Goal: Transaction & Acquisition: Purchase product/service

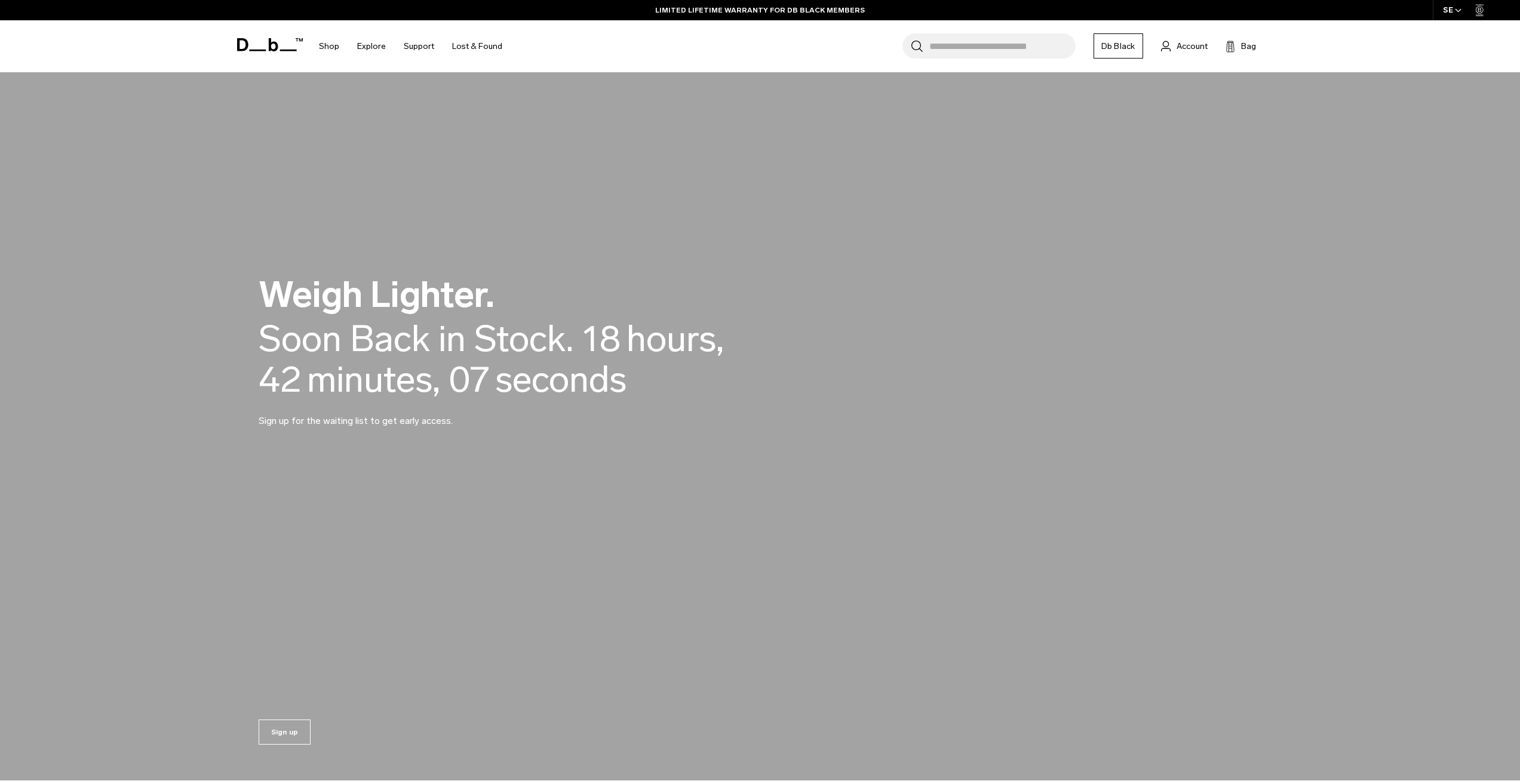
scroll to position [1492, 0]
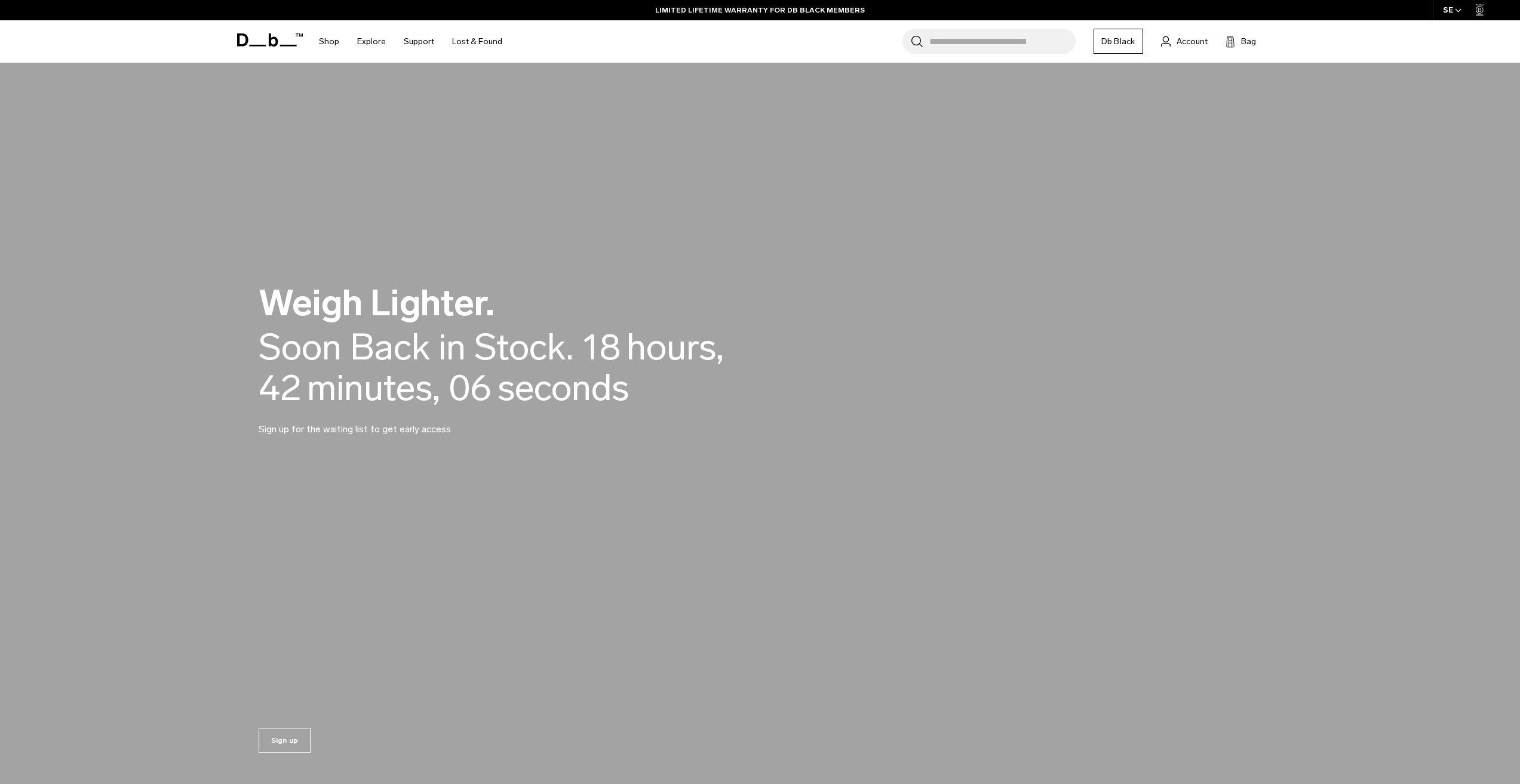
click at [368, 459] on div "Weigh Lighter. Back in Stock Today. Soon Back in Stock. 00 days, 18 hours, 42 m…" at bounding box center [760, 360] width 1004 height 223
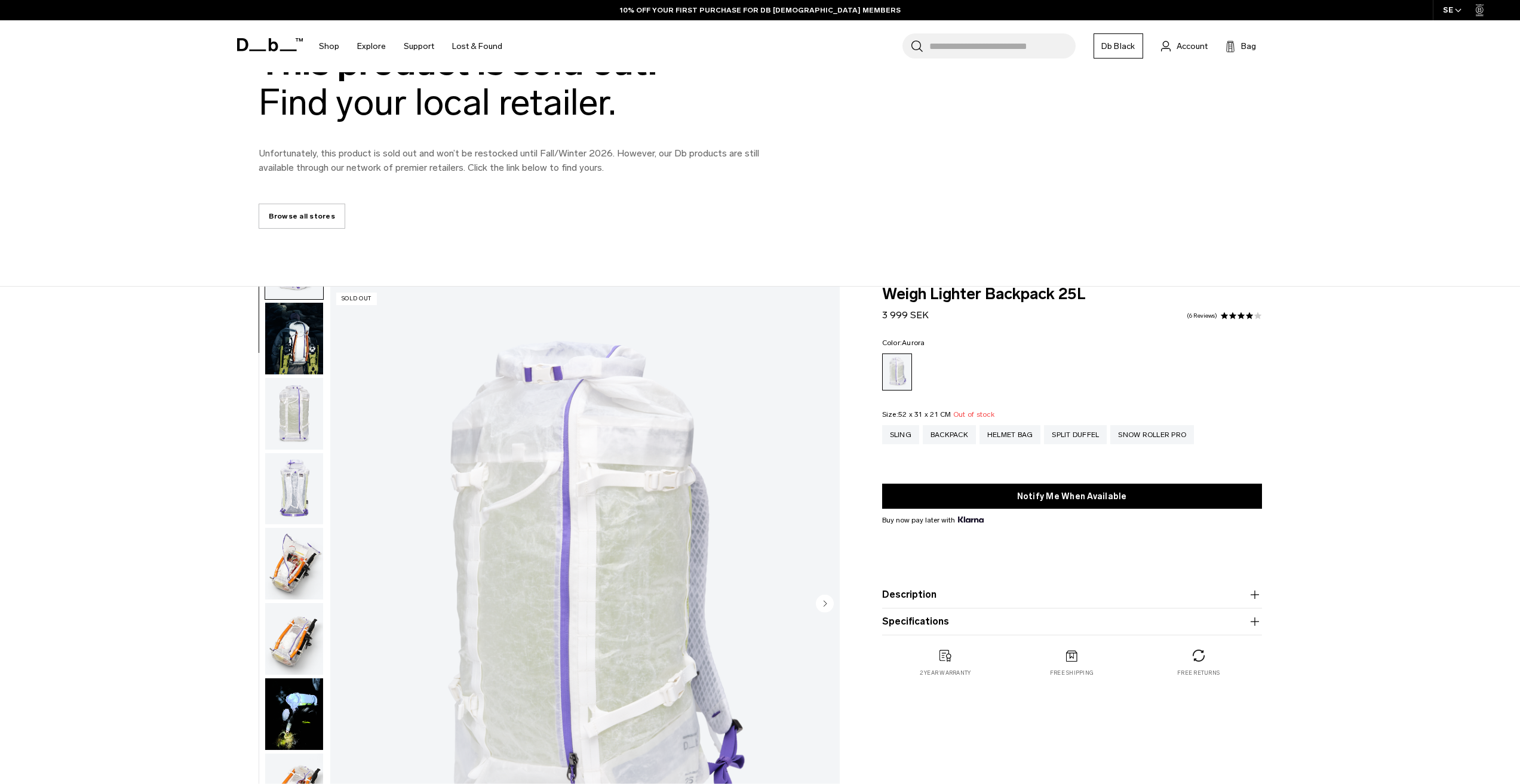
scroll to position [120, 0]
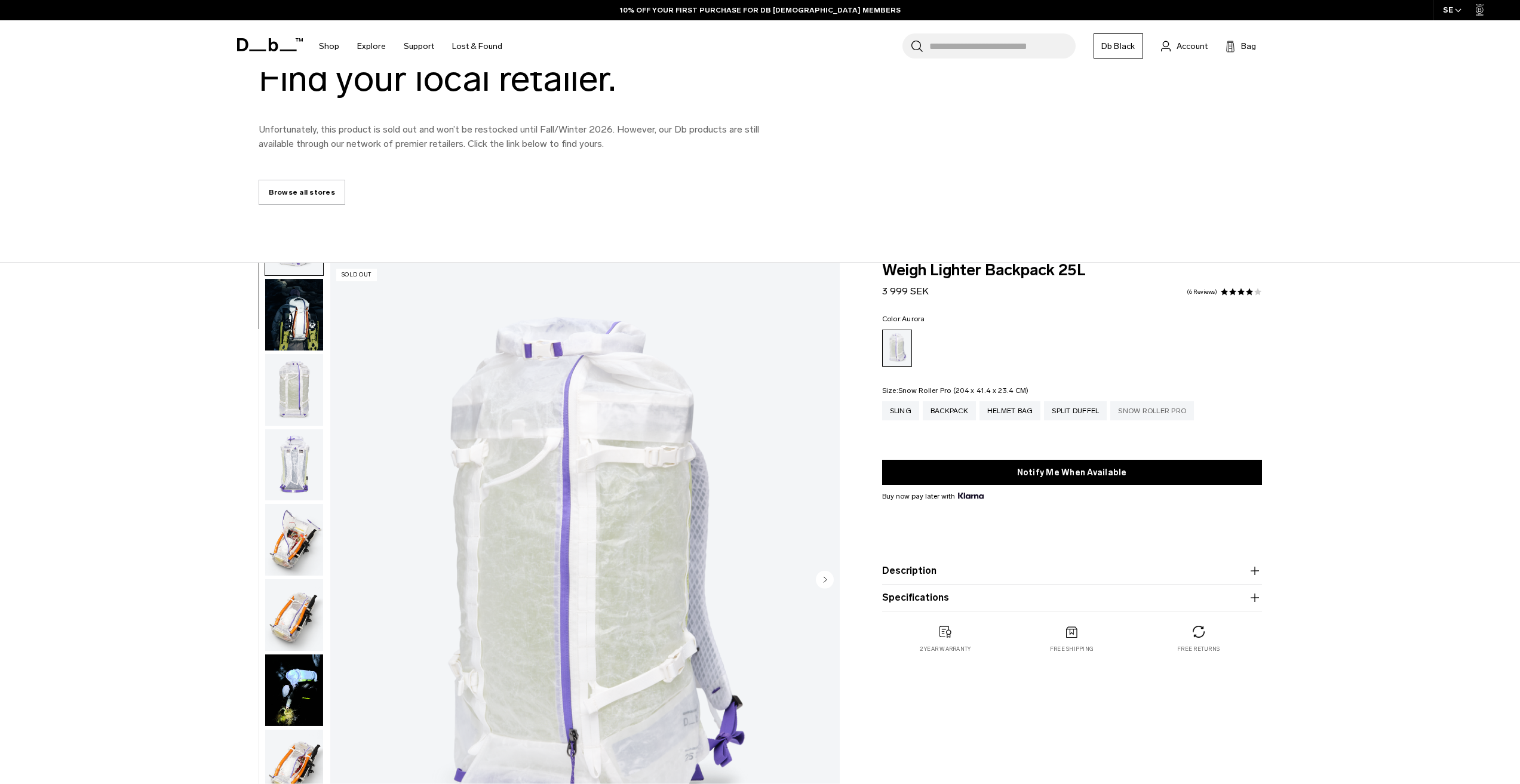
click at [1127, 409] on div "Snow Roller Pro" at bounding box center [1153, 410] width 84 height 19
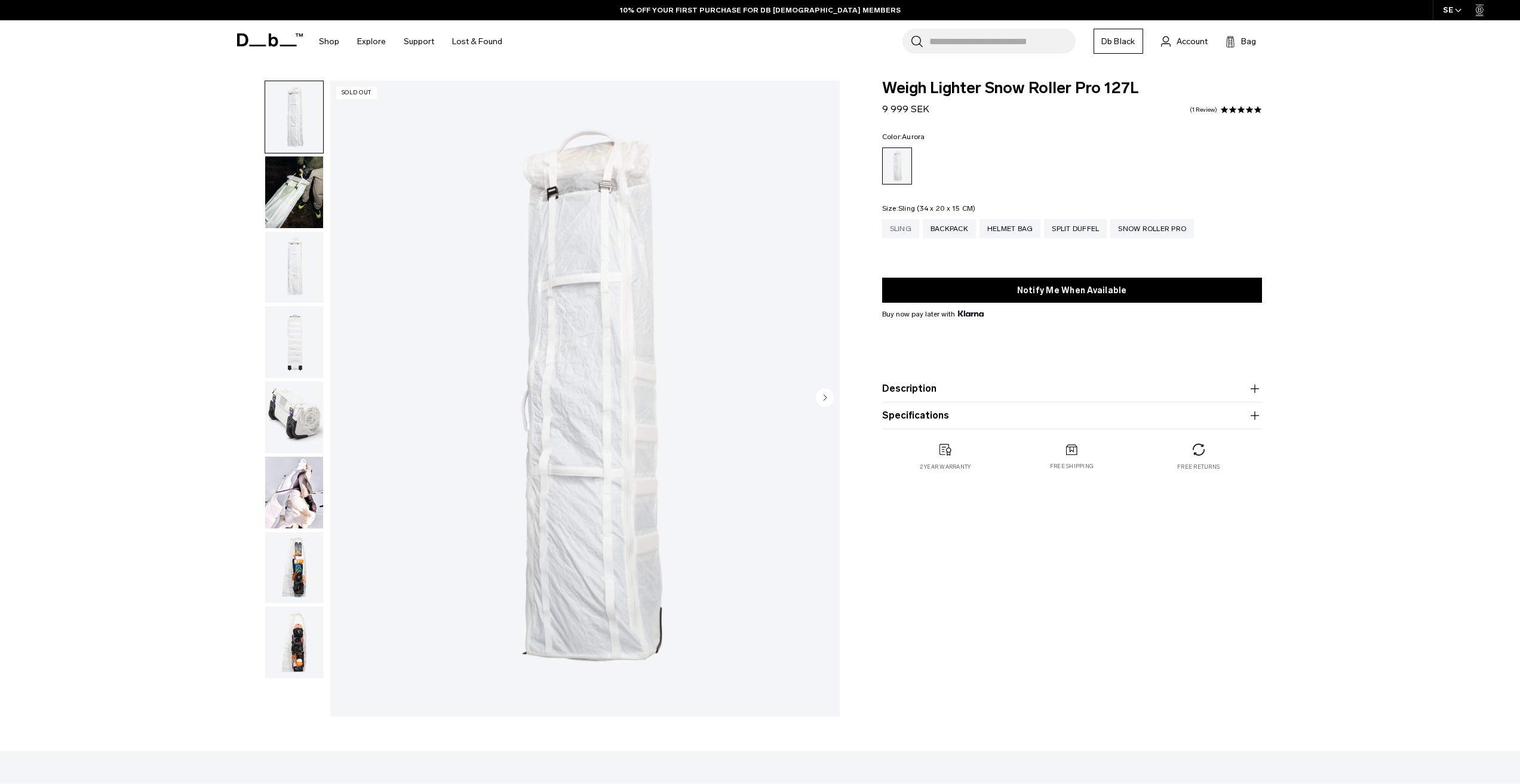
click at [904, 230] on div "Sling" at bounding box center [900, 228] width 37 height 19
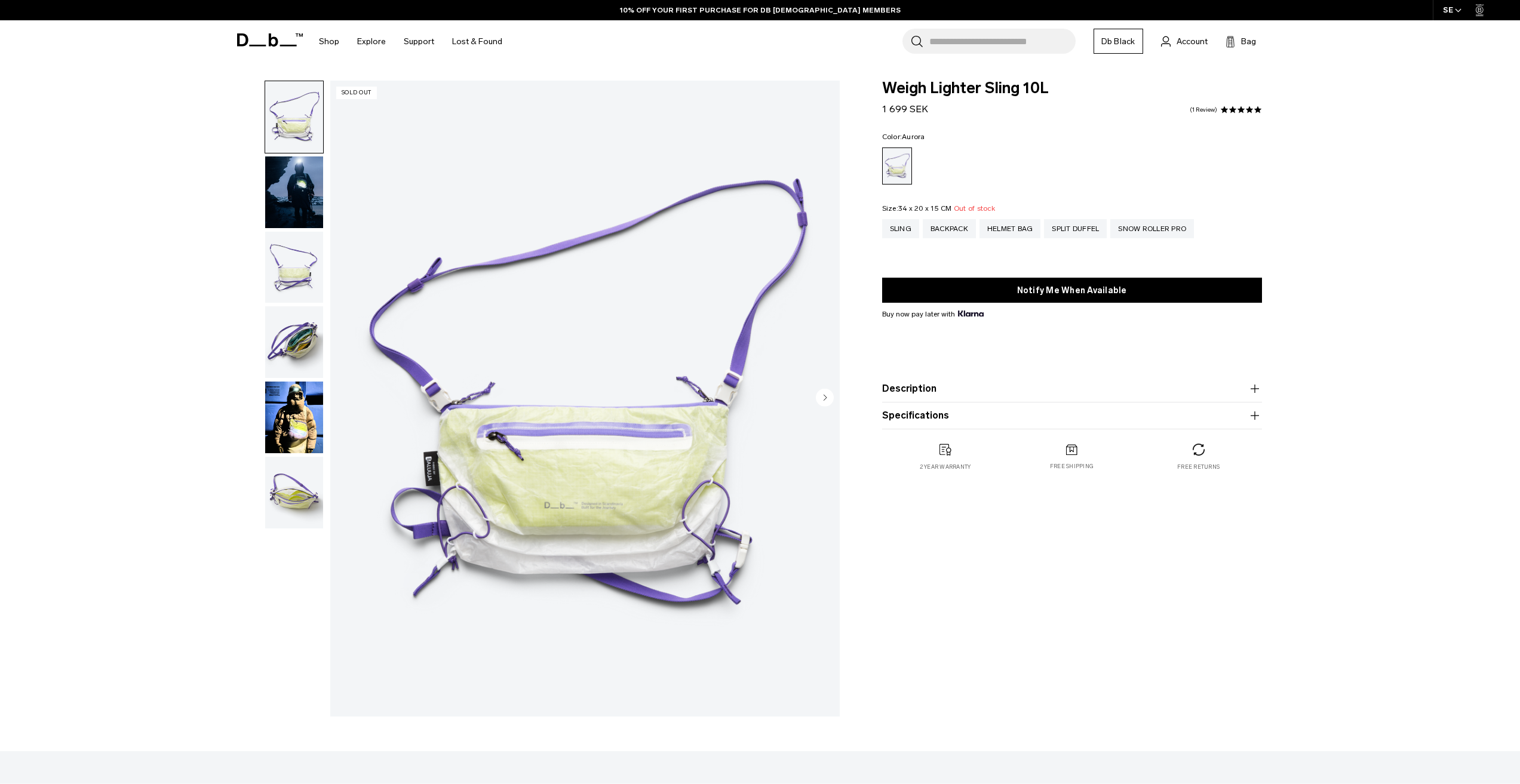
click at [917, 390] on button "Description" at bounding box center [1072, 389] width 380 height 14
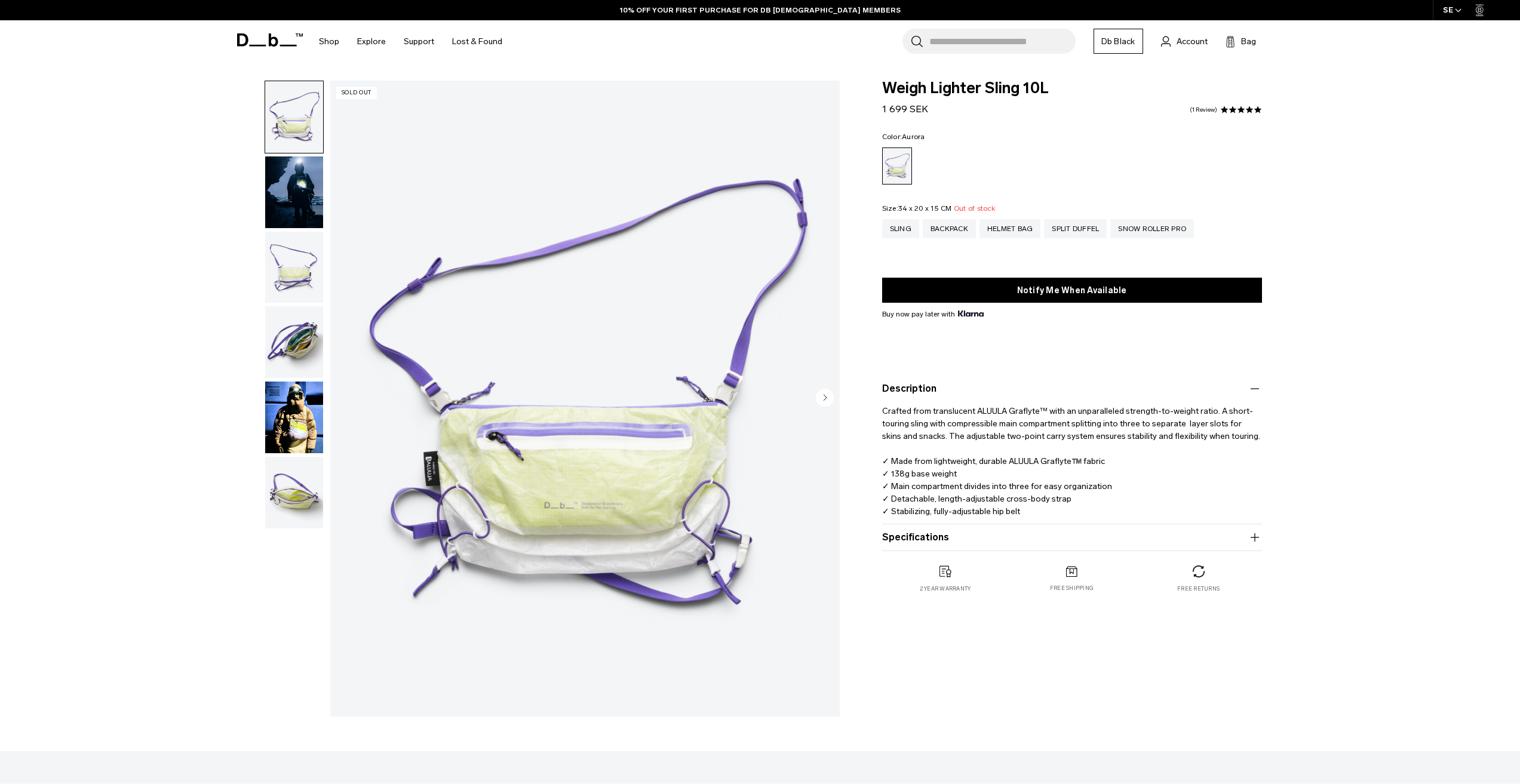
click at [933, 532] on button "Specifications" at bounding box center [1072, 537] width 380 height 14
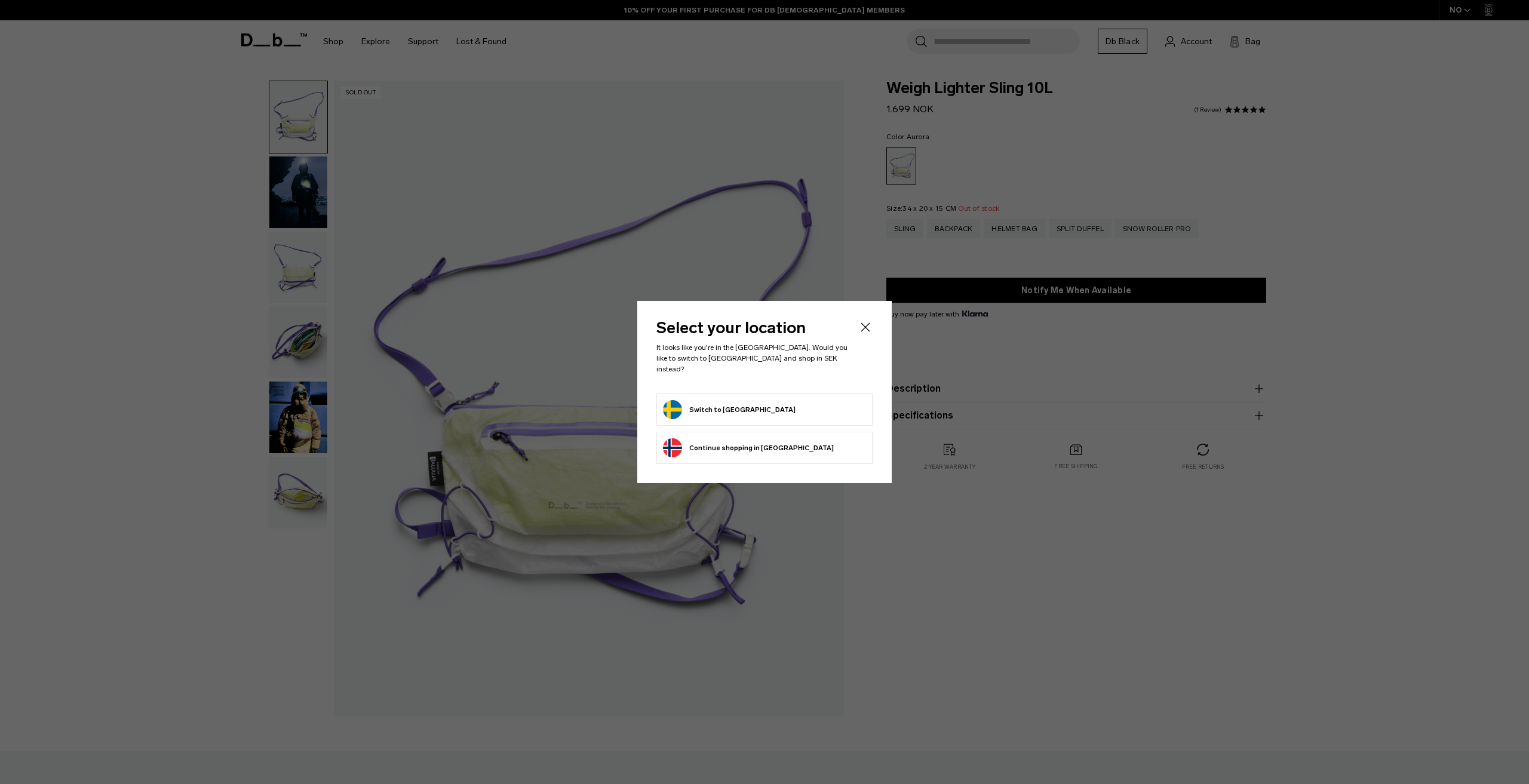
click at [869, 333] on icon "Close" at bounding box center [865, 327] width 14 height 14
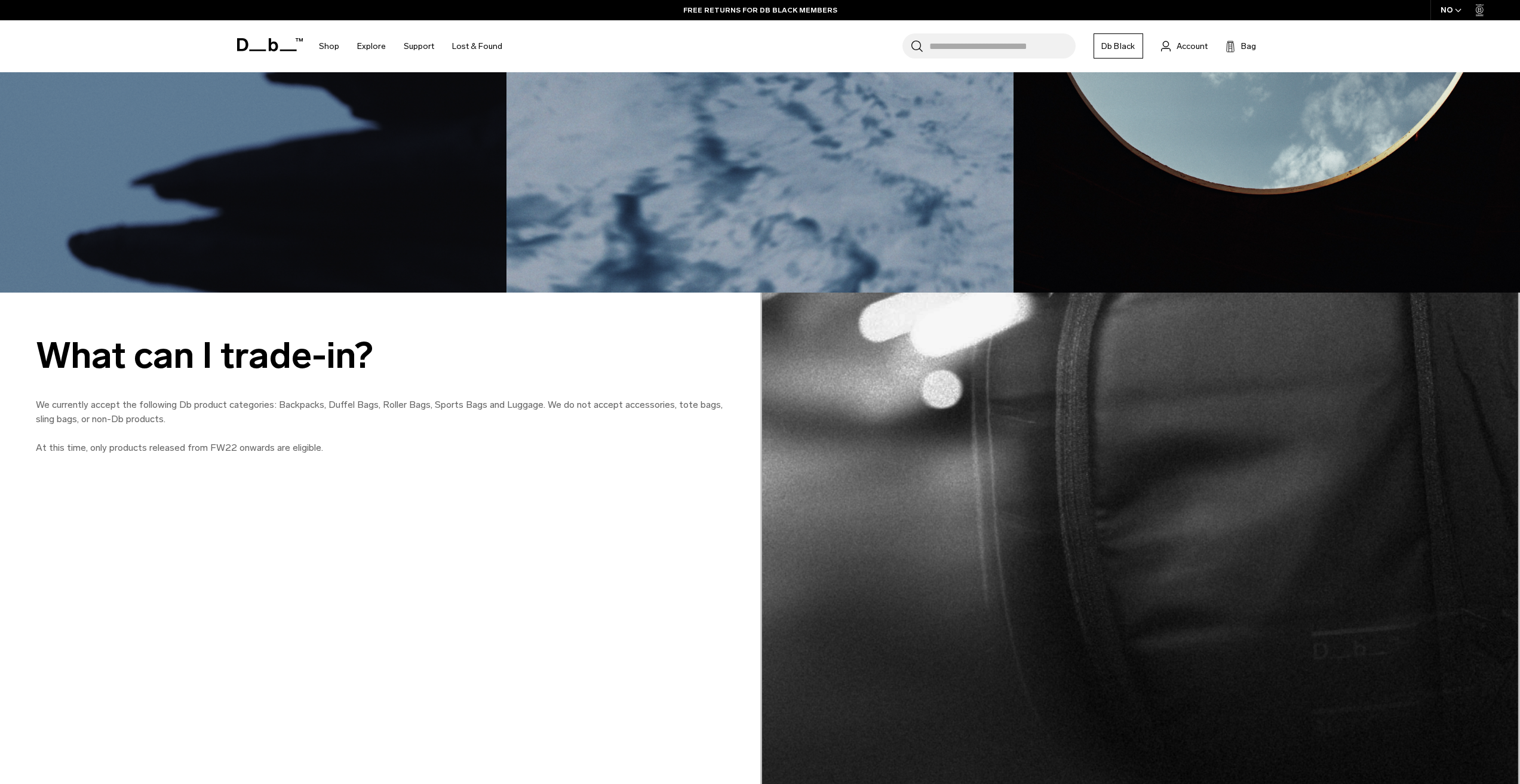
scroll to position [1552, 0]
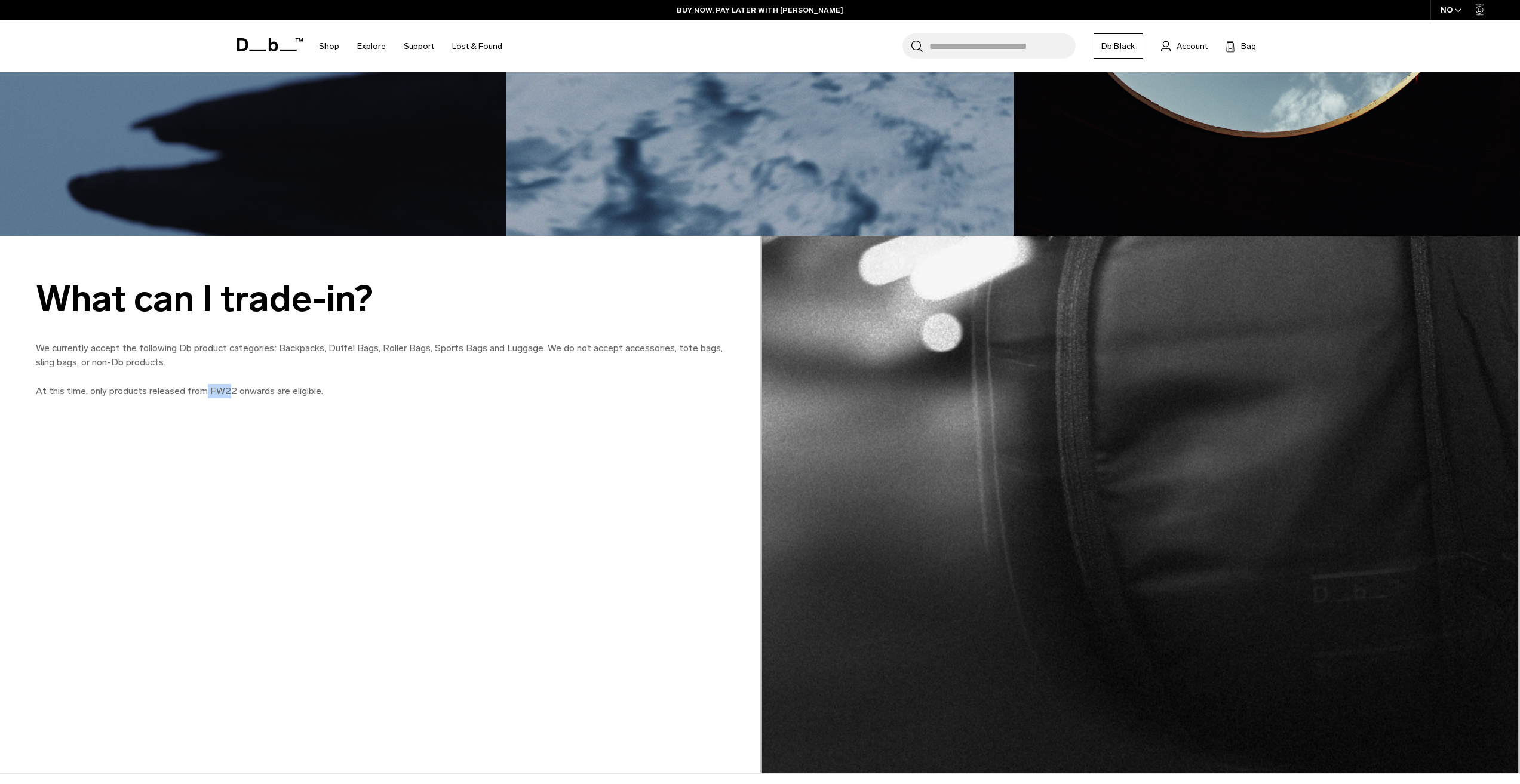
drag, startPoint x: 203, startPoint y: 391, endPoint x: 229, endPoint y: 387, distance: 26.3
click at [229, 387] on p "We currently accept the following Db product categories: Backpacks, Duffel Bags…" at bounding box center [380, 370] width 689 height 58
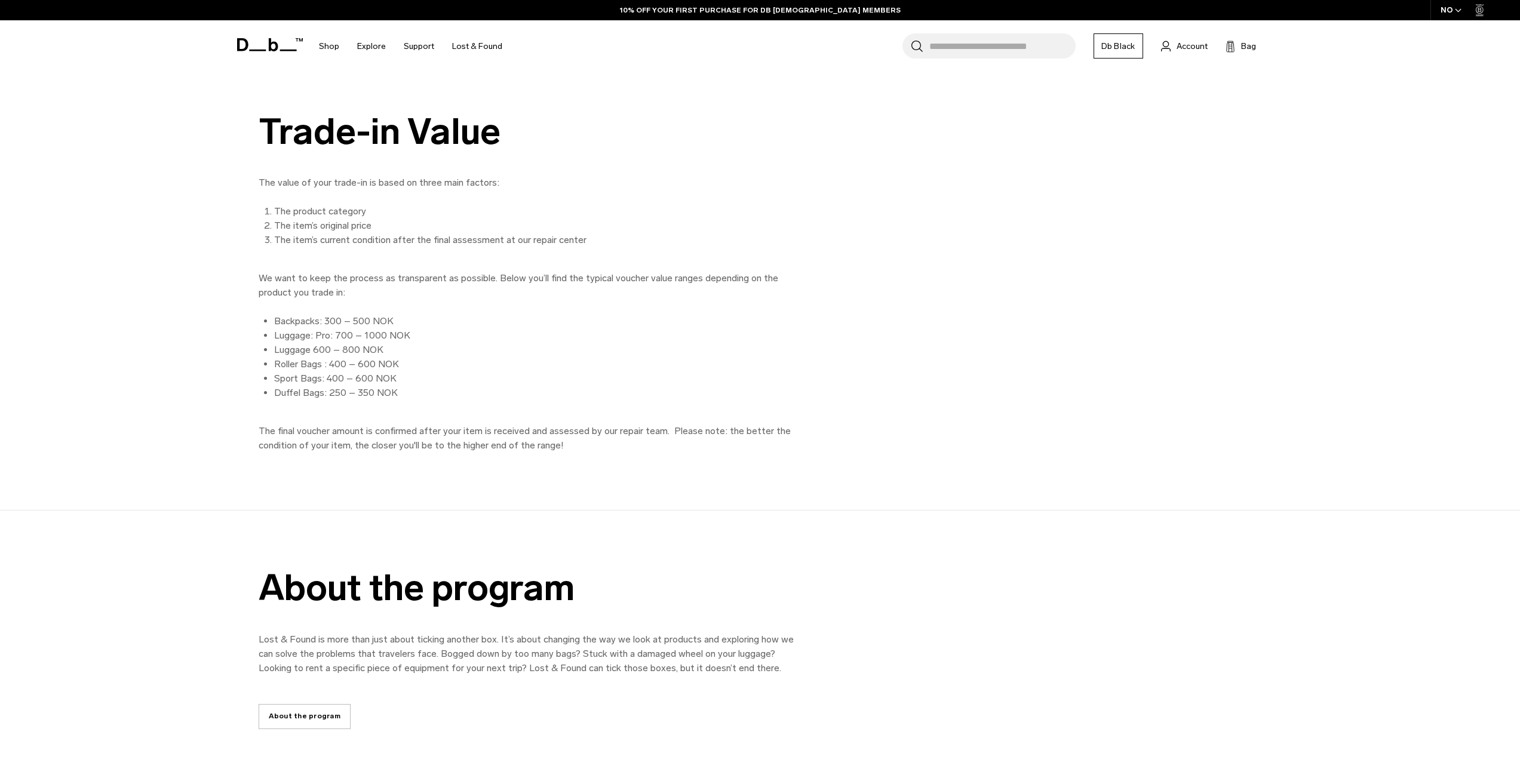
scroll to position [2269, 0]
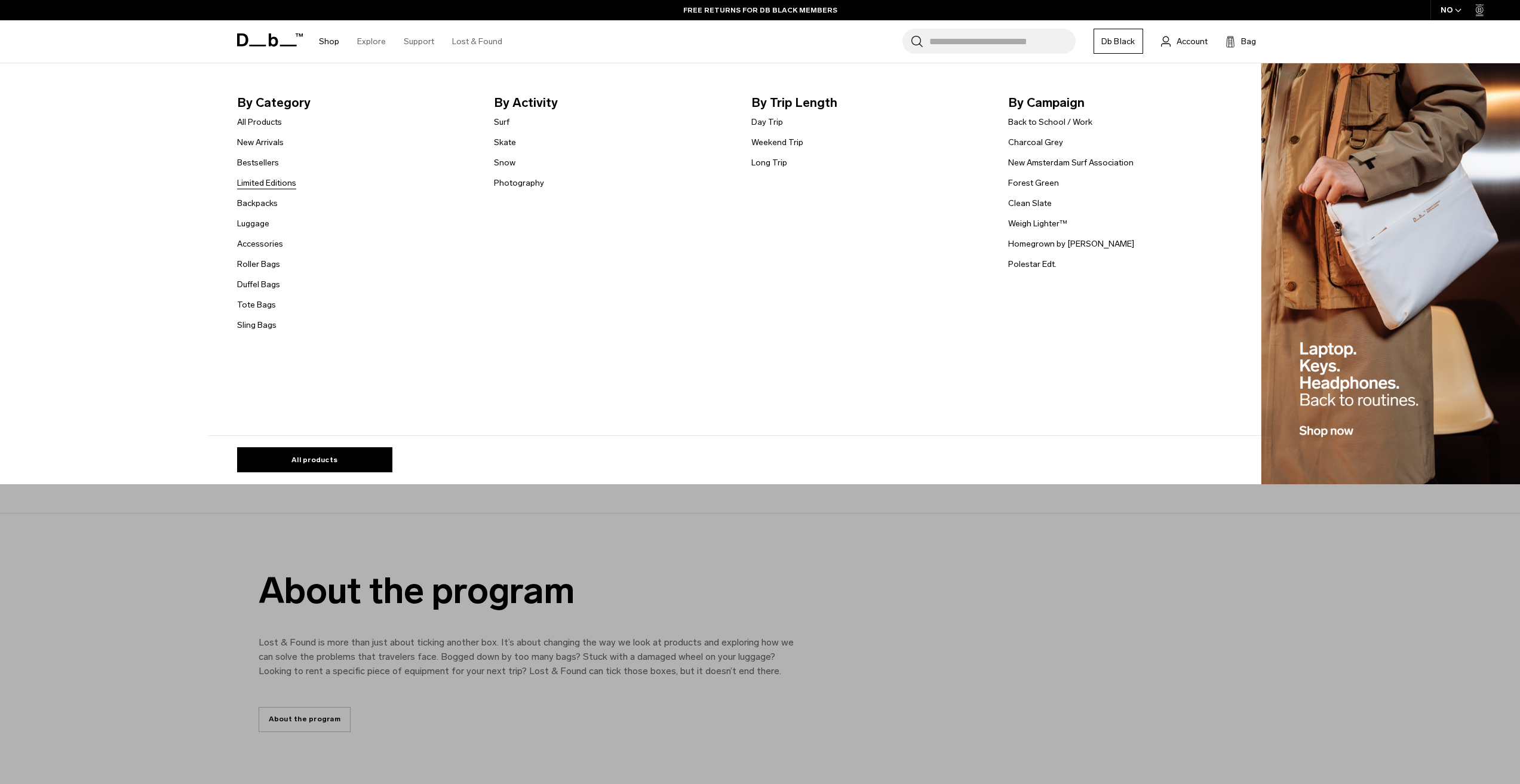
click at [263, 177] on link "Limited Editions" at bounding box center [267, 183] width 59 height 13
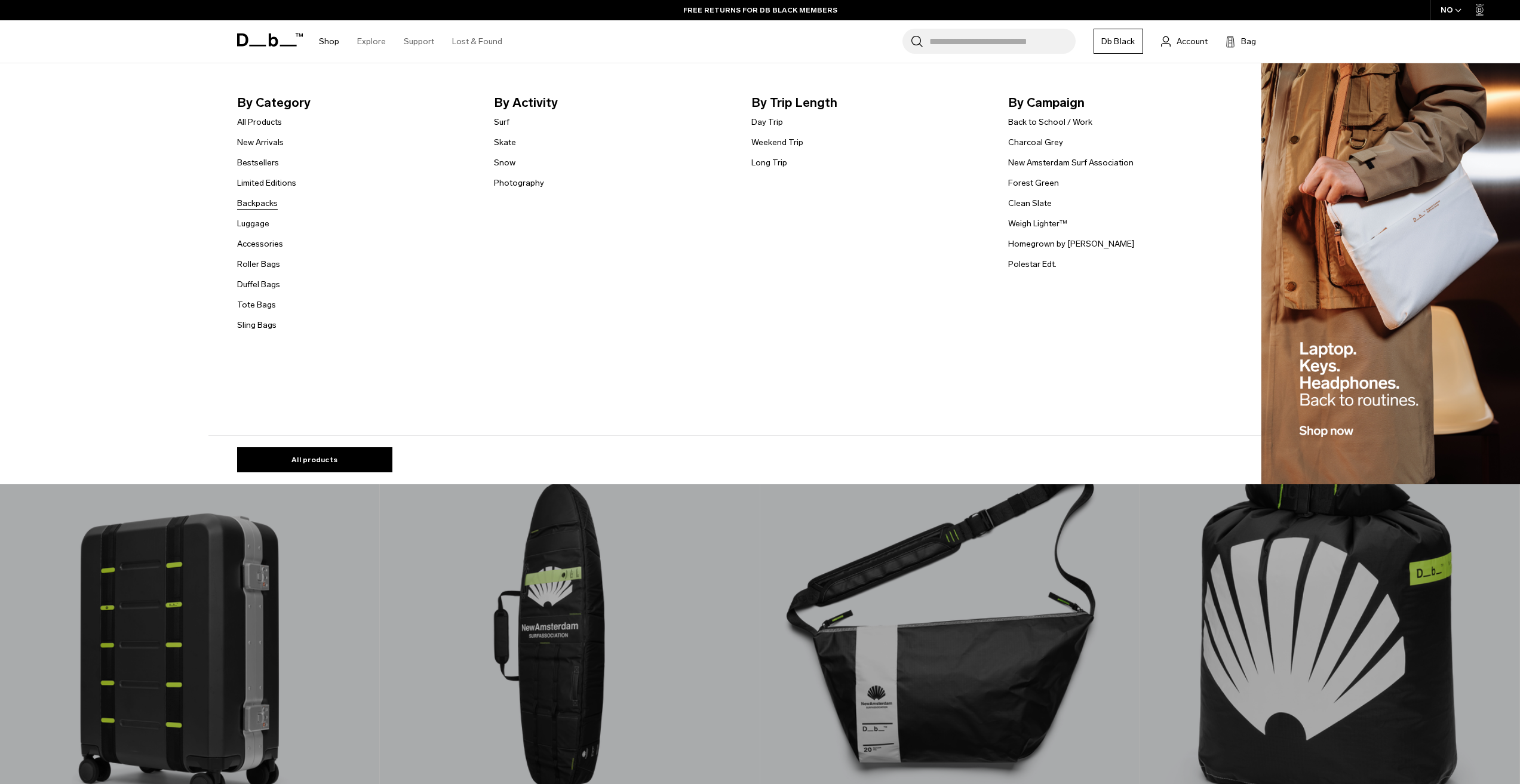
click at [267, 200] on link "Backpacks" at bounding box center [257, 203] width 41 height 13
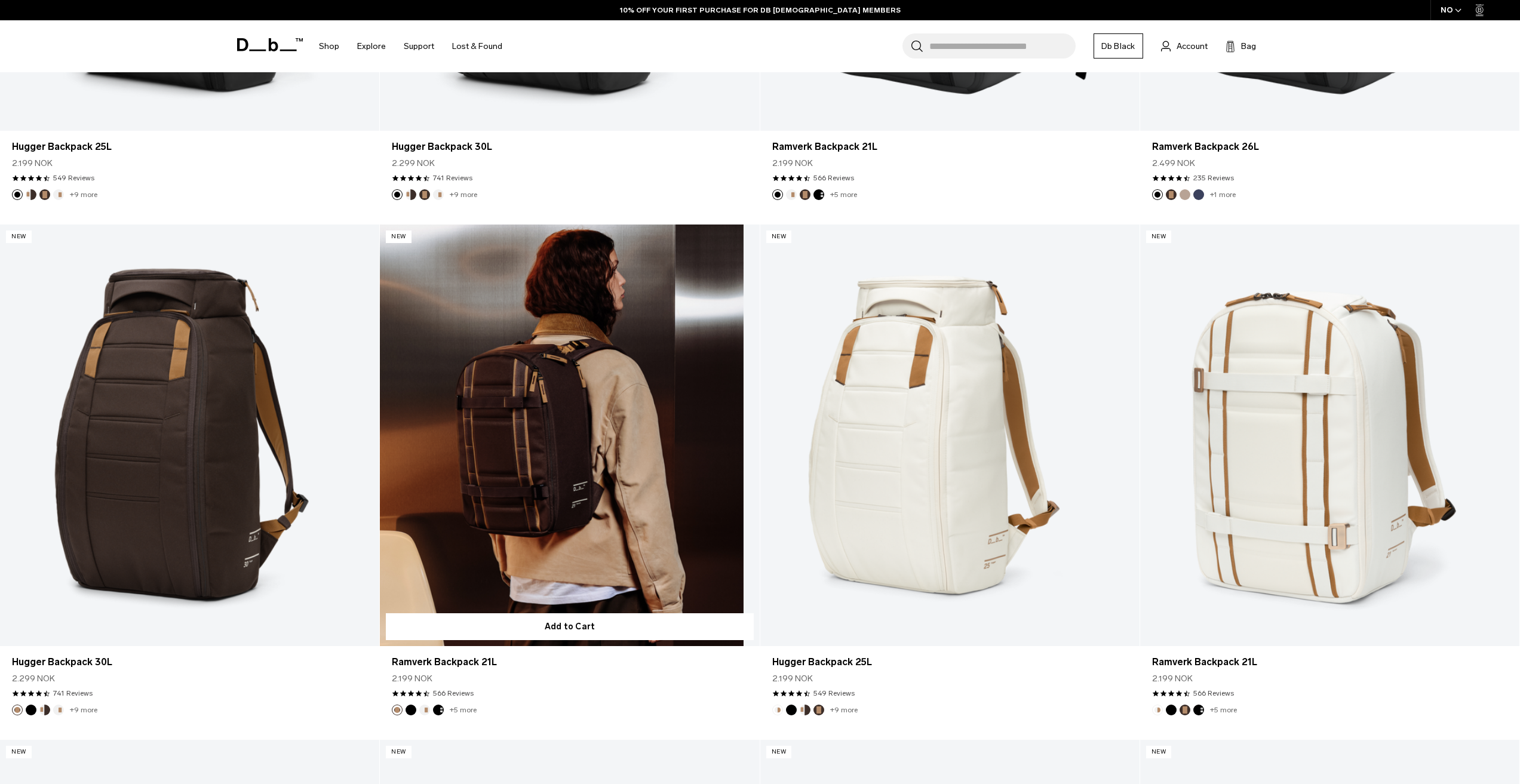
click at [600, 486] on link "Ramverk Backpack 21L" at bounding box center [570, 435] width 379 height 422
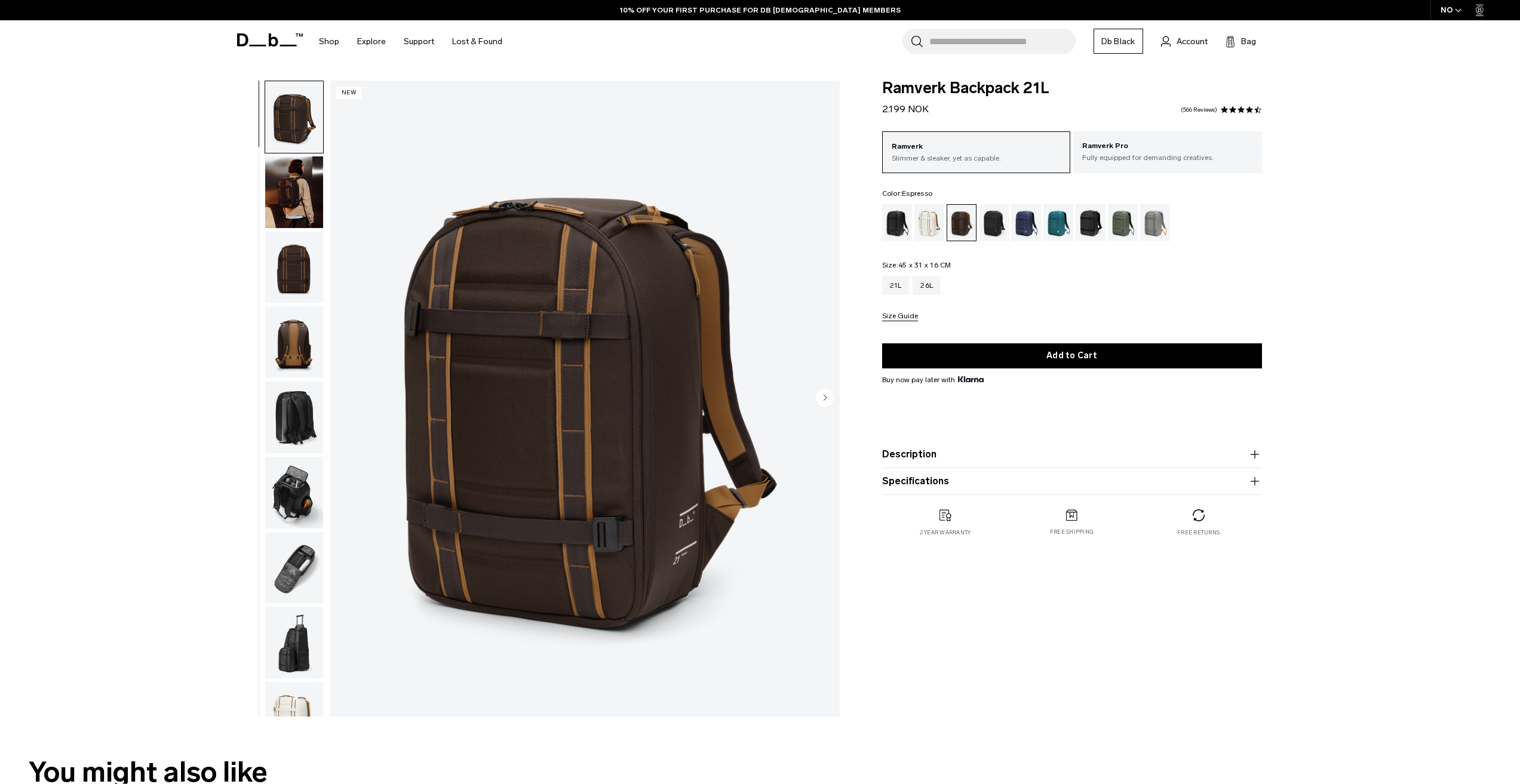
click at [962, 454] on button "Description" at bounding box center [1072, 454] width 380 height 14
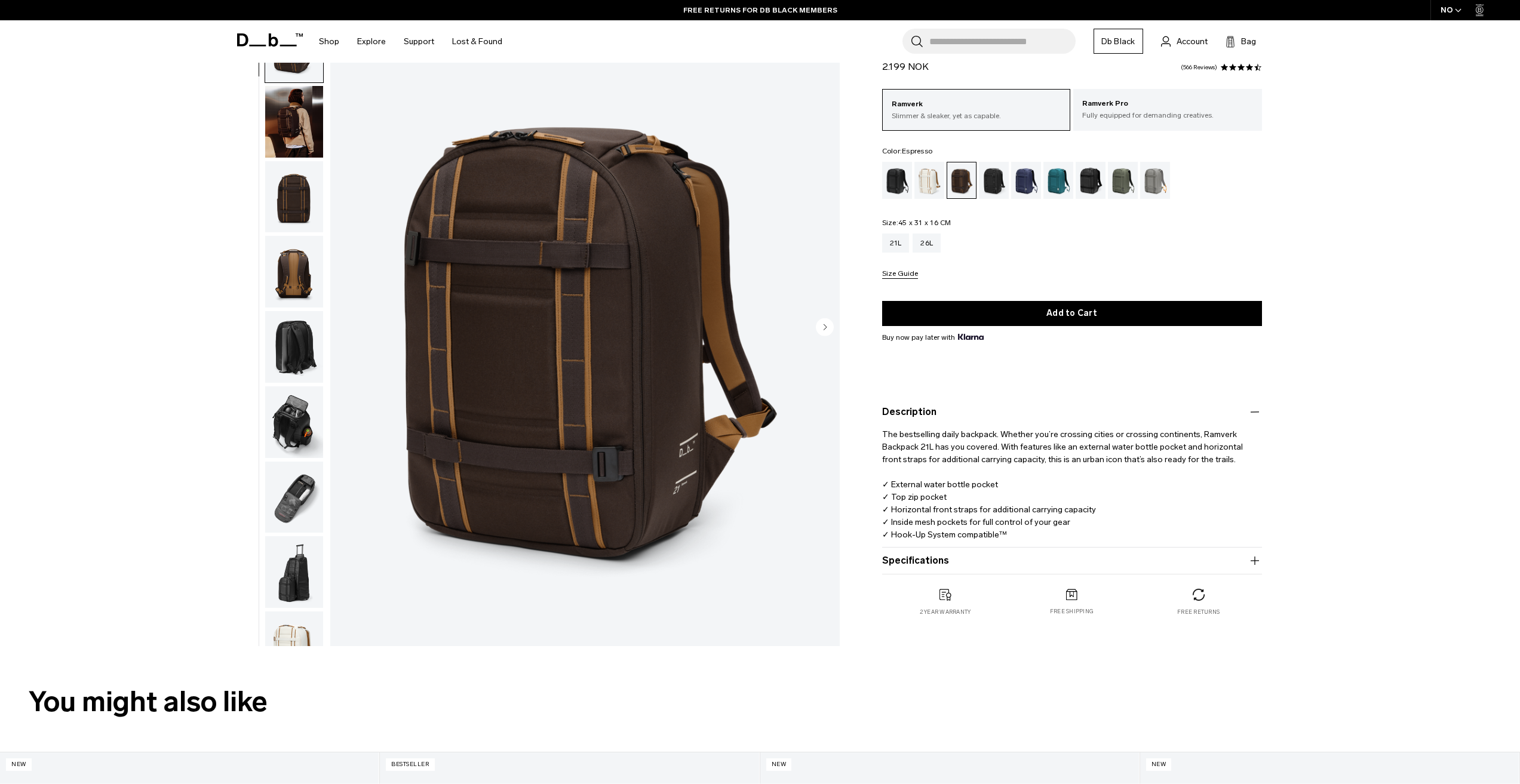
scroll to position [59, 0]
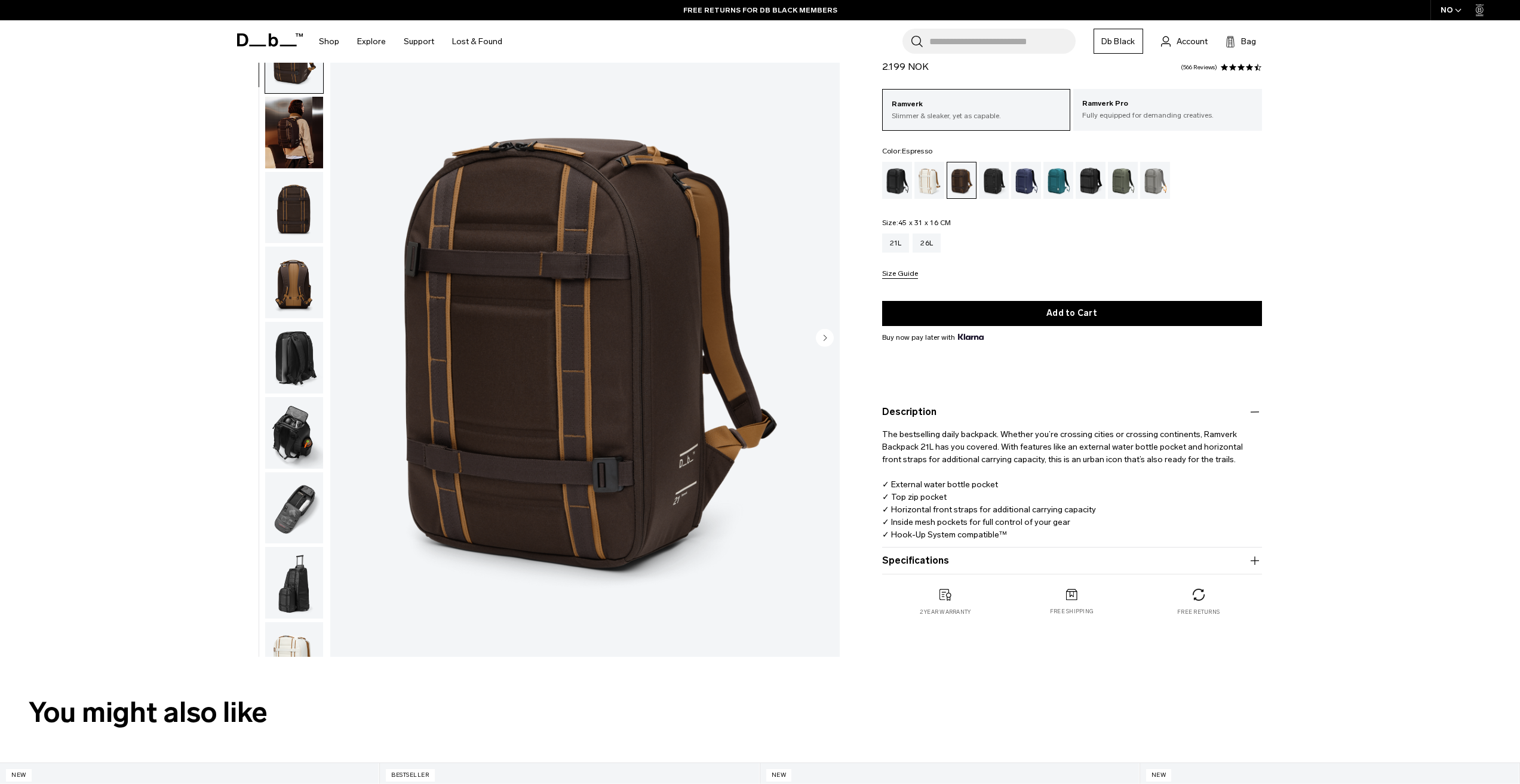
click at [279, 293] on img "button" at bounding box center [294, 282] width 58 height 71
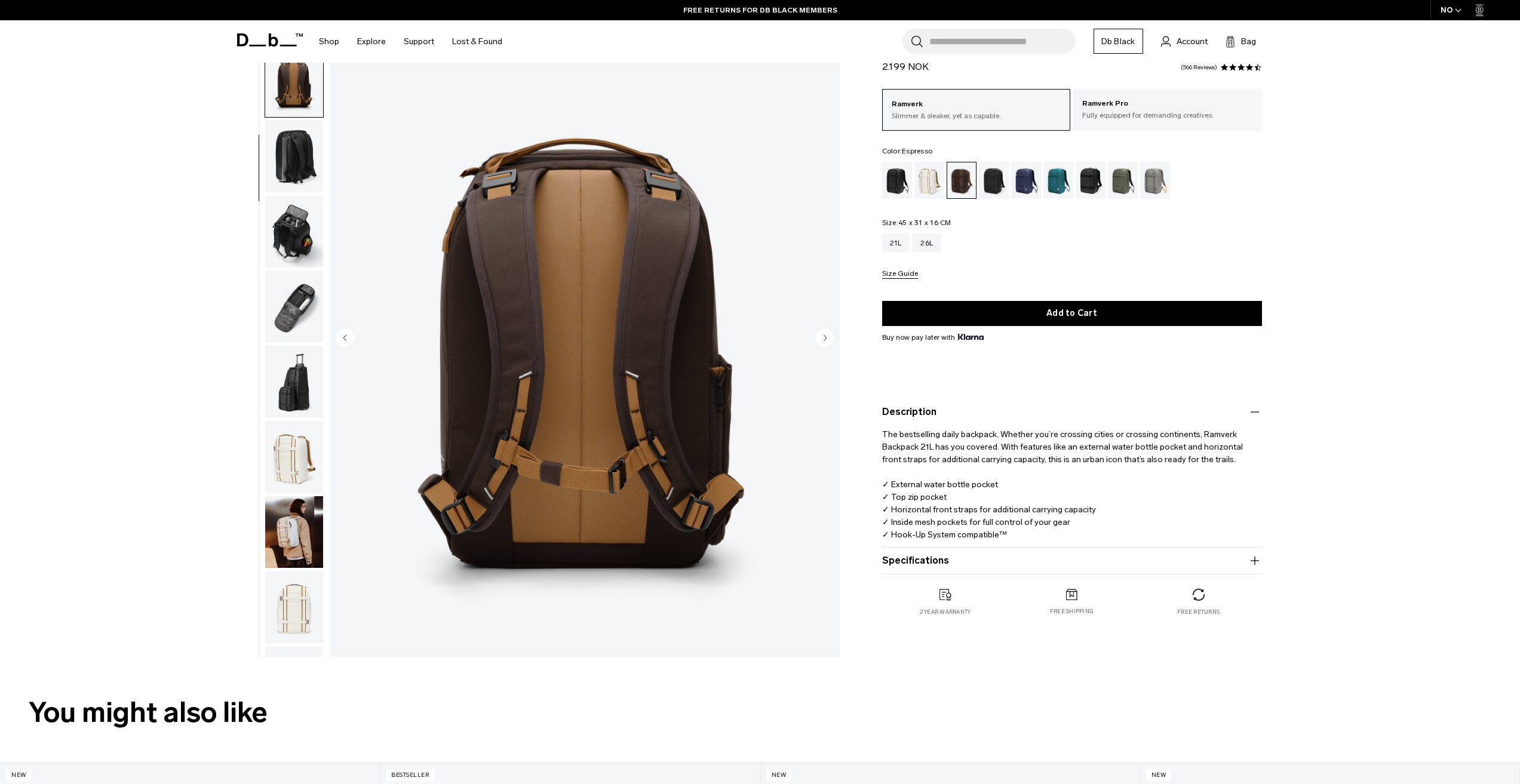
scroll to position [225, 0]
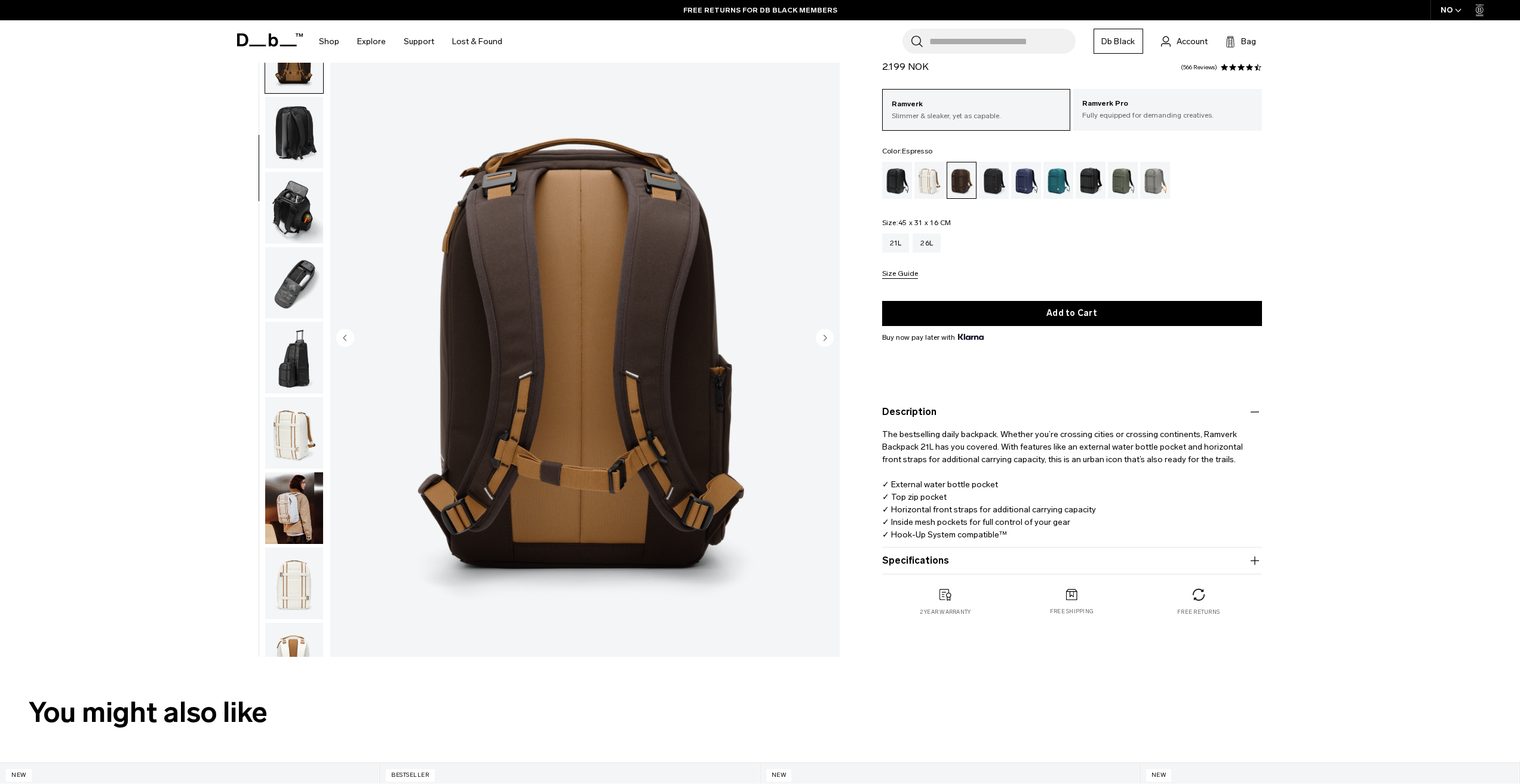
click at [503, 347] on img "4 / 16" at bounding box center [585, 339] width 510 height 636
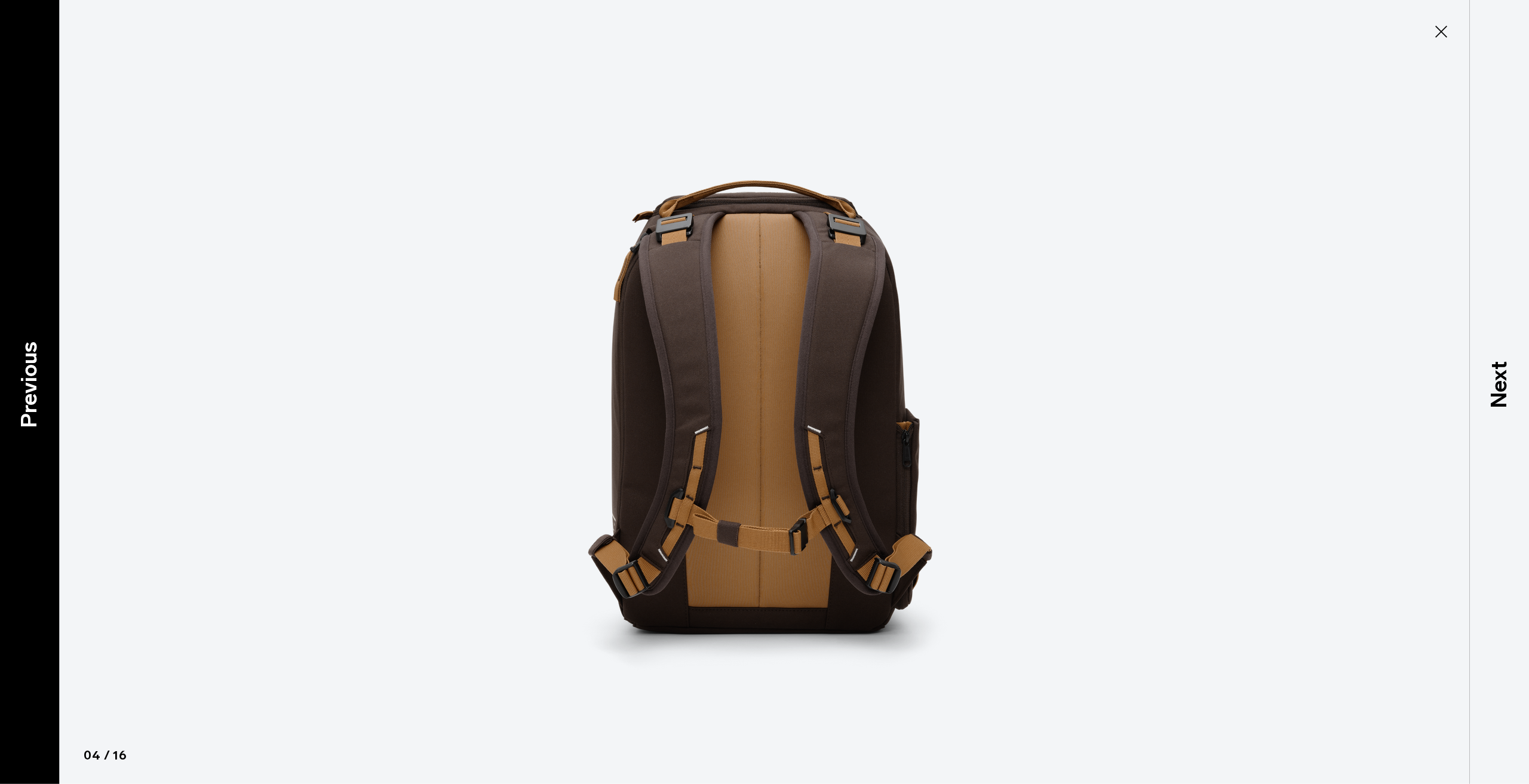
click at [34, 384] on p "Previous" at bounding box center [29, 385] width 33 height 86
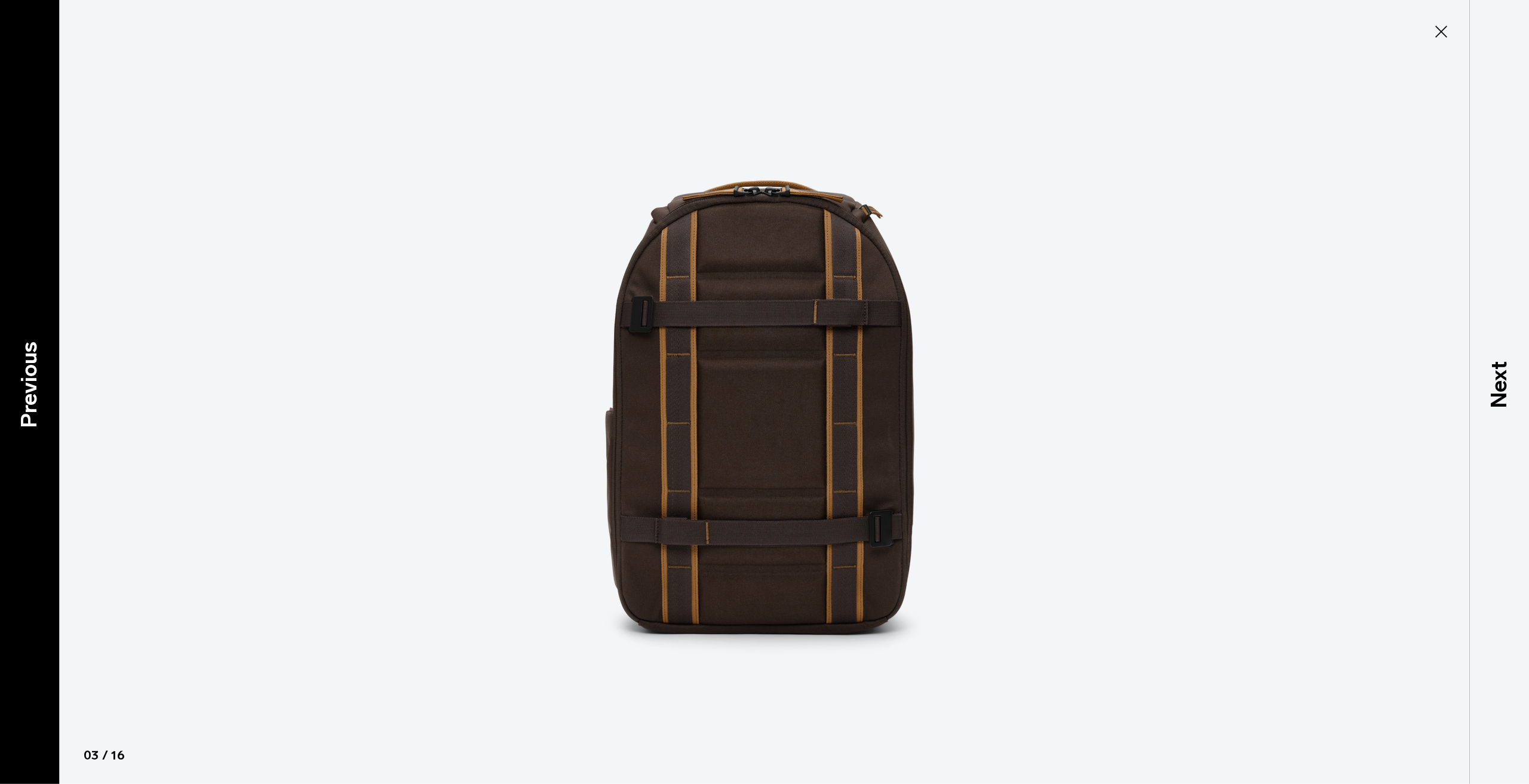
click at [34, 385] on p "Previous" at bounding box center [29, 385] width 33 height 86
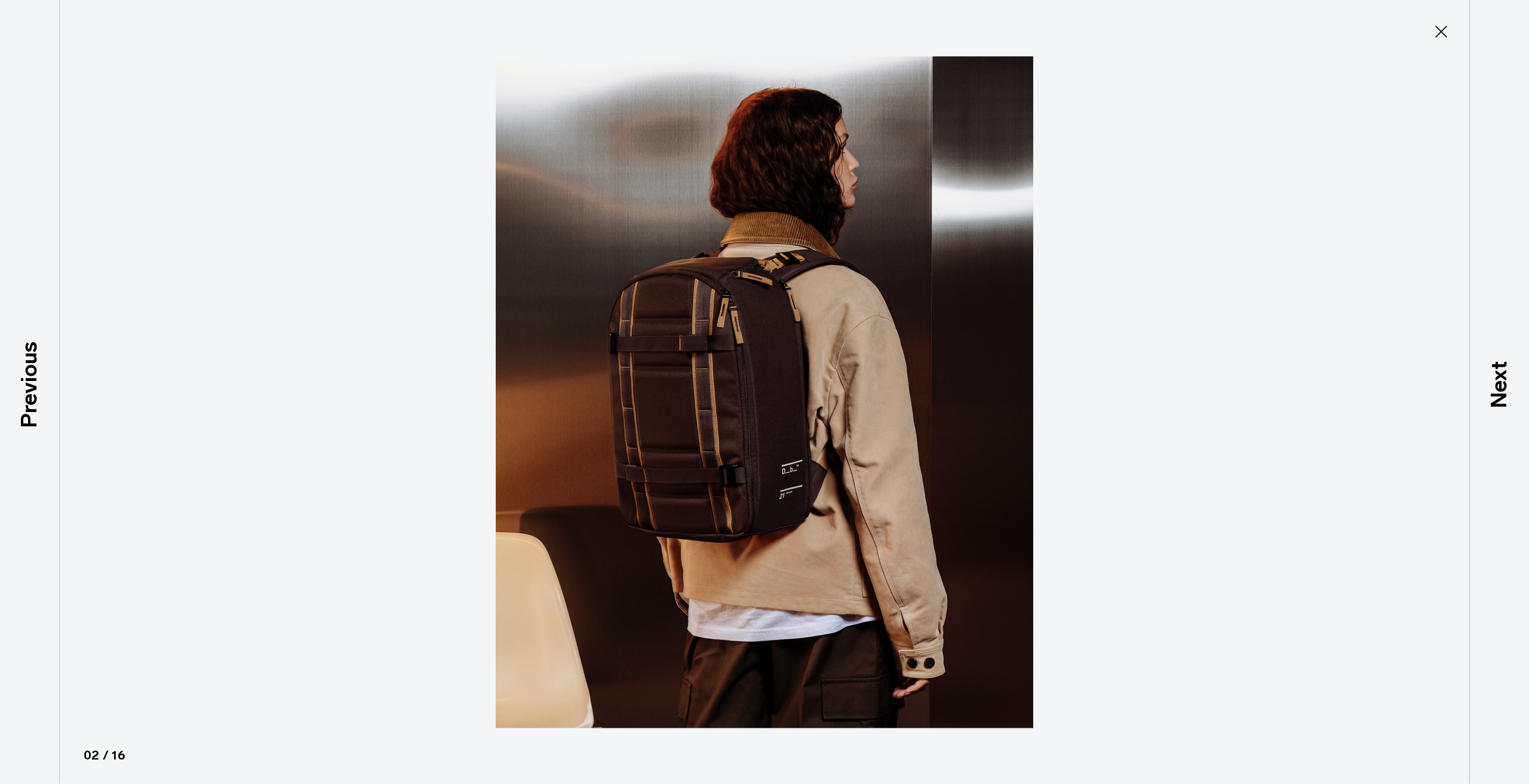
click at [694, 322] on img at bounding box center [764, 392] width 538 height 784
click at [725, 327] on img at bounding box center [764, 392] width 538 height 784
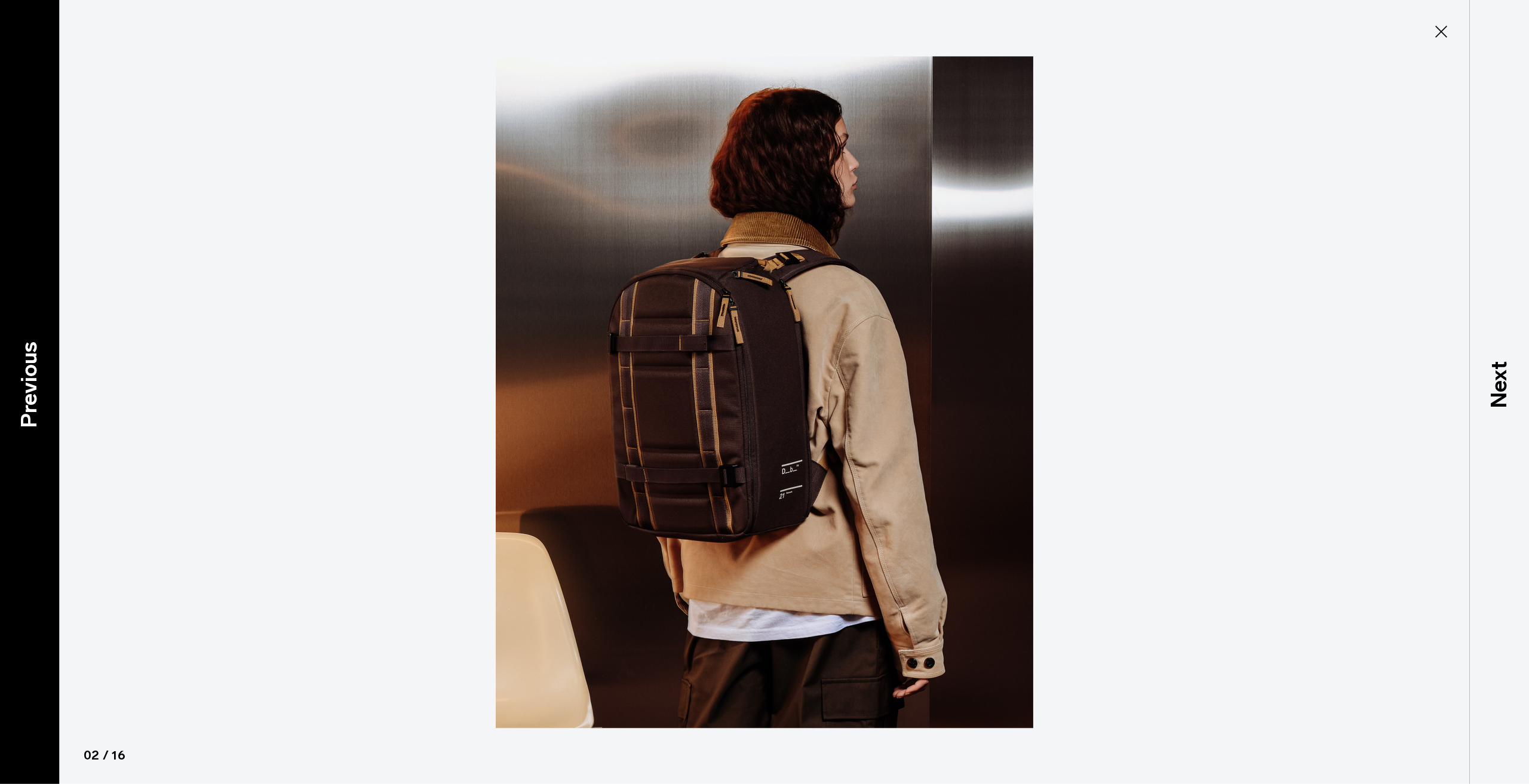
click at [51, 432] on div "Previous" at bounding box center [29, 392] width 59 height 784
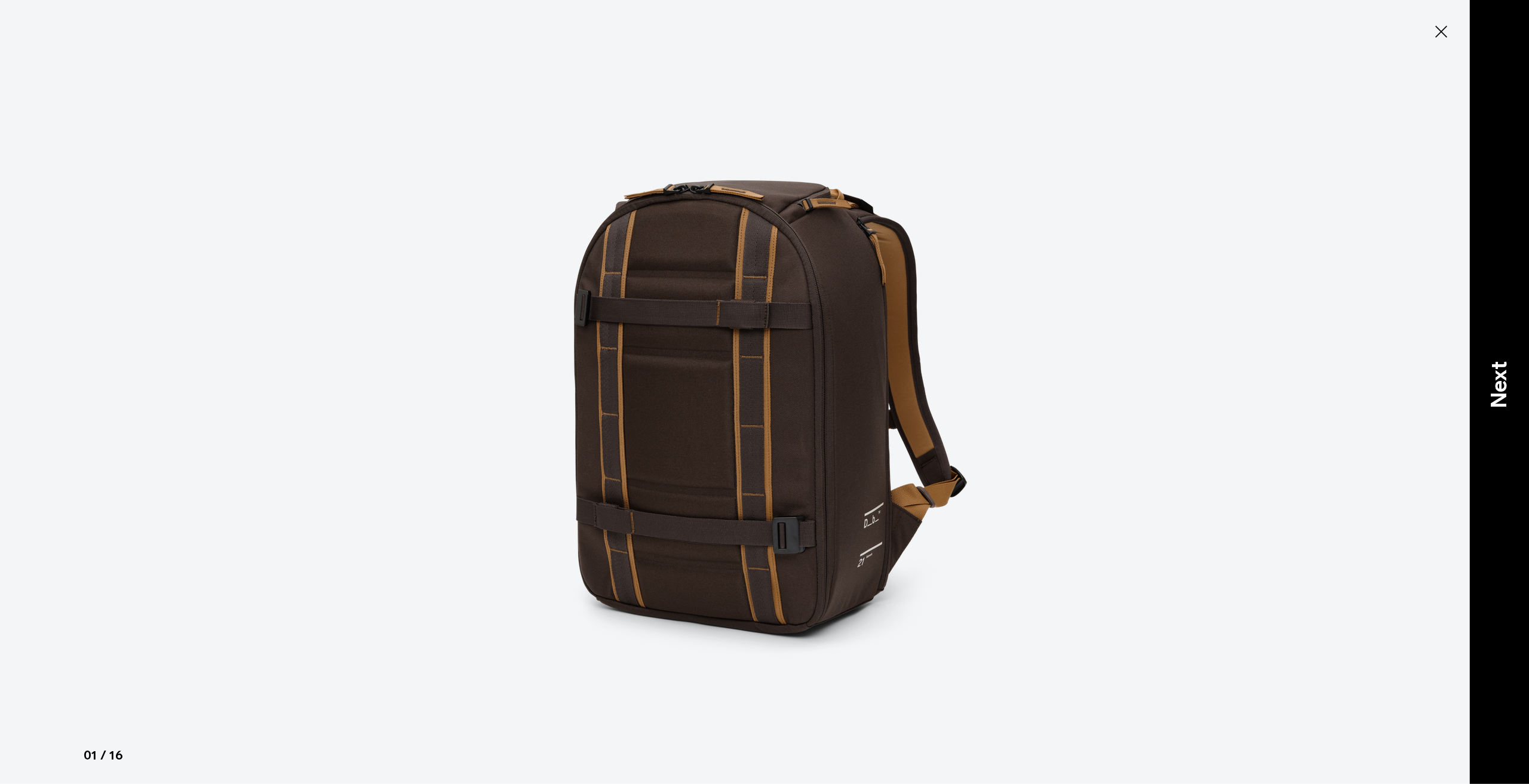
click at [1487, 409] on div "Next" at bounding box center [1498, 392] width 59 height 784
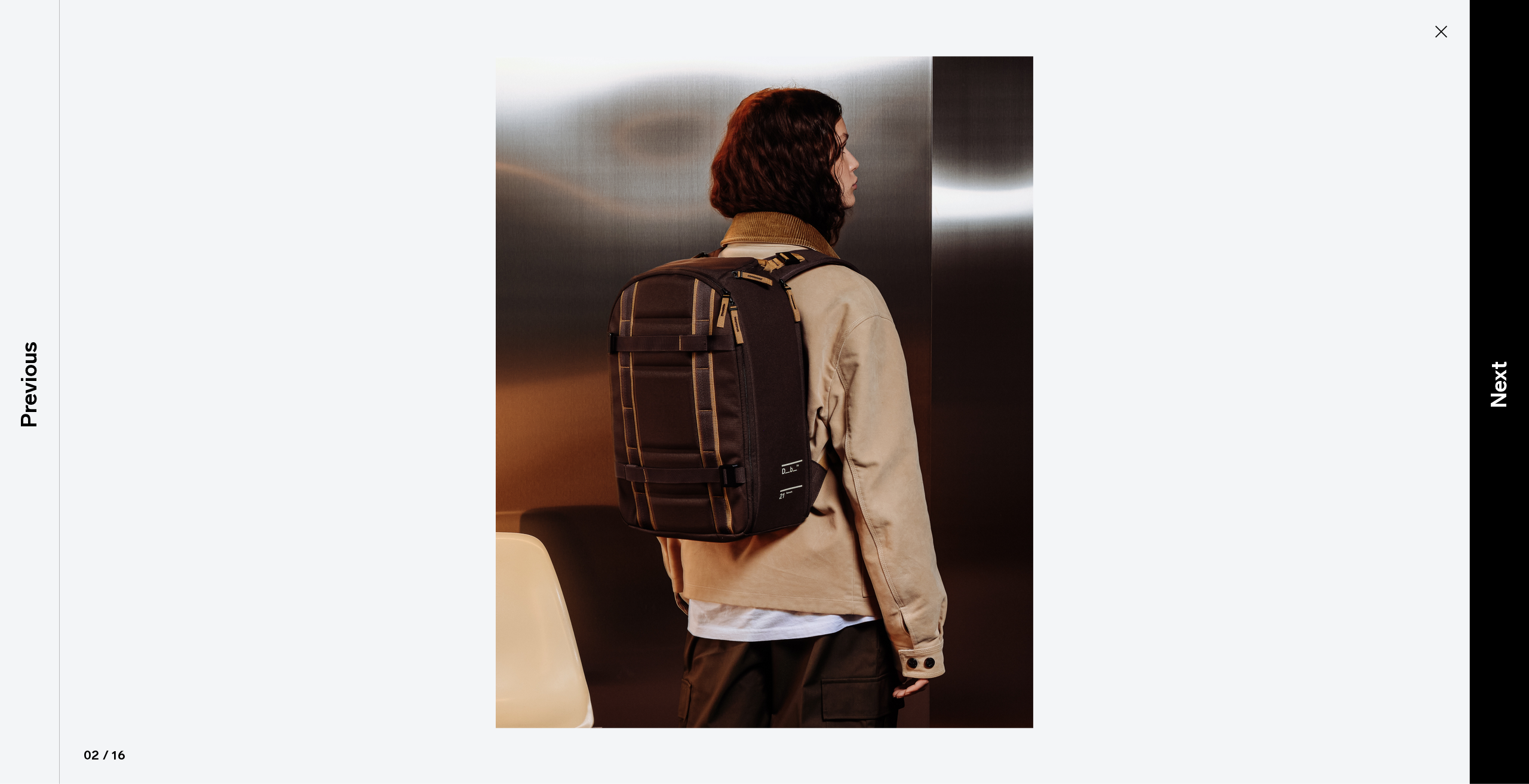
click at [1487, 409] on div "Next" at bounding box center [1498, 392] width 59 height 784
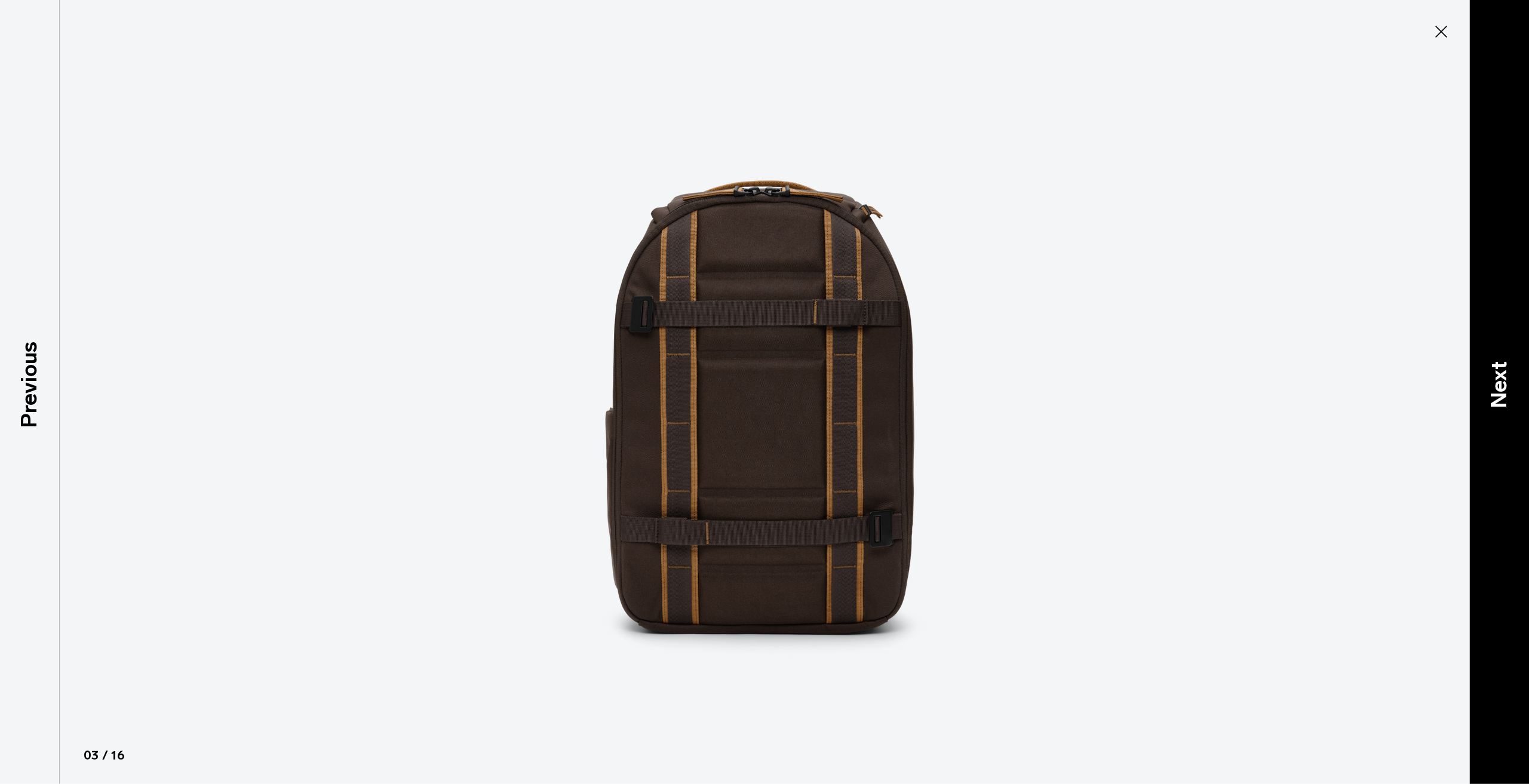
click at [1487, 409] on div "Next" at bounding box center [1498, 392] width 59 height 784
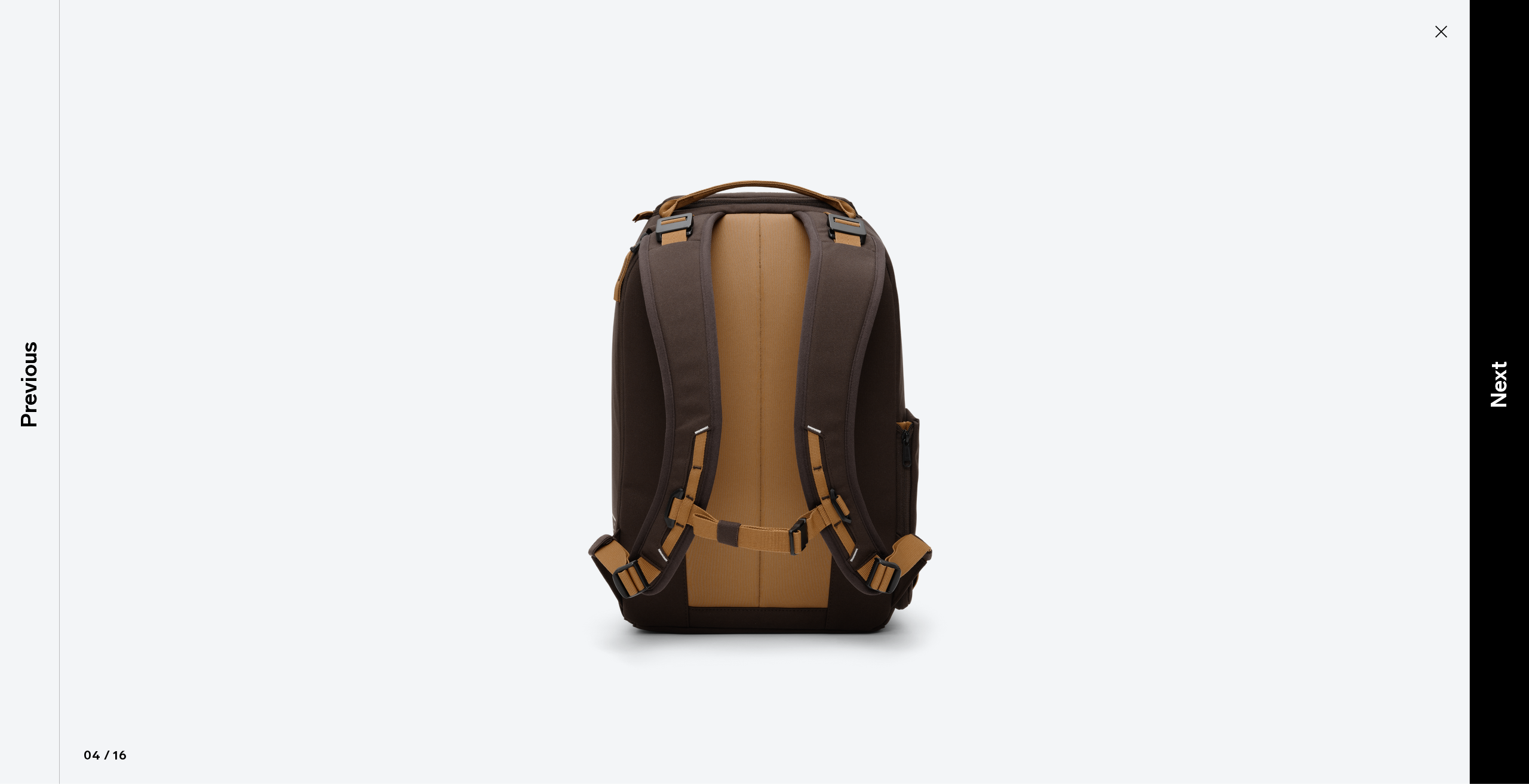
click at [1487, 409] on div "Next" at bounding box center [1498, 392] width 59 height 784
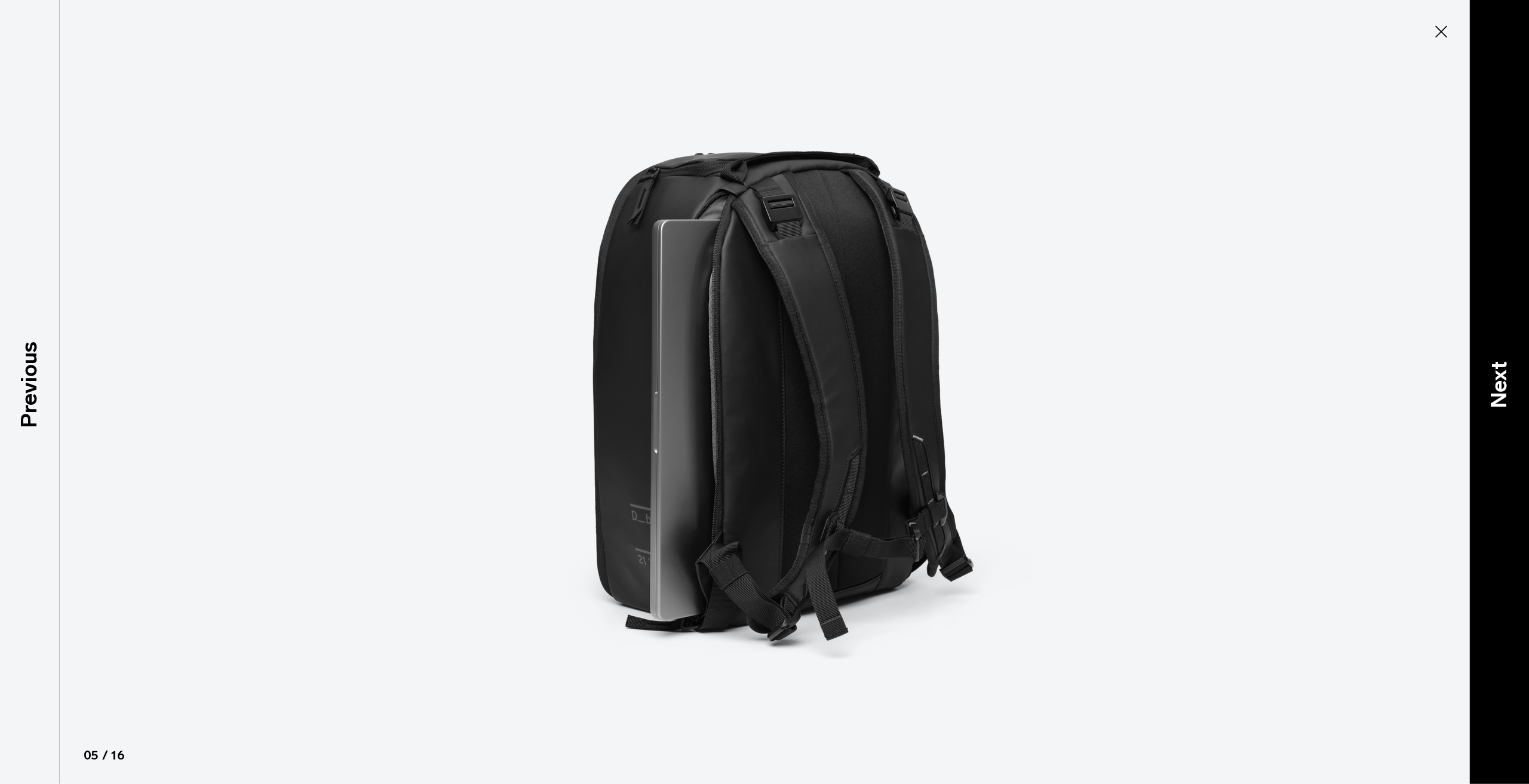
click at [1487, 409] on div "Next" at bounding box center [1498, 392] width 59 height 784
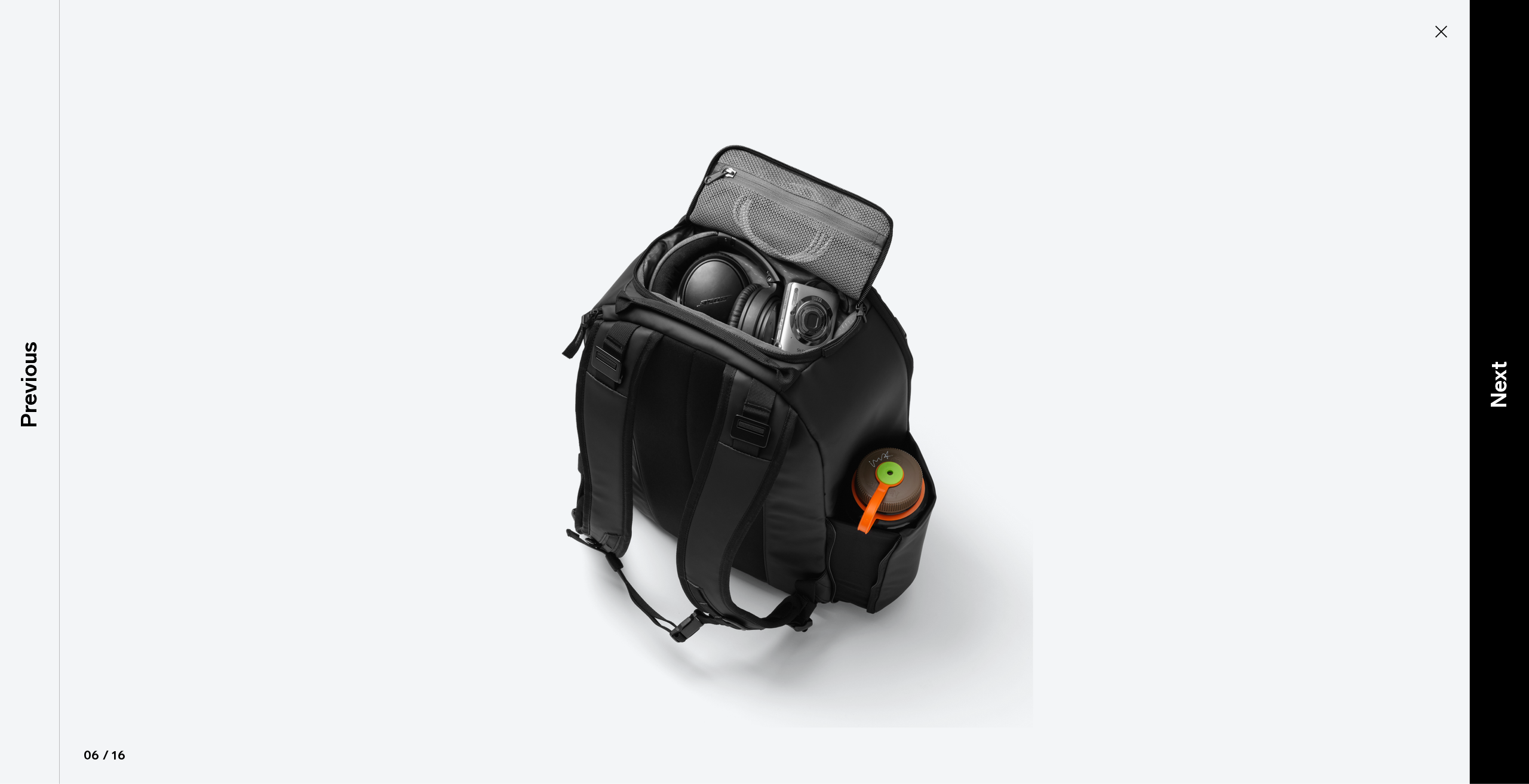
click at [1487, 409] on div "Next" at bounding box center [1498, 392] width 59 height 784
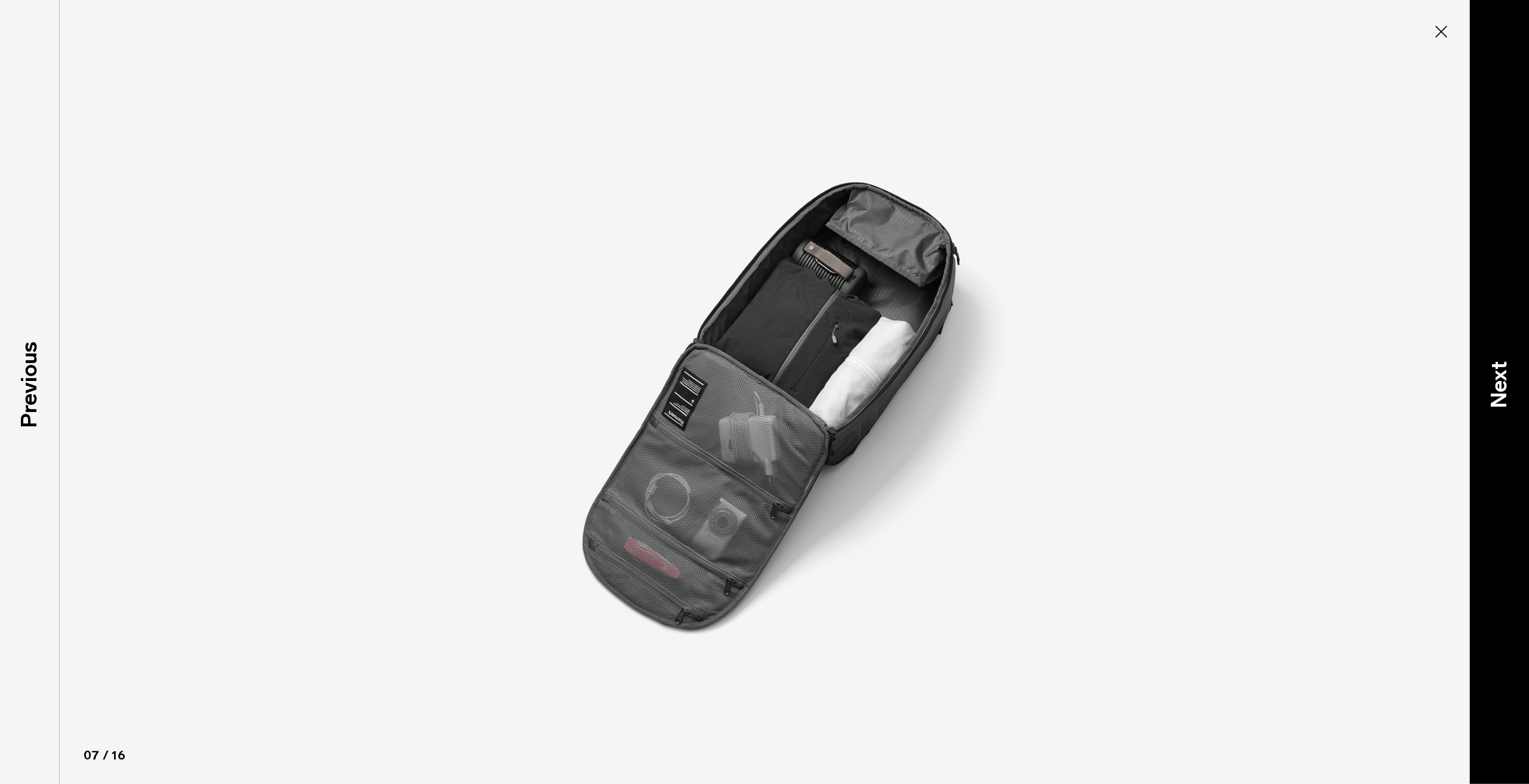
click at [1487, 409] on div "Next" at bounding box center [1498, 392] width 59 height 784
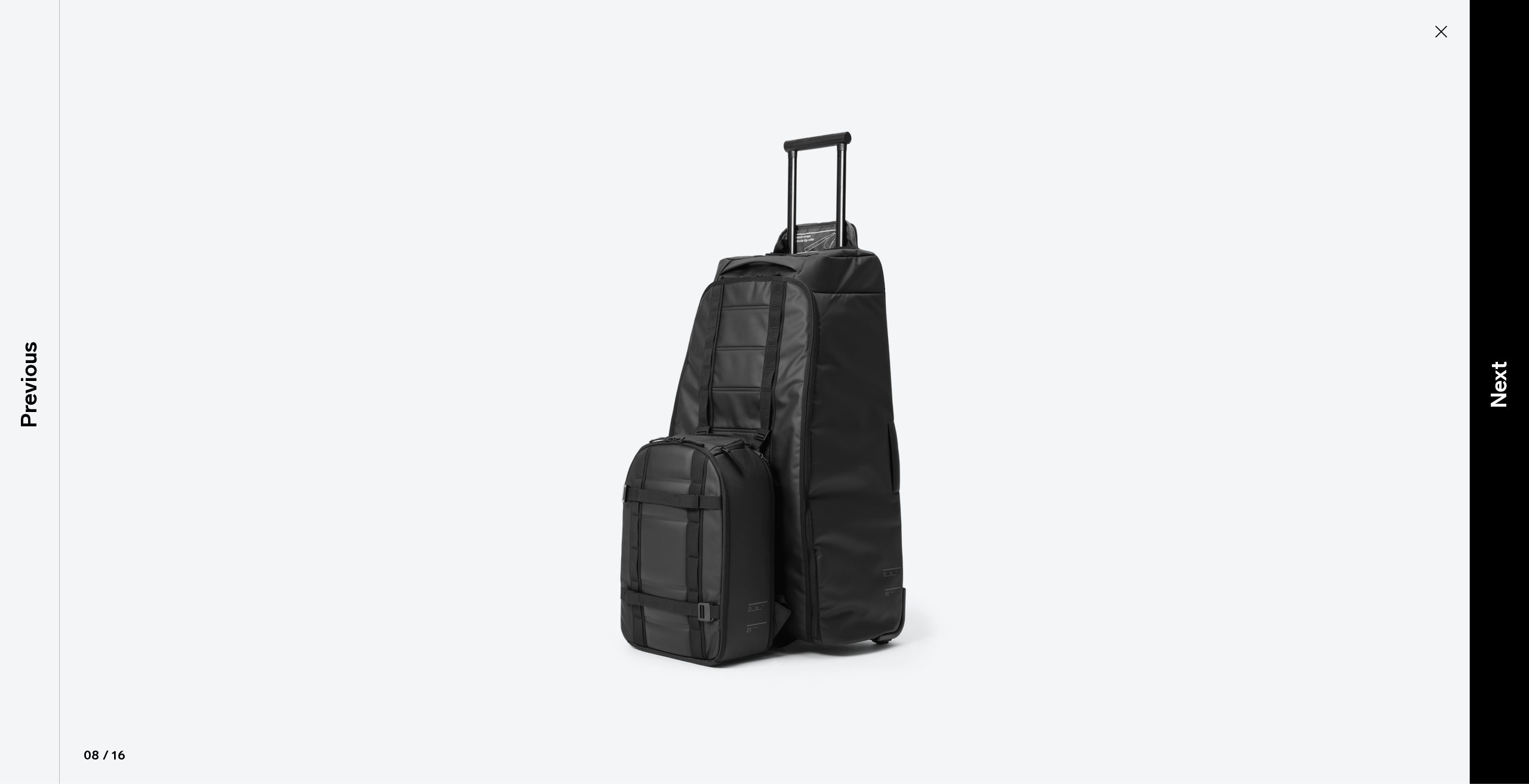
click at [1487, 409] on div "Next" at bounding box center [1498, 392] width 59 height 784
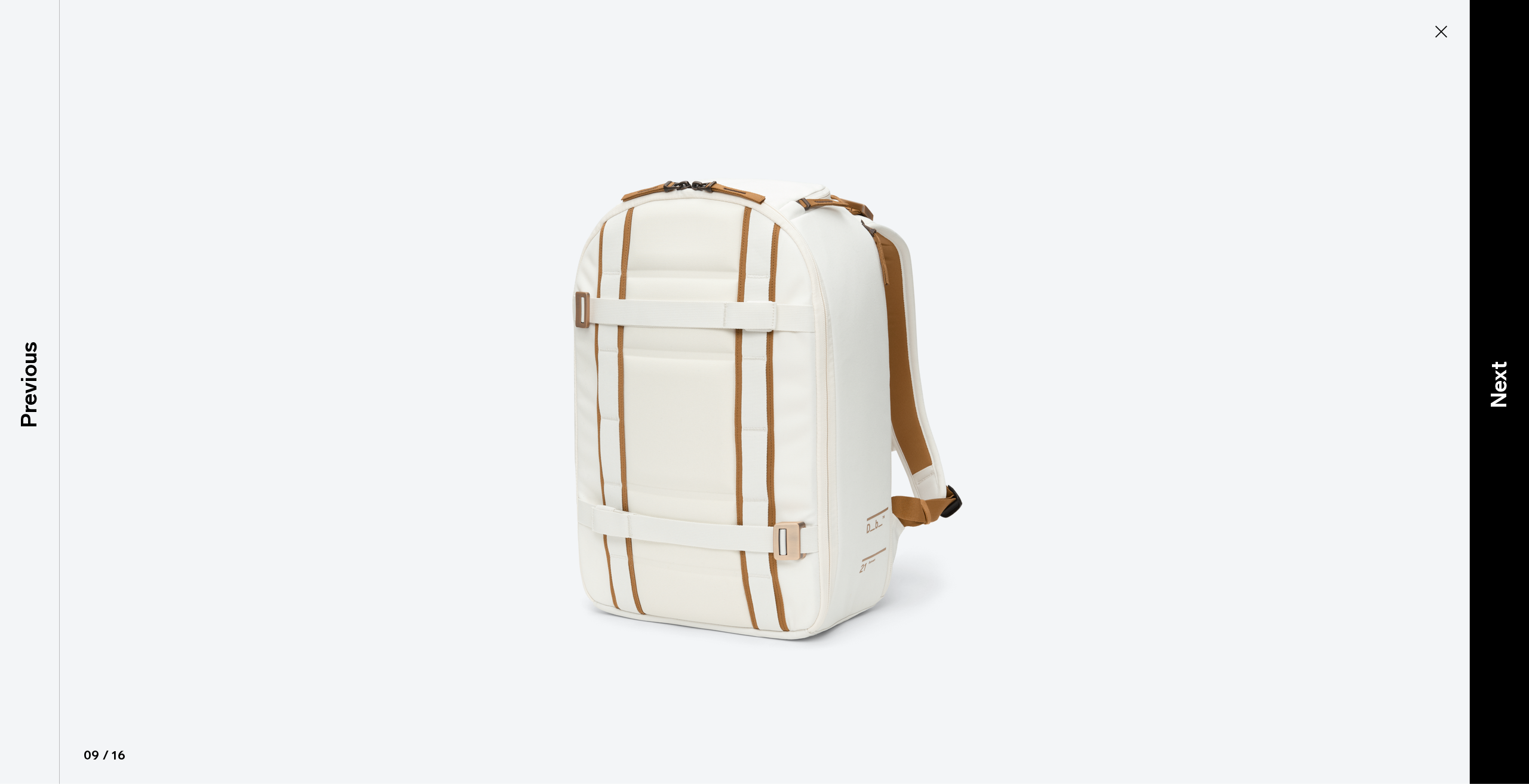
click at [1487, 409] on div "Next" at bounding box center [1498, 392] width 59 height 784
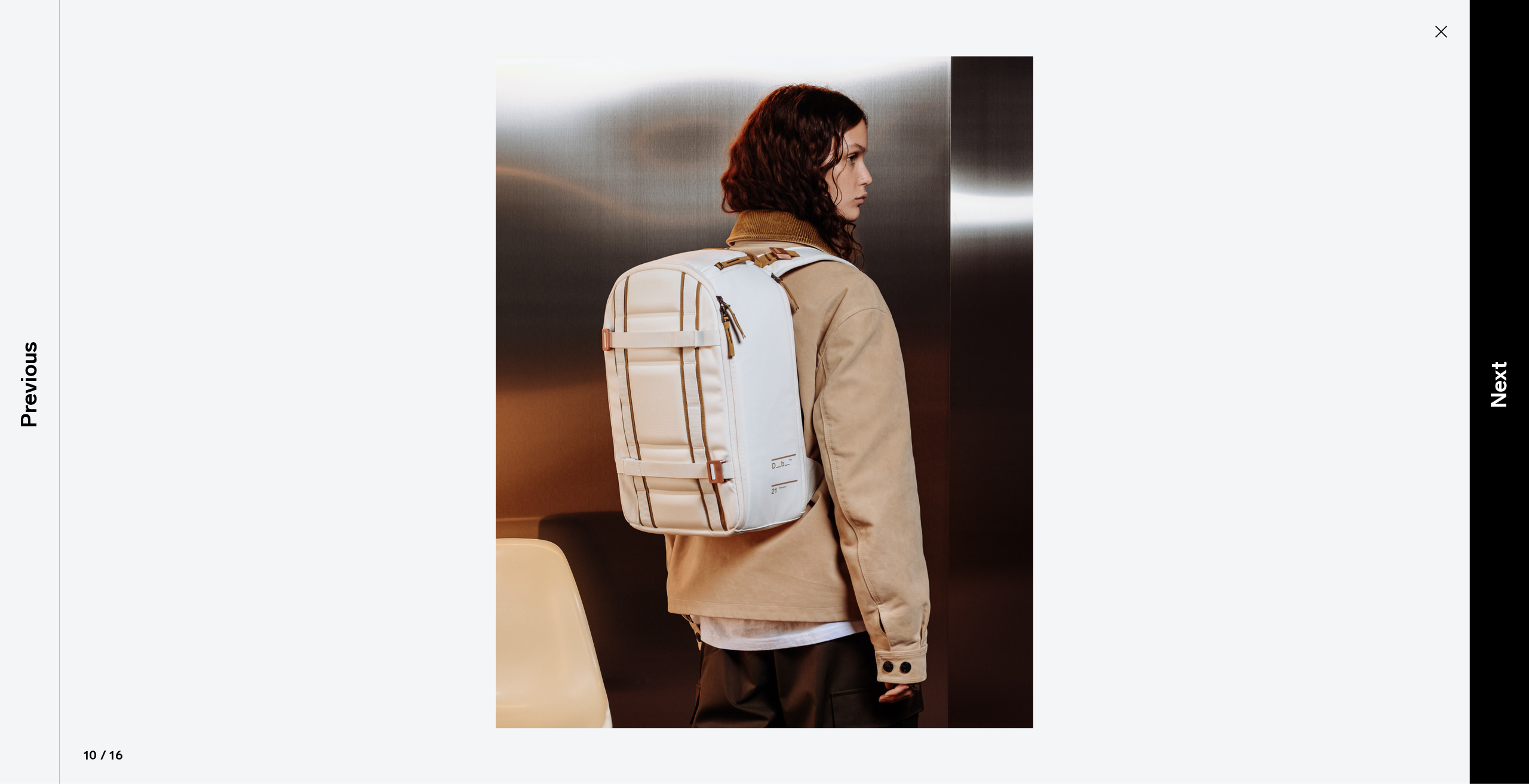
click at [1487, 409] on div "Next" at bounding box center [1498, 392] width 59 height 784
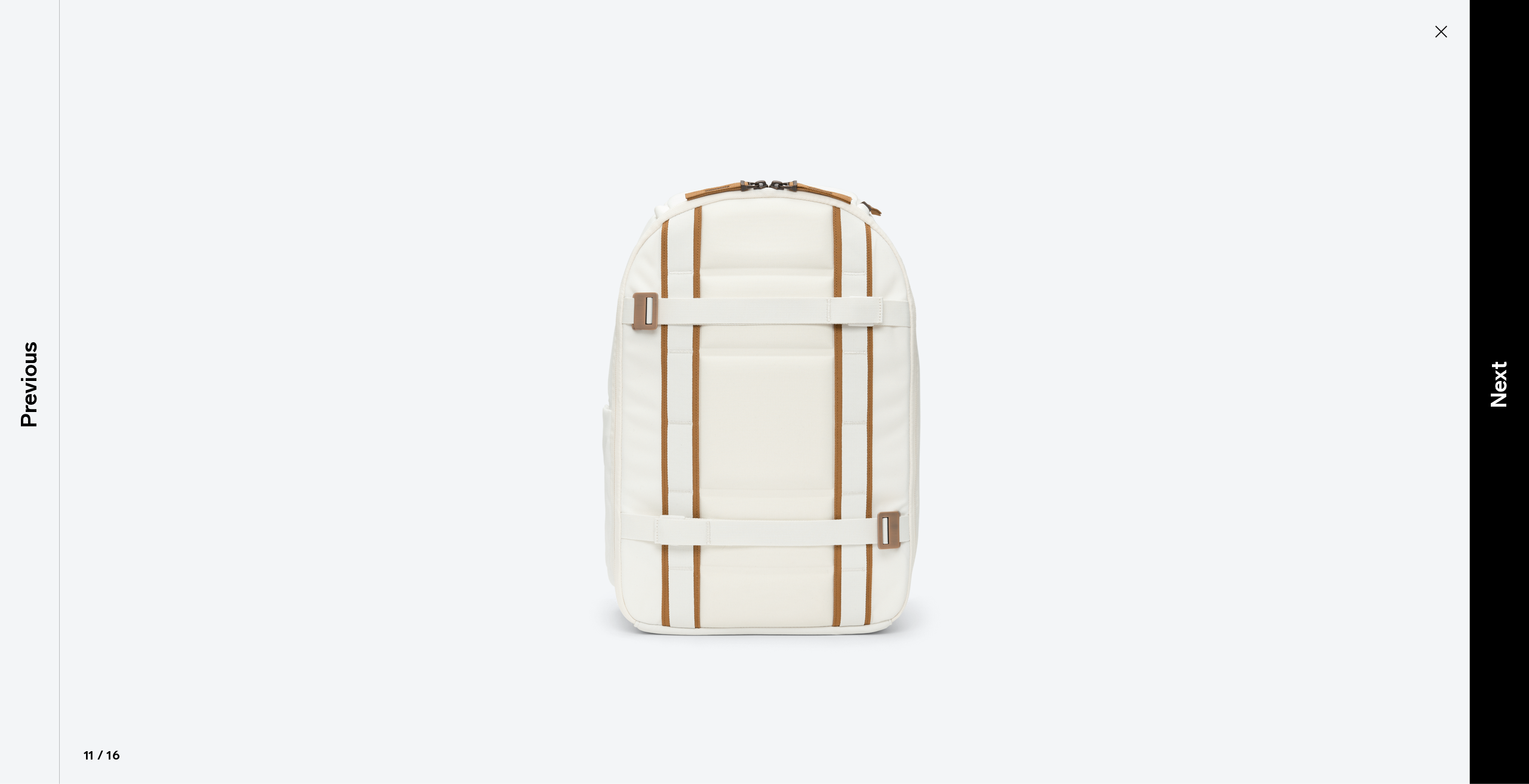
click at [1487, 409] on div "Next" at bounding box center [1498, 392] width 59 height 784
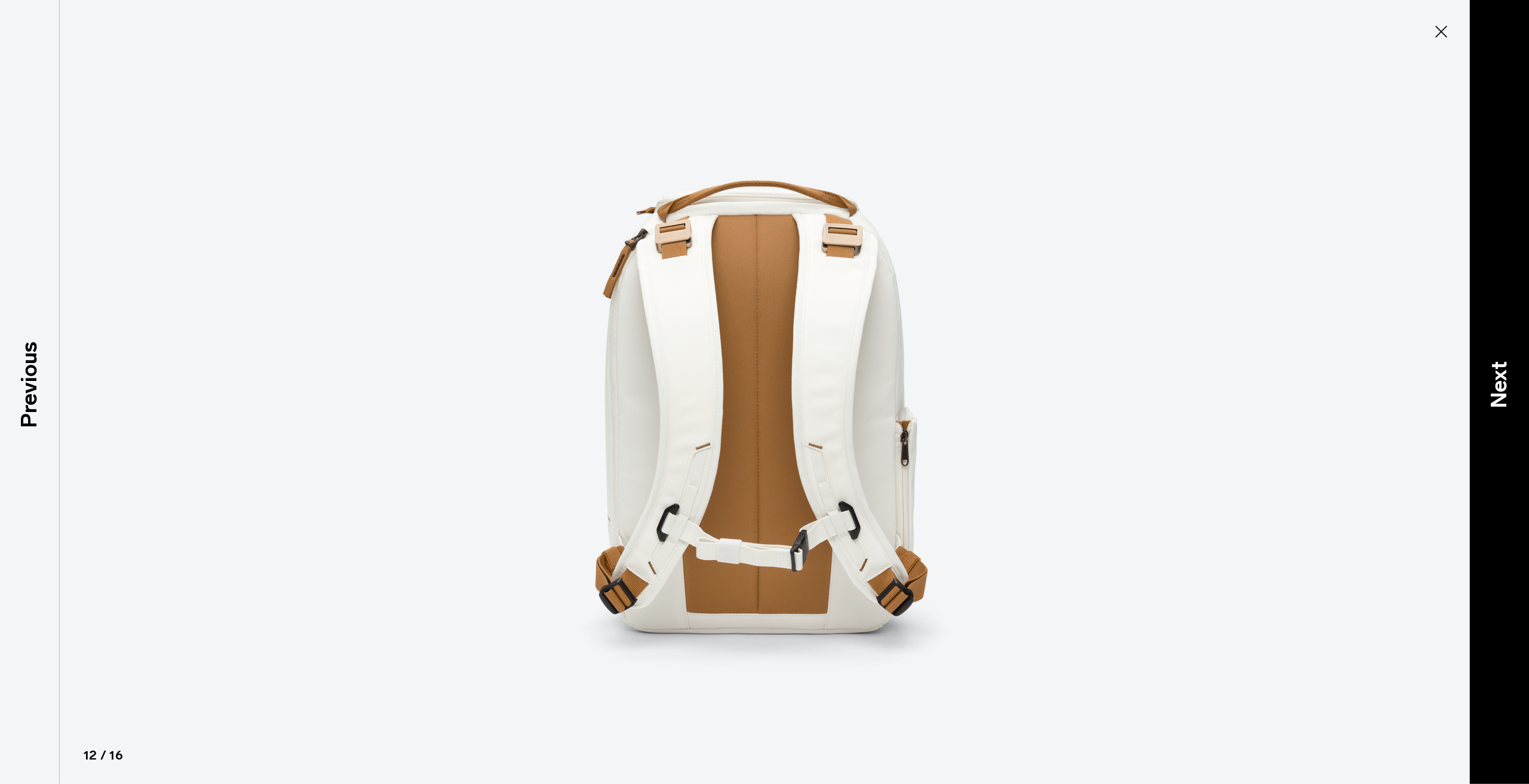
click at [1487, 409] on div "Next" at bounding box center [1498, 392] width 59 height 784
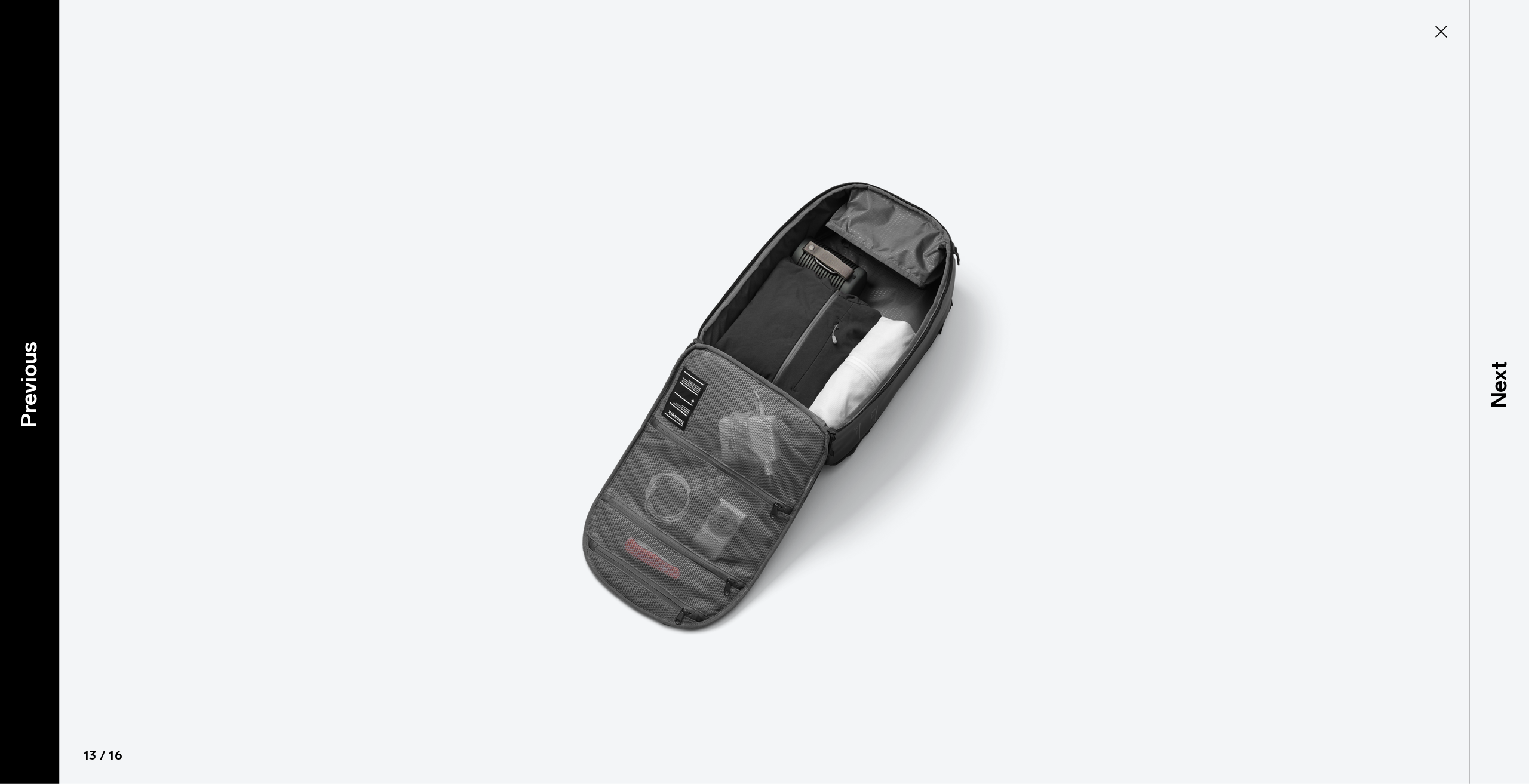
click at [47, 459] on div "Previous" at bounding box center [29, 392] width 59 height 784
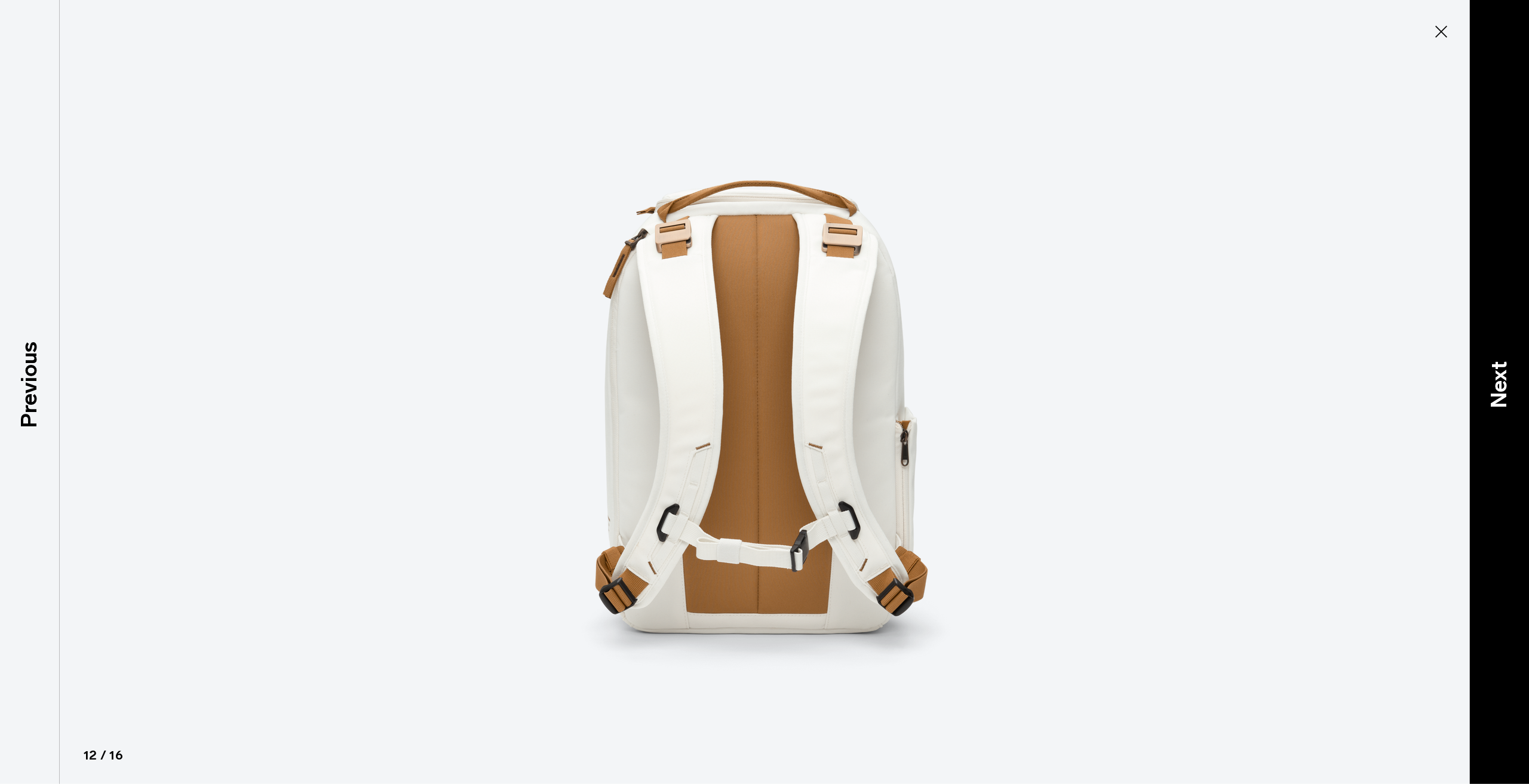
click at [1494, 390] on p "Next" at bounding box center [1499, 384] width 33 height 47
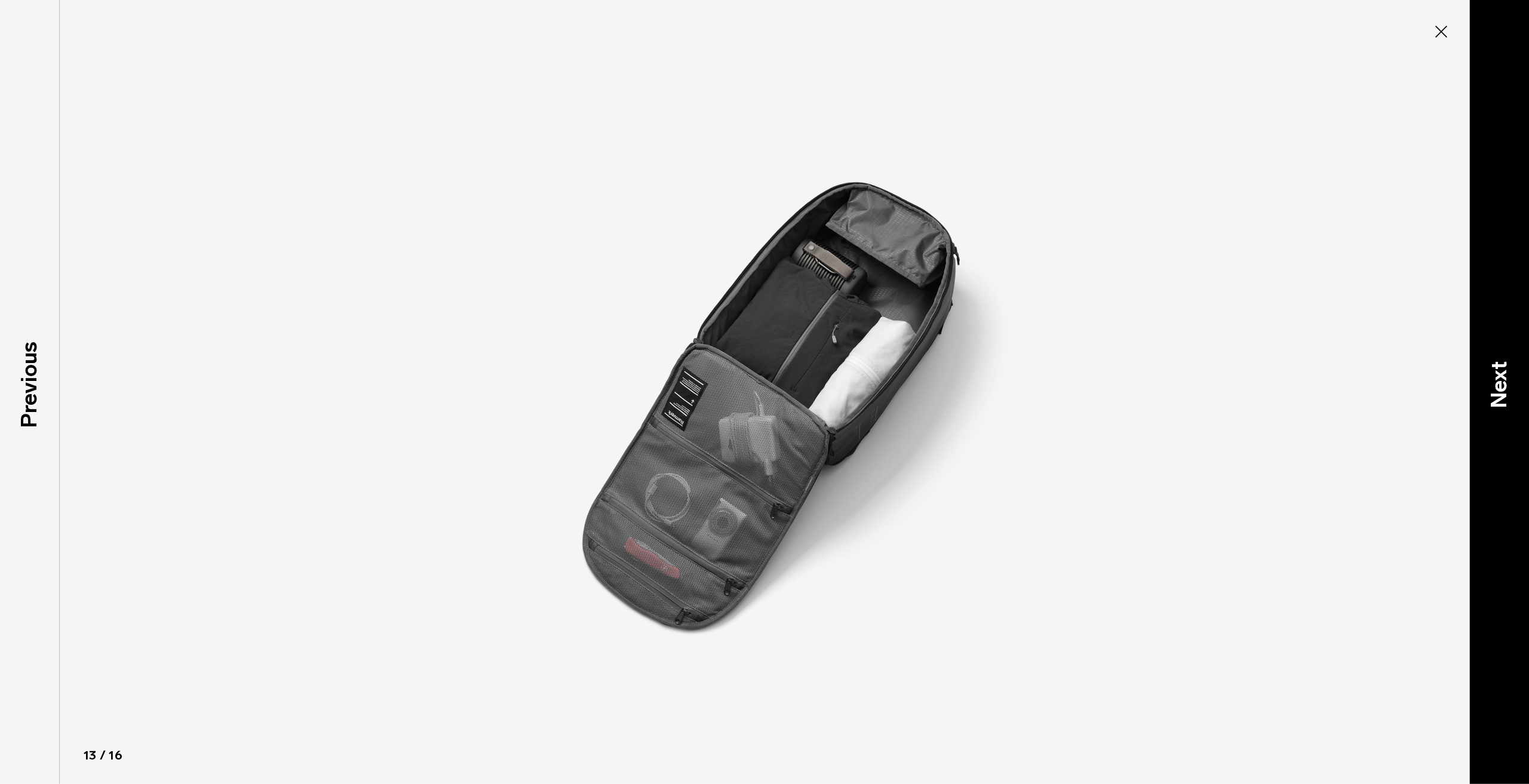
click at [1493, 391] on p "Next" at bounding box center [1499, 384] width 33 height 47
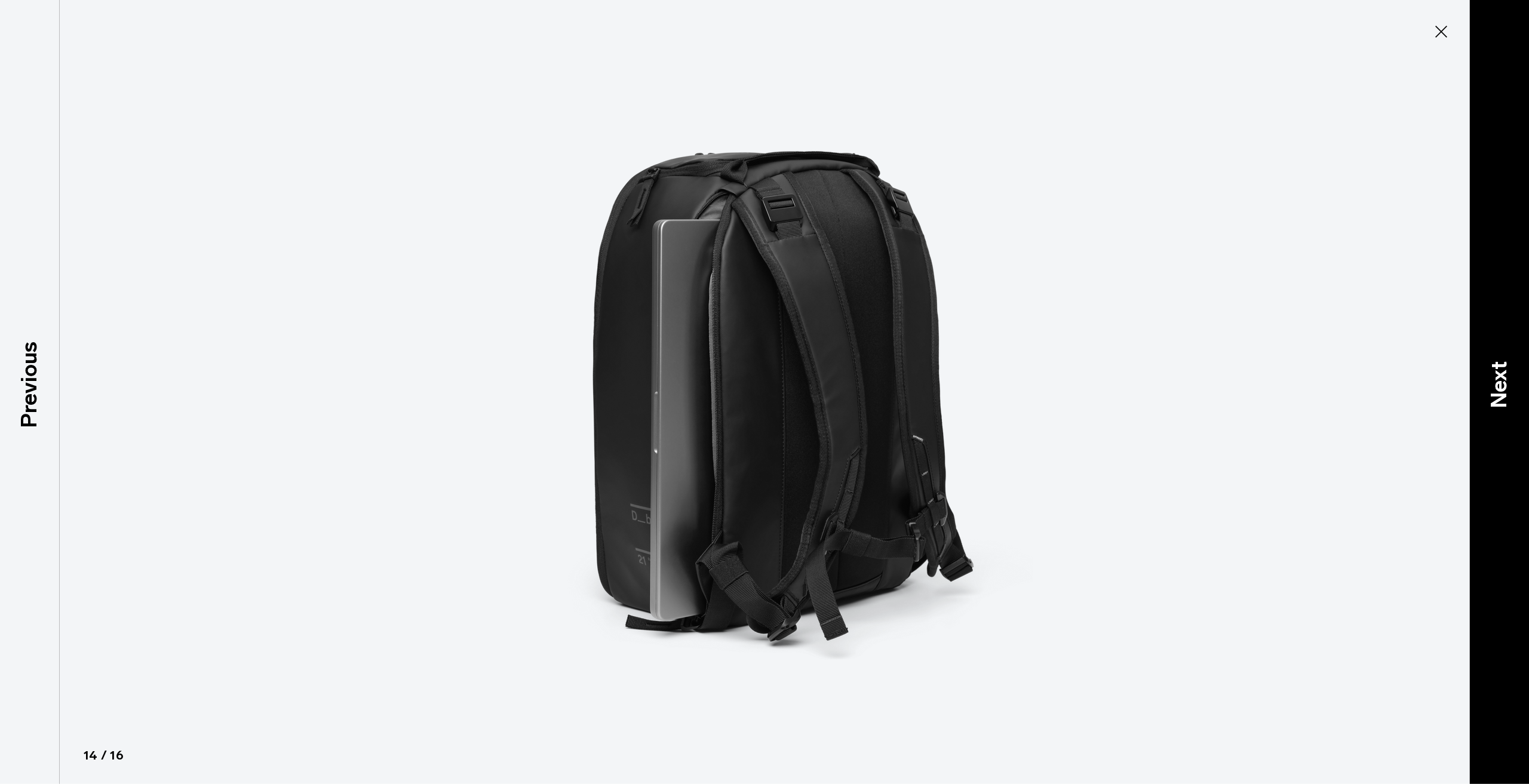
click at [1493, 391] on p "Next" at bounding box center [1499, 384] width 33 height 47
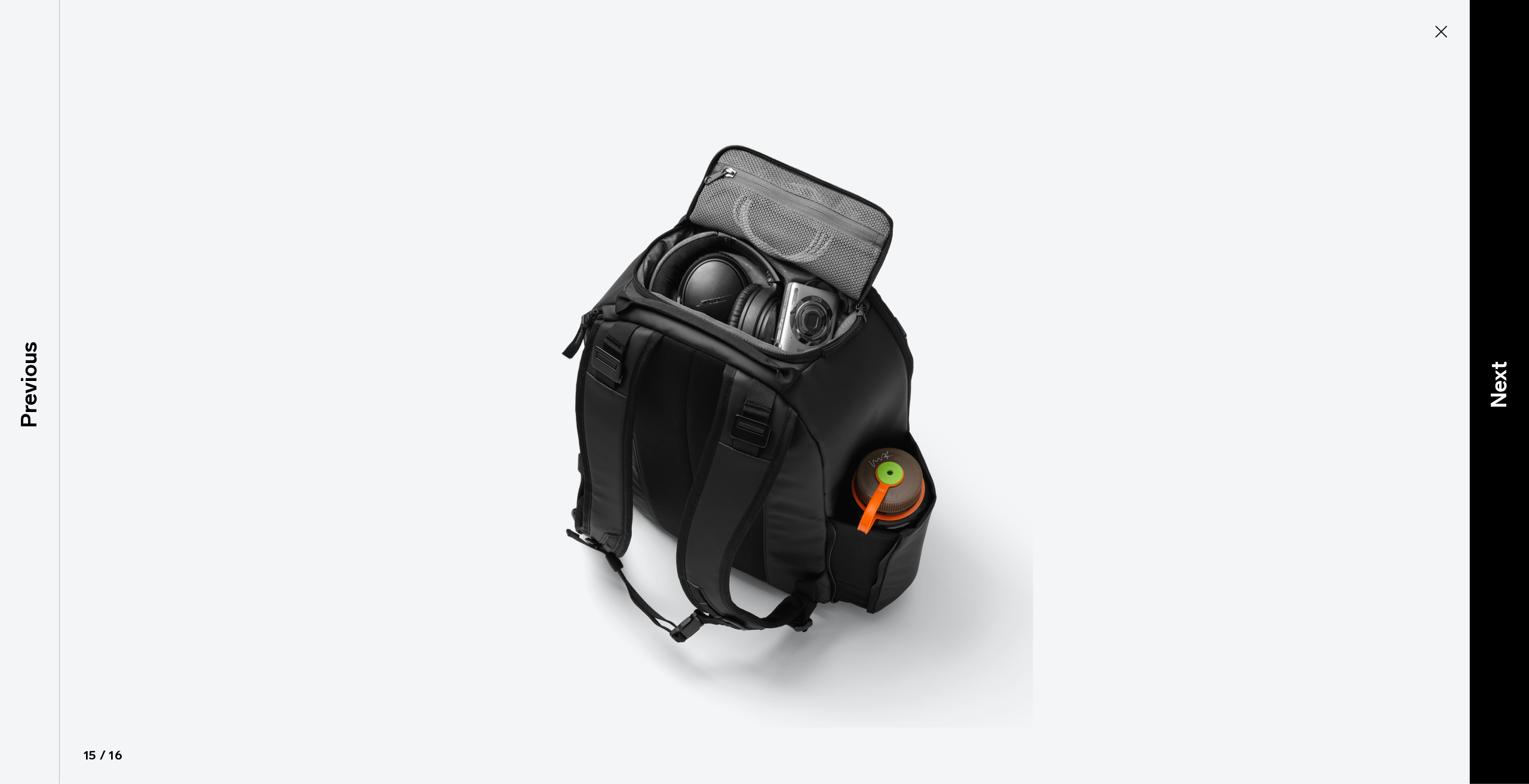
click at [1493, 391] on p "Next" at bounding box center [1499, 384] width 33 height 47
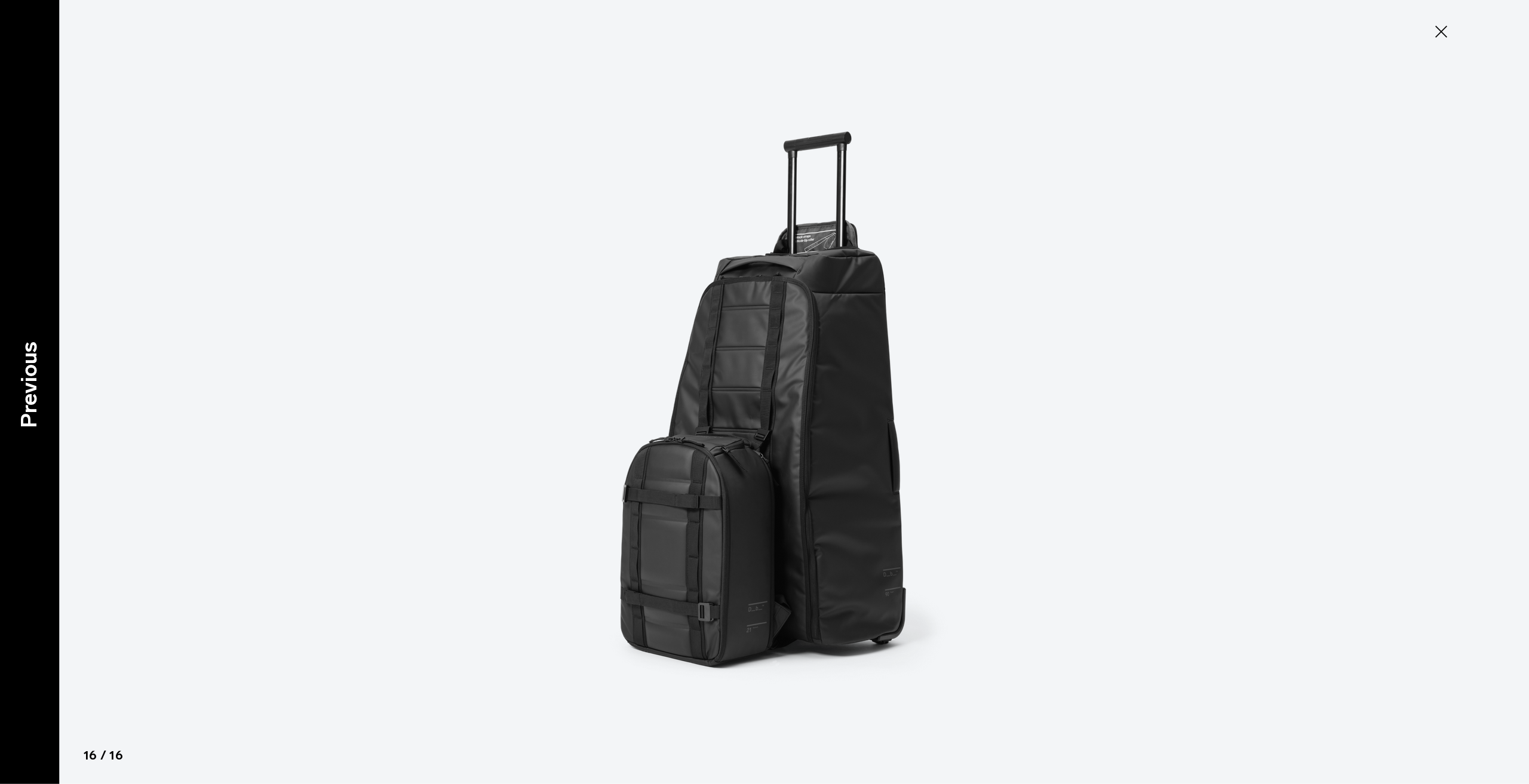
click at [33, 385] on p "Previous" at bounding box center [29, 385] width 33 height 86
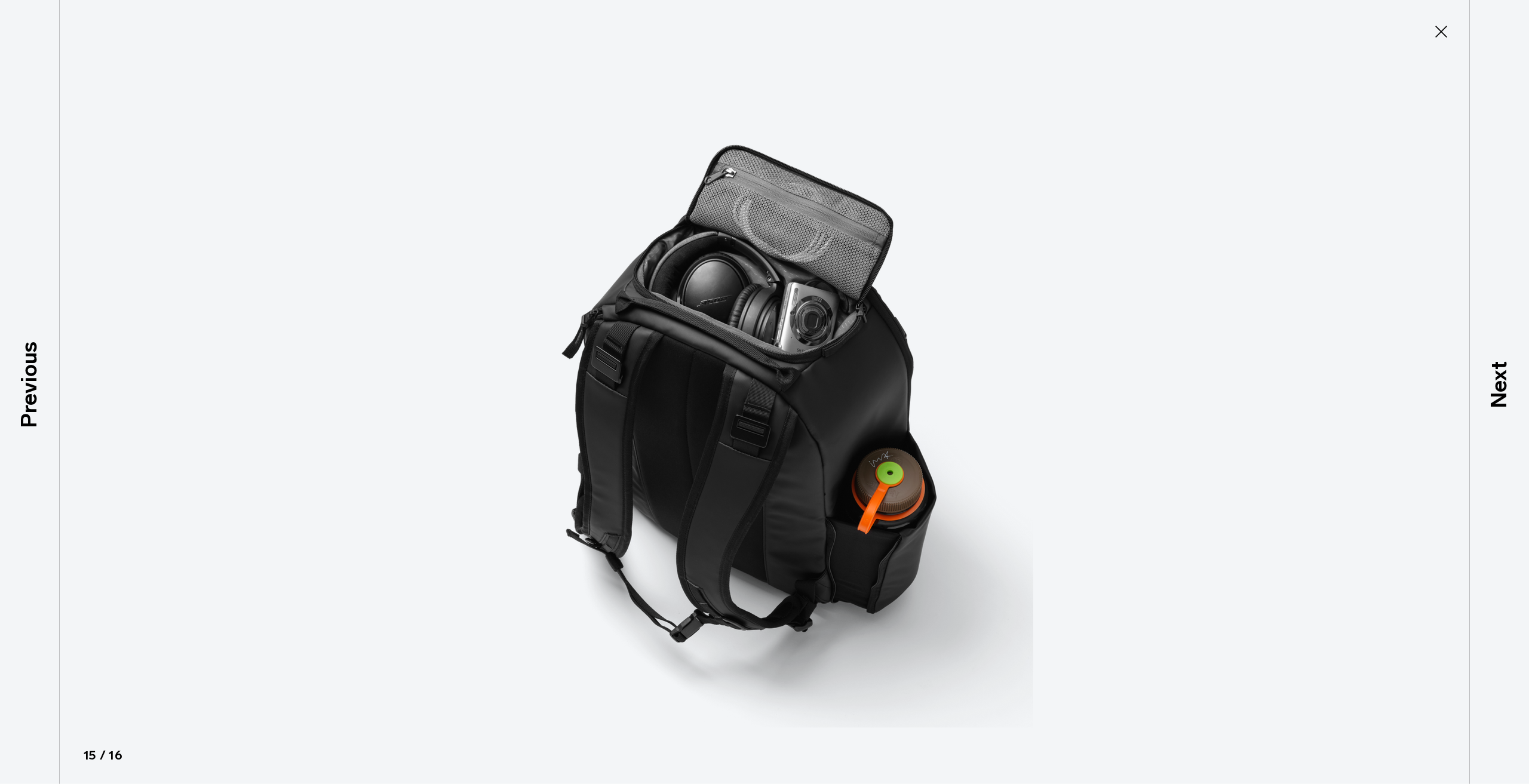
click at [1434, 39] on icon at bounding box center [1441, 31] width 19 height 19
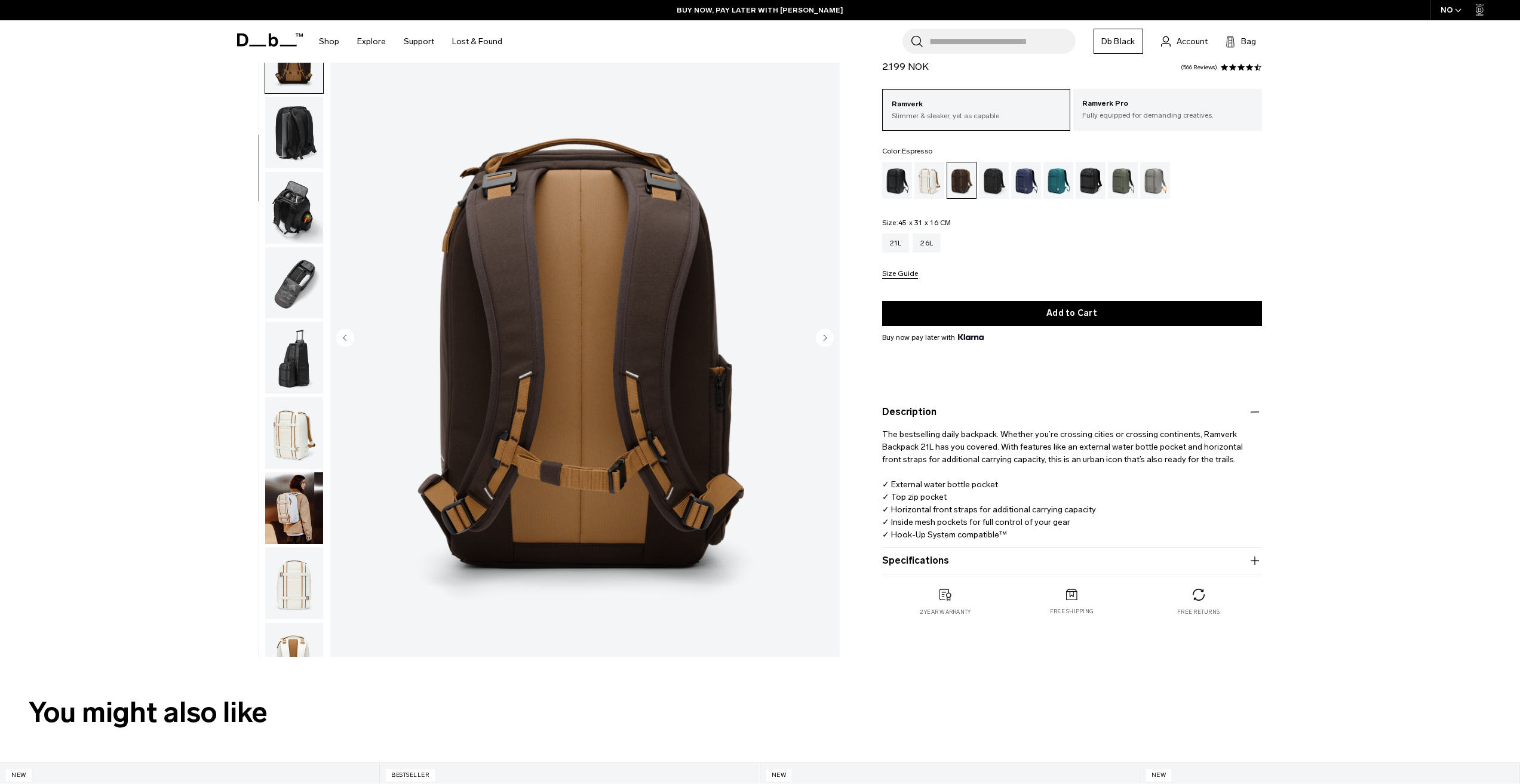
click at [629, 492] on img "4 / 16" at bounding box center [585, 339] width 510 height 636
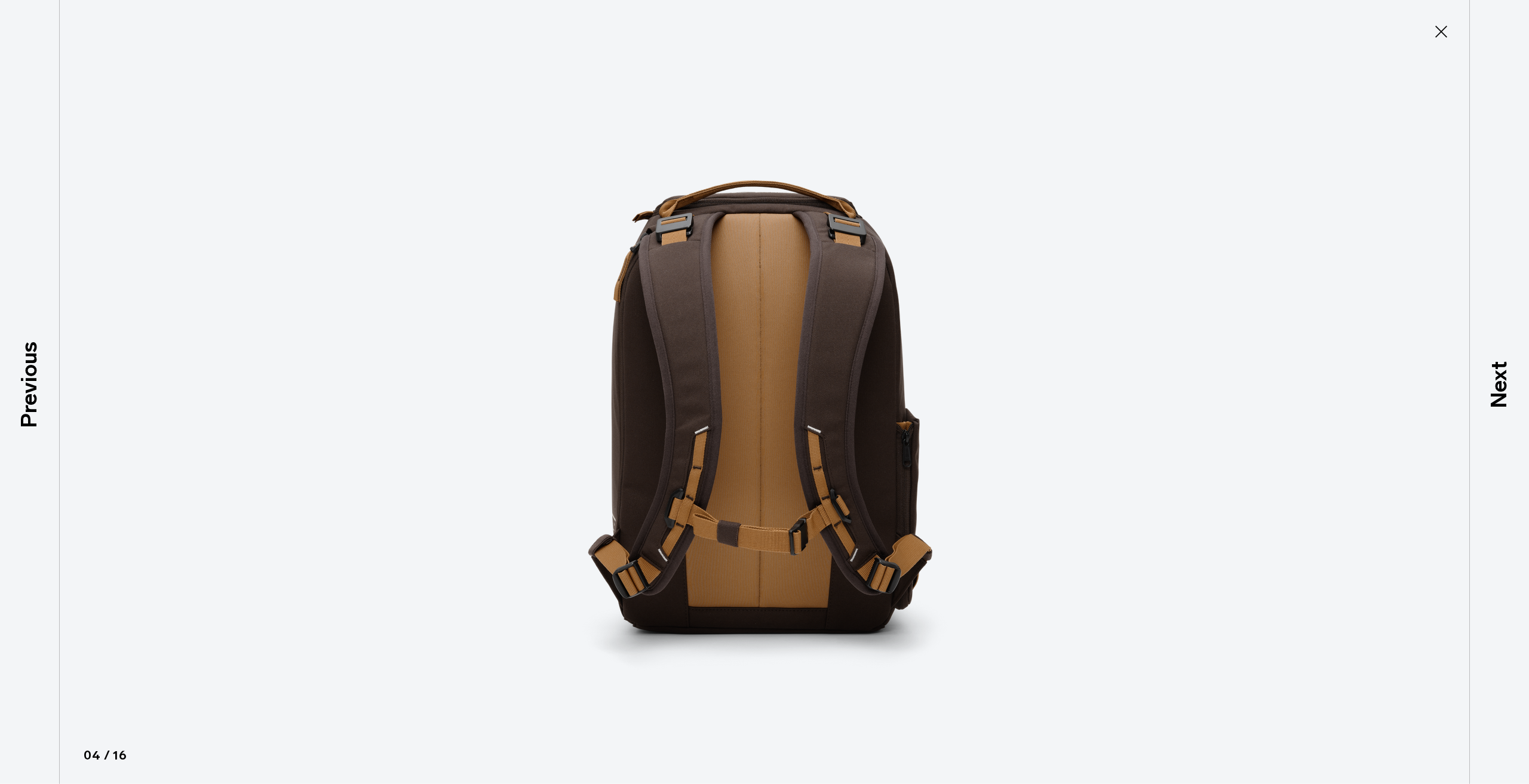
click at [1440, 49] on div at bounding box center [764, 392] width 1529 height 784
click at [1436, 41] on button "Close" at bounding box center [1441, 32] width 39 height 25
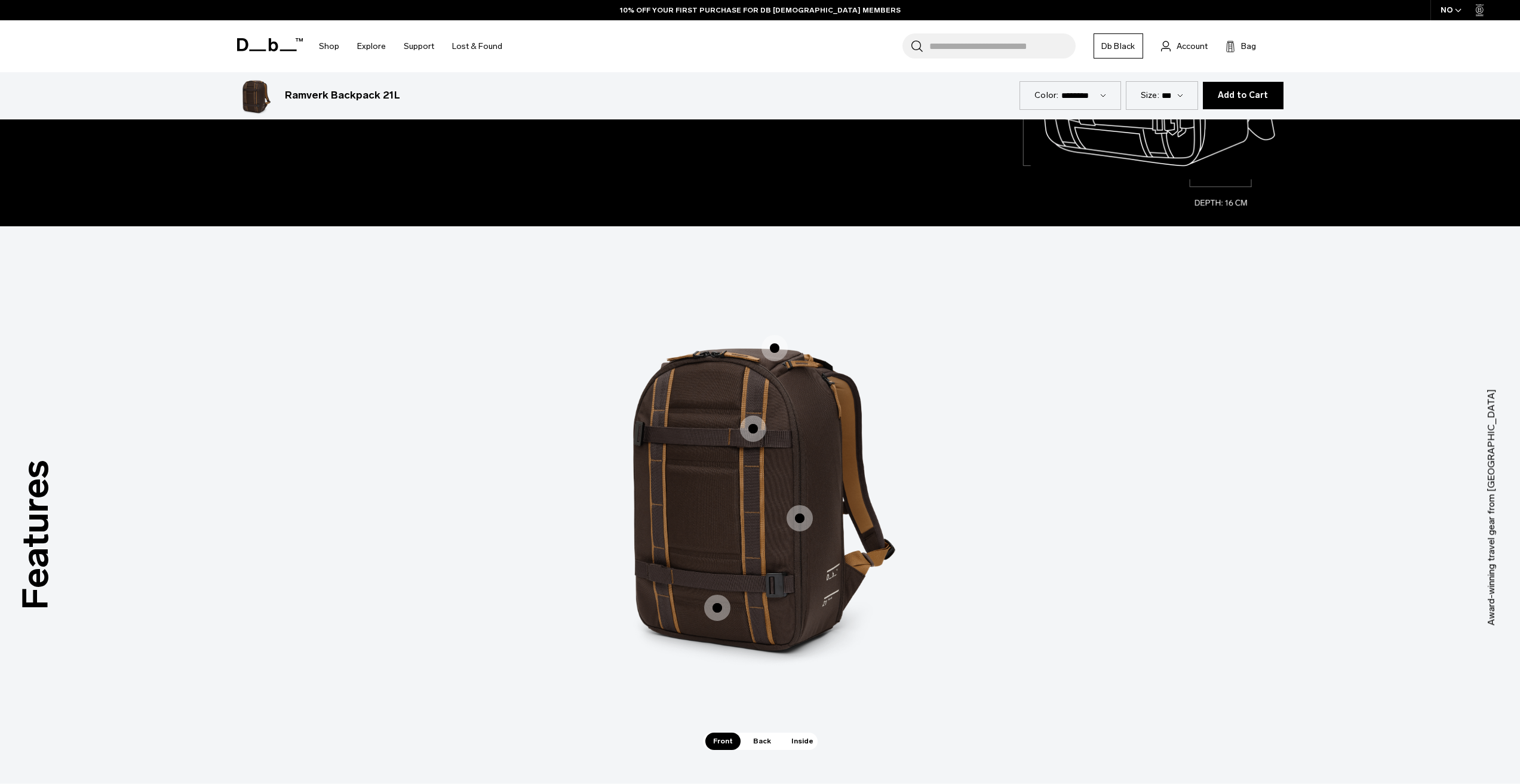
scroll to position [1552, 0]
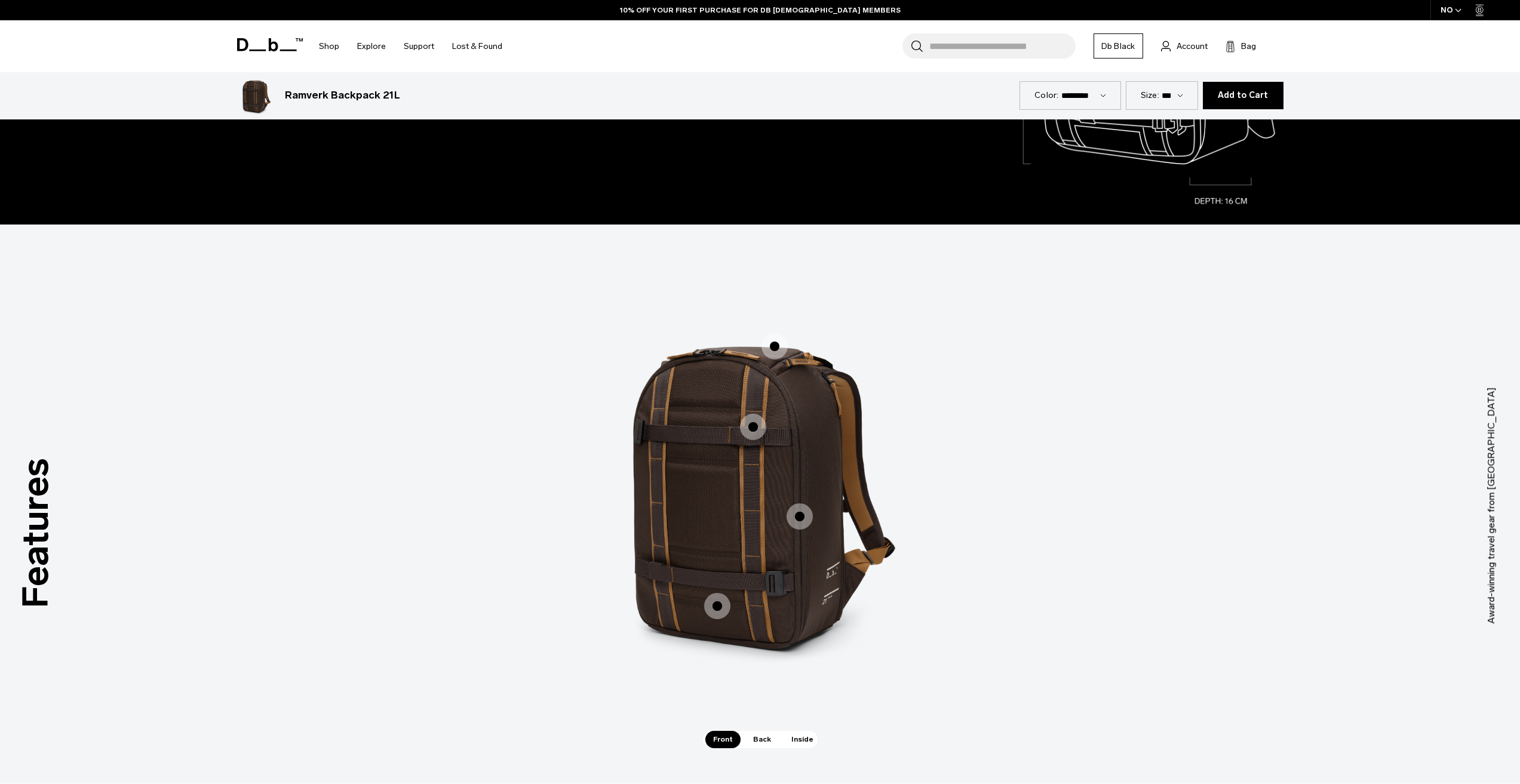
click at [759, 429] on span "1 / 3" at bounding box center [753, 427] width 26 height 26
click at [756, 429] on span "1 / 3" at bounding box center [753, 427] width 26 height 26
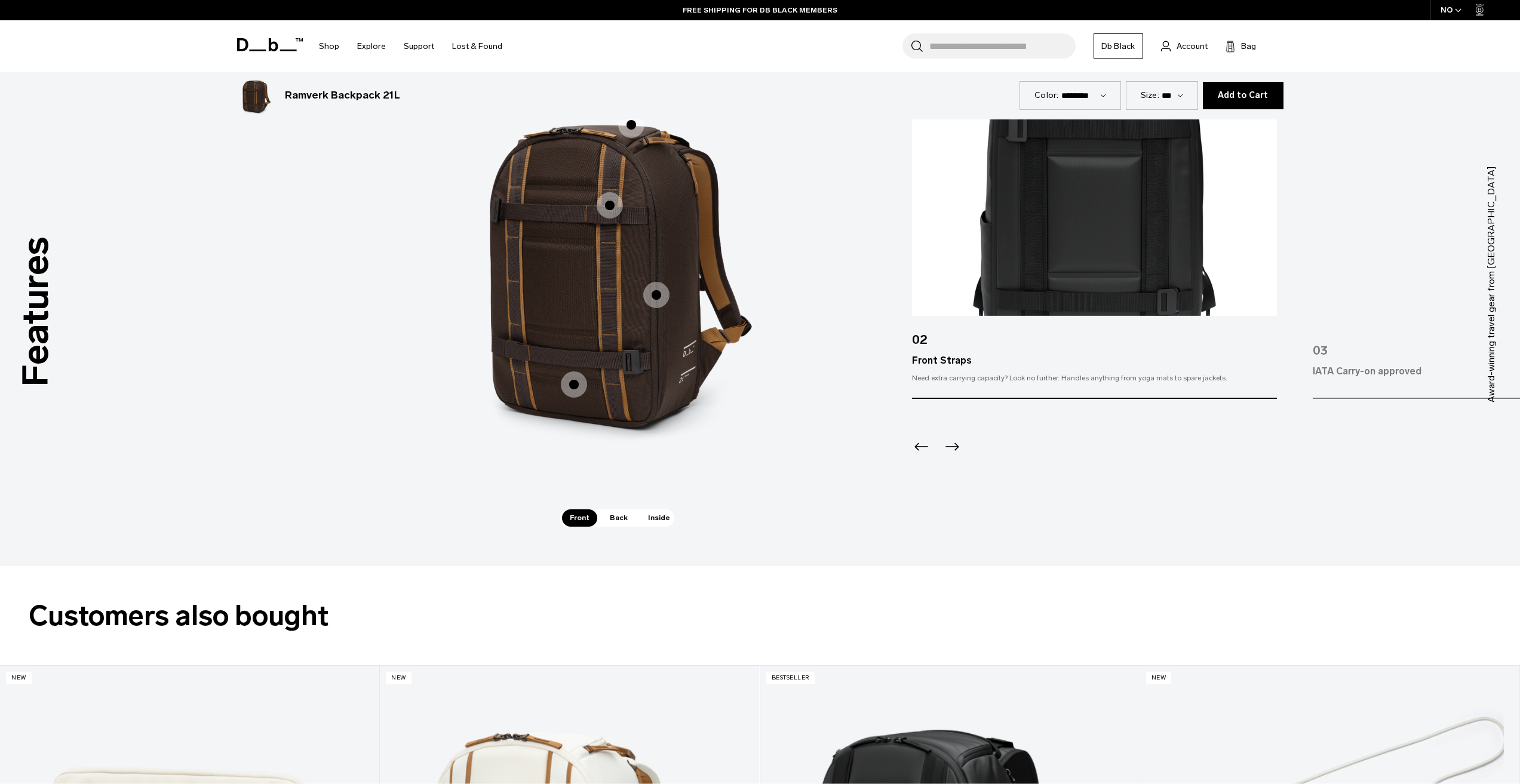
scroll to position [1791, 0]
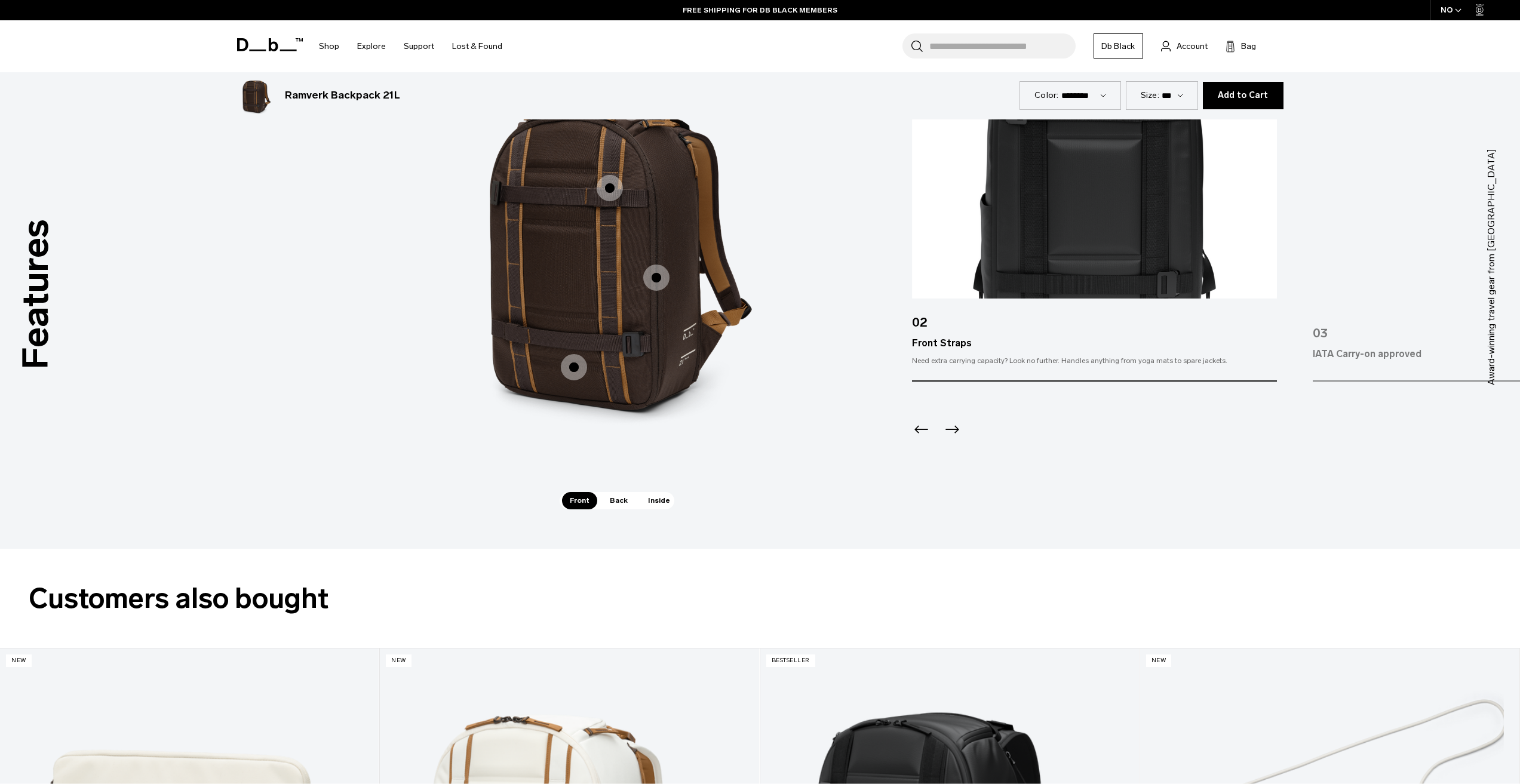
click at [950, 433] on icon "Next slide" at bounding box center [952, 429] width 19 height 19
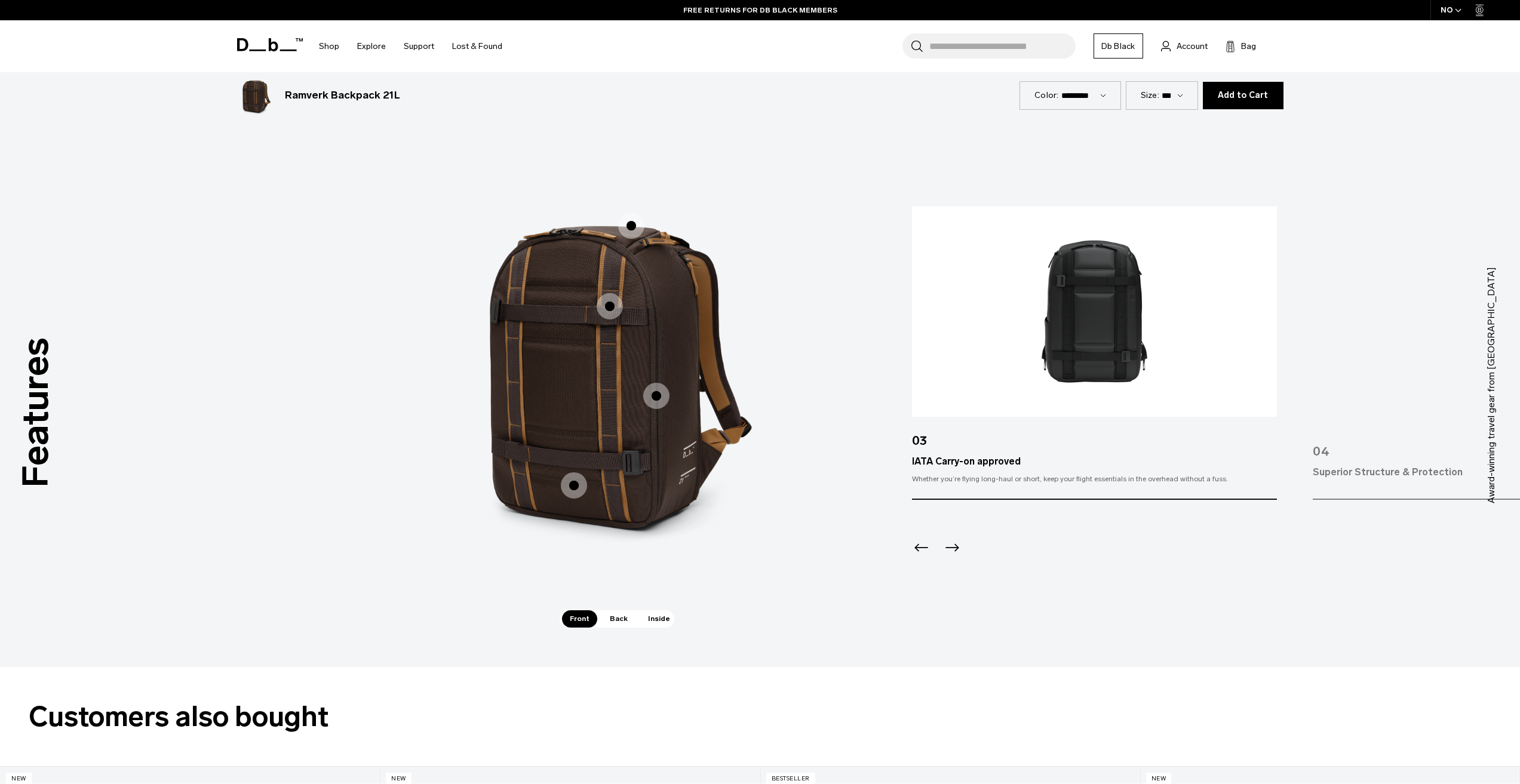
scroll to position [1672, 0]
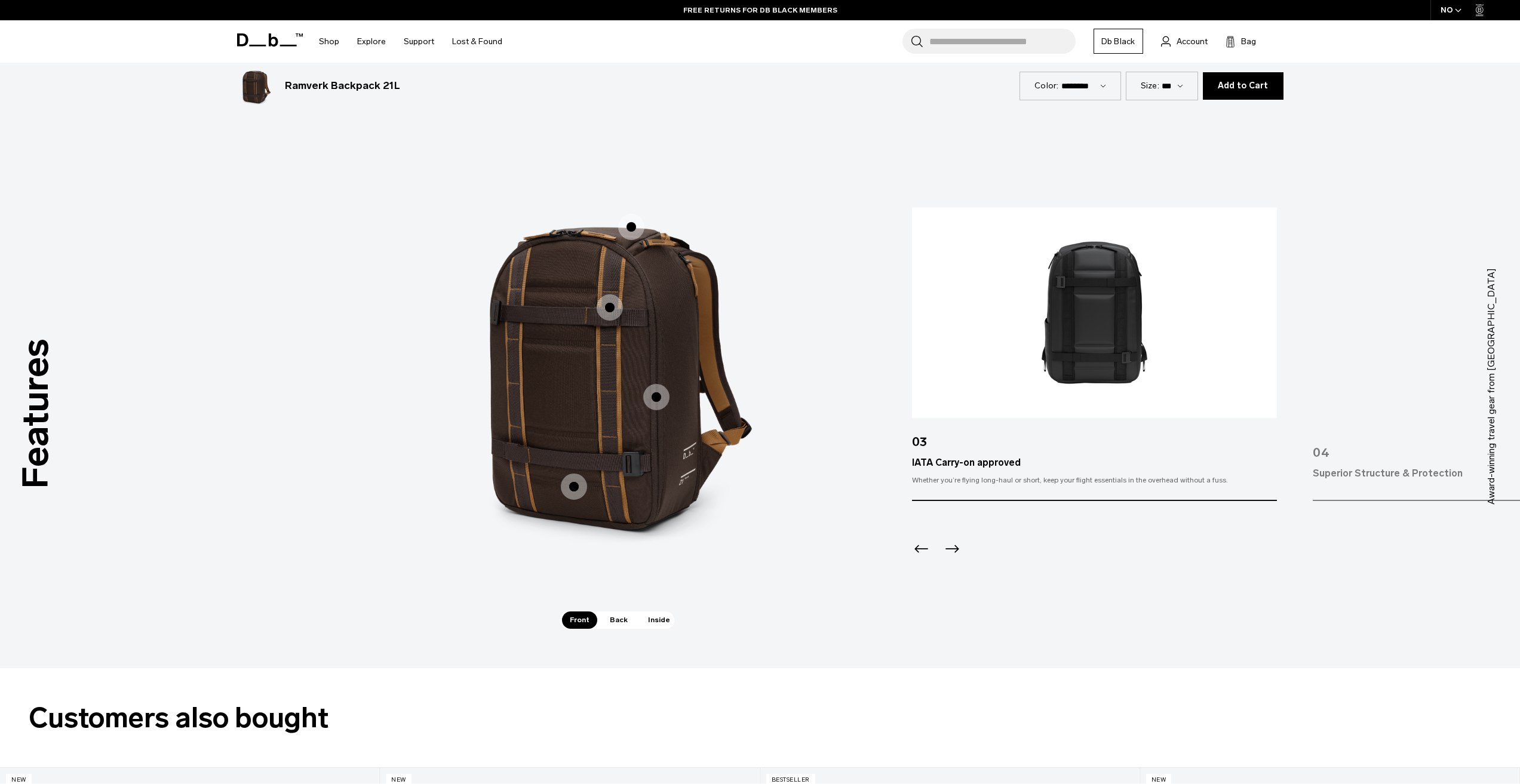
click at [950, 541] on icon "Next slide" at bounding box center [952, 549] width 19 height 19
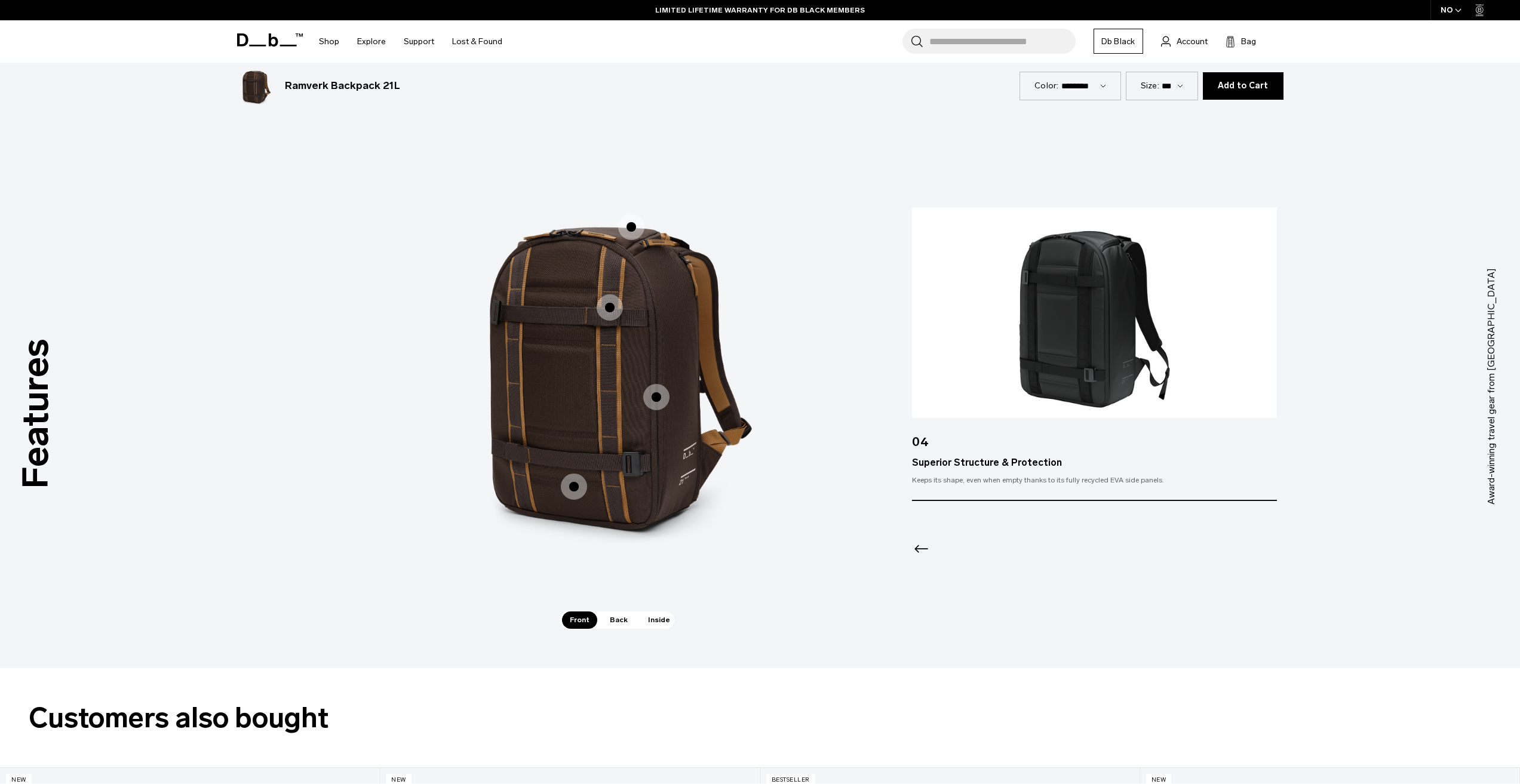
click at [952, 549] on div at bounding box center [1094, 533] width 365 height 64
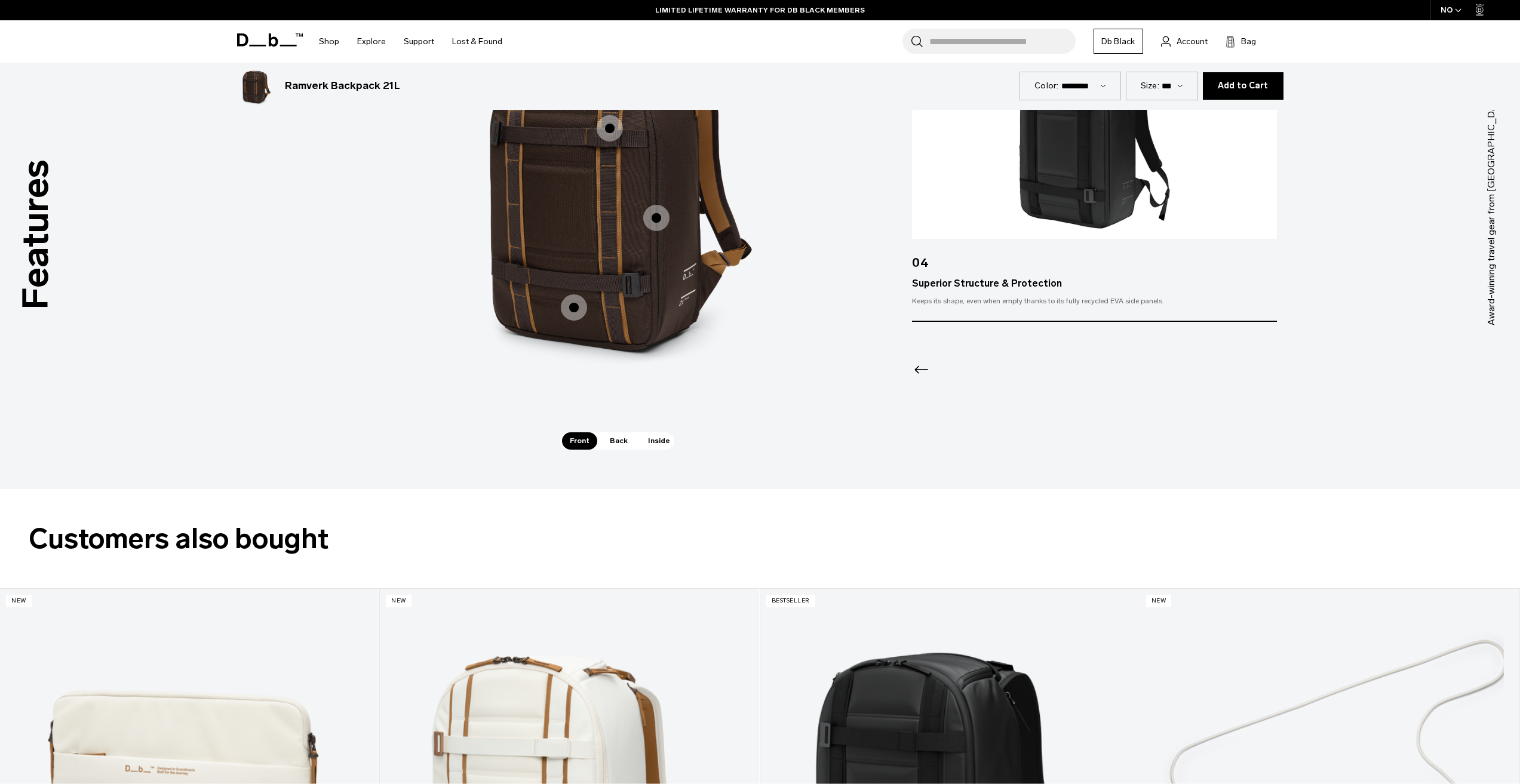
drag, startPoint x: 614, startPoint y: 429, endPoint x: 613, endPoint y: 436, distance: 7.1
click at [614, 430] on div "Accessible Top Pocket Accessible Top Pocket Front Straps Front Straps IATA Carr…" at bounding box center [617, 199] width 358 height 467
click at [613, 439] on span "Back" at bounding box center [619, 440] width 33 height 17
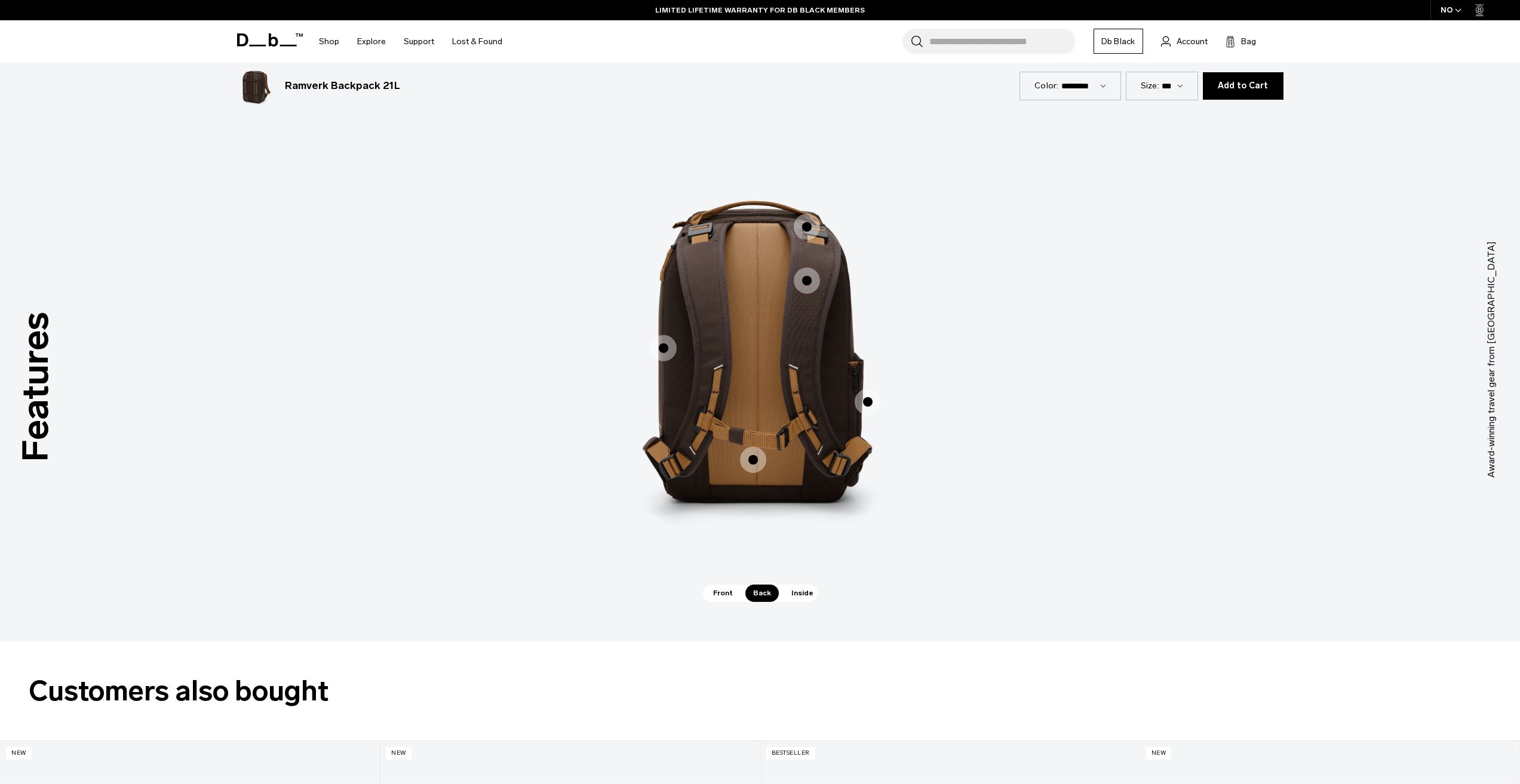
scroll to position [1731, 0]
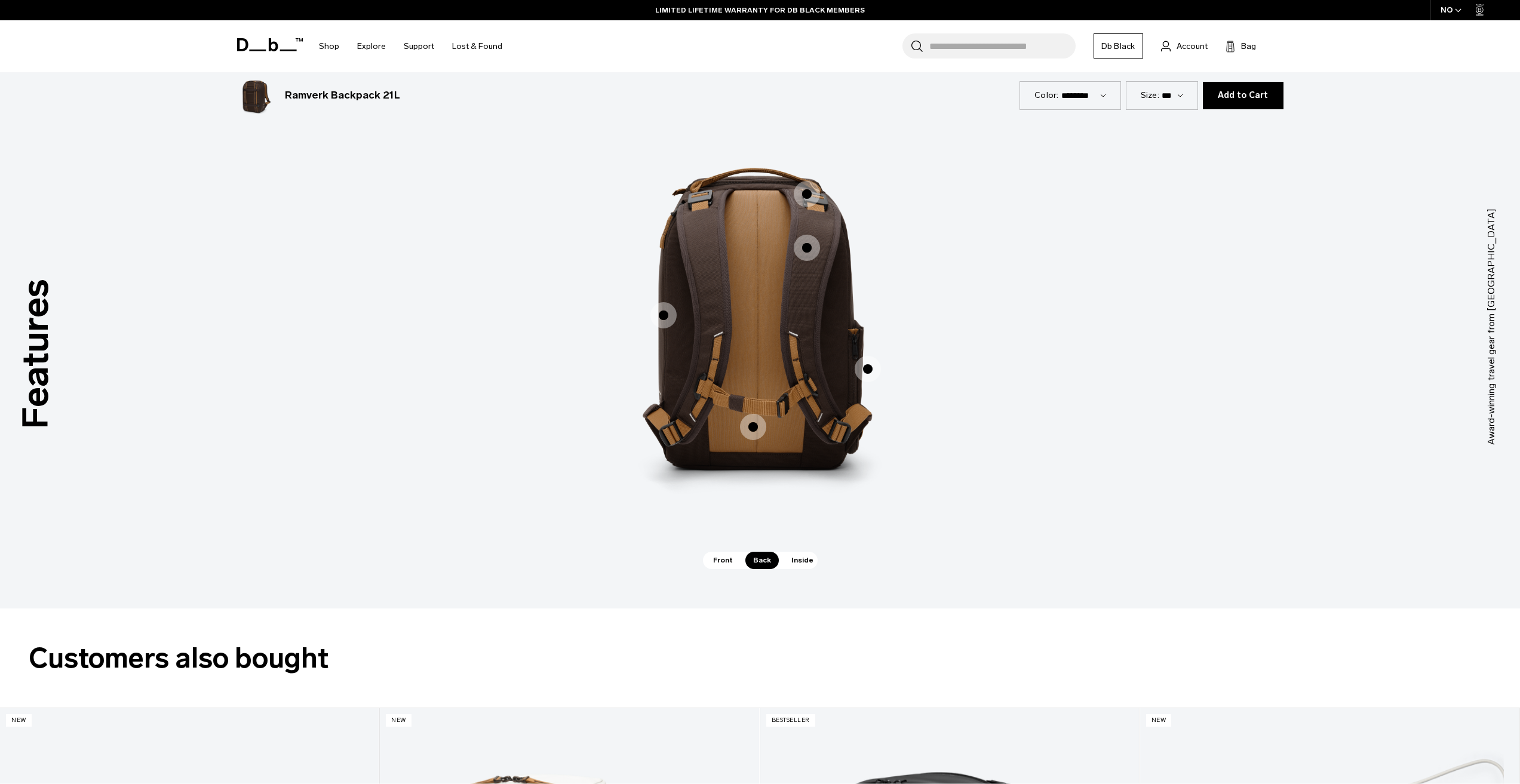
click at [799, 562] on span "Inside" at bounding box center [803, 560] width 38 height 17
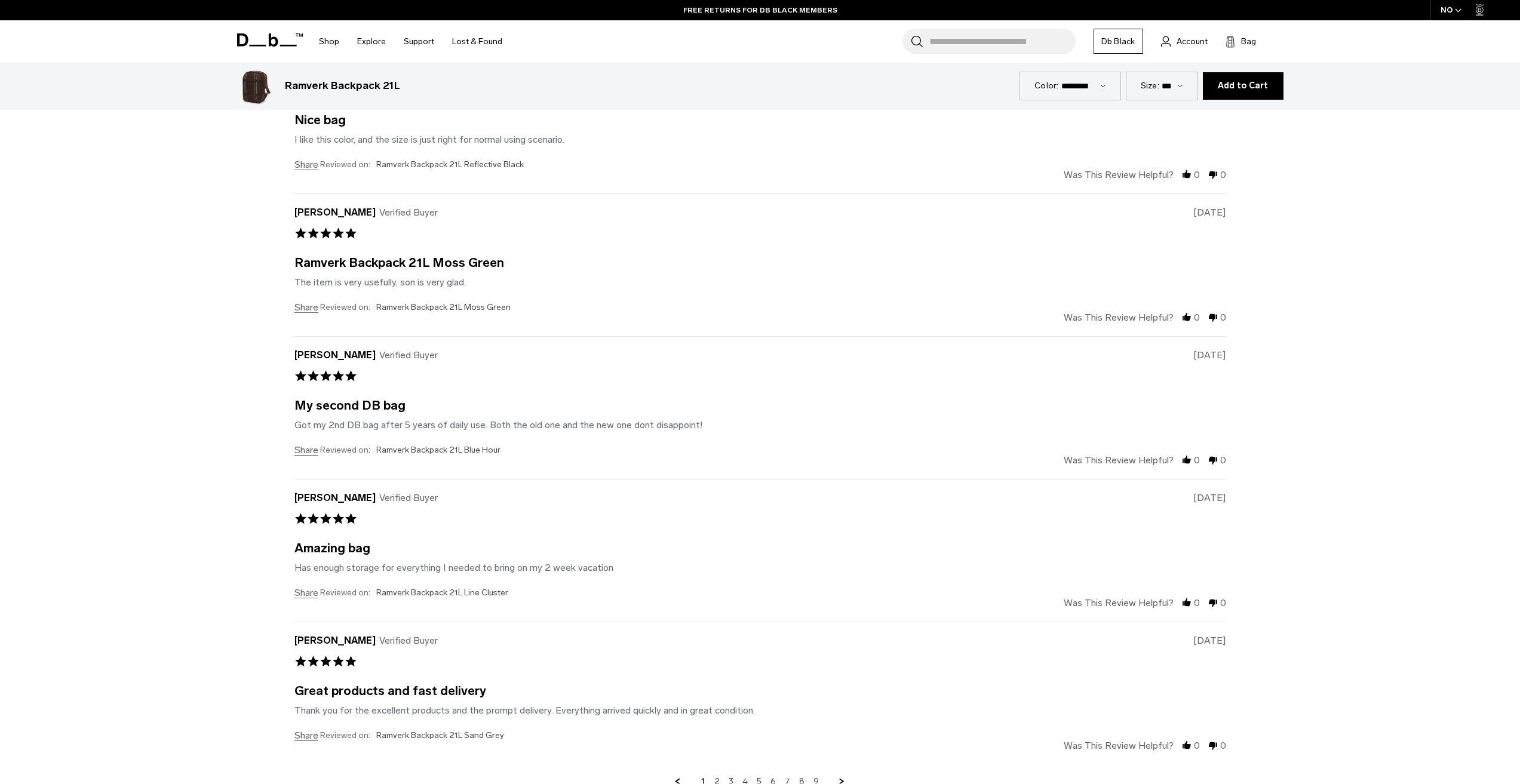
scroll to position [3821, 0]
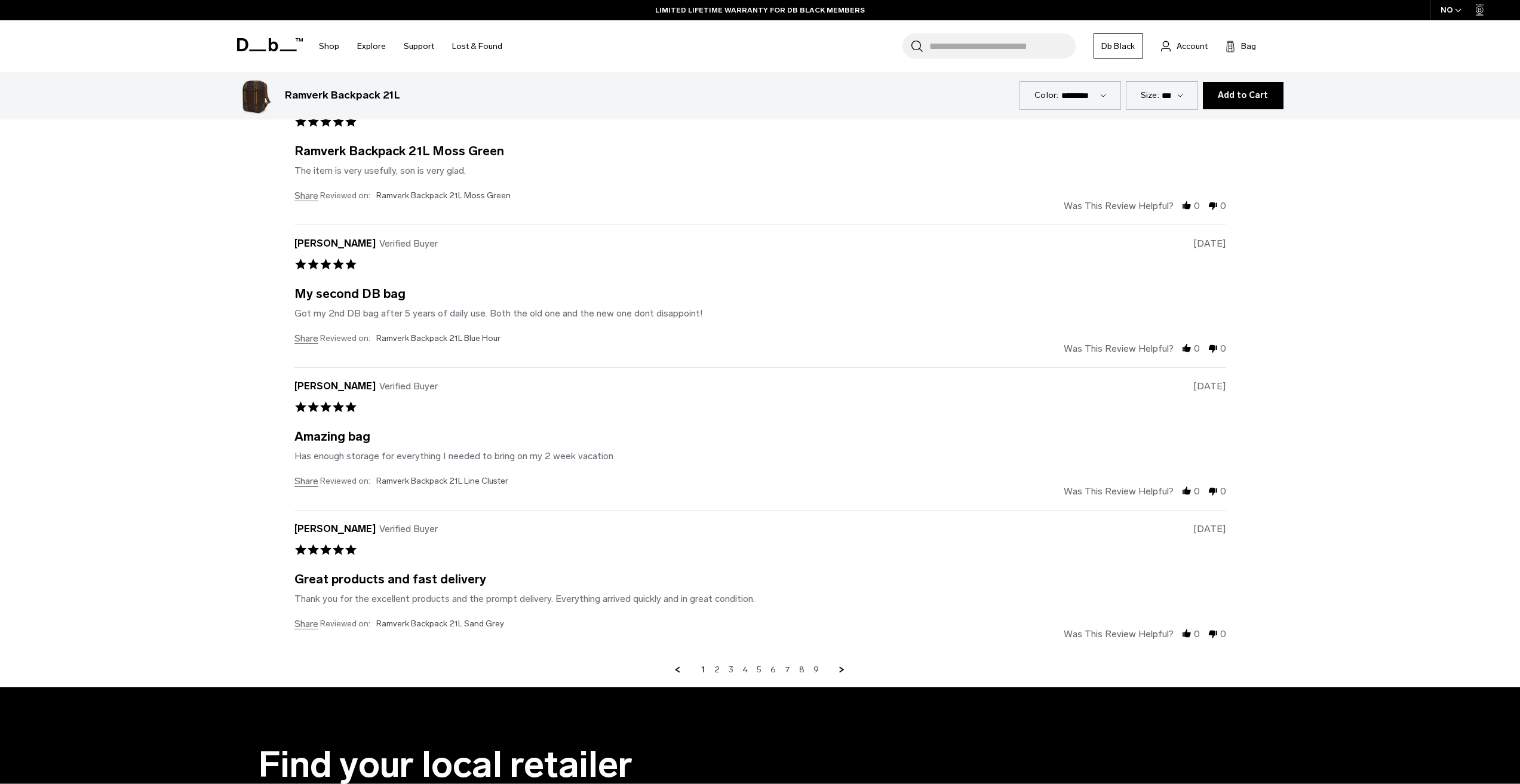
click at [712, 665] on div "1 2 3 4 5 6 7 8 9" at bounding box center [760, 669] width 932 height 11
click at [715, 666] on div "1 2 3 4 5 6 7 8 9" at bounding box center [760, 669] width 932 height 11
click at [719, 667] on link "2" at bounding box center [717, 669] width 6 height 11
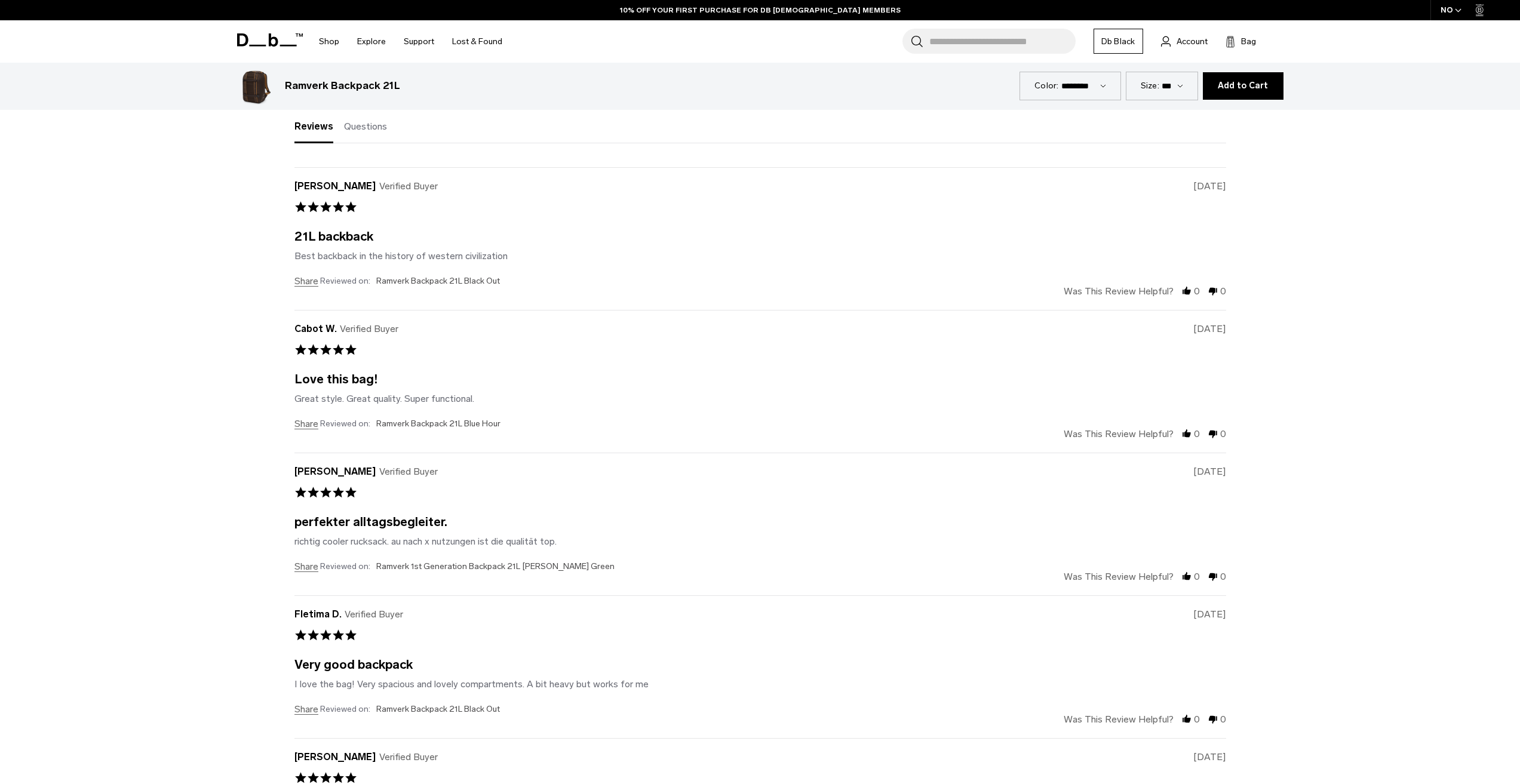
scroll to position [3834, 0]
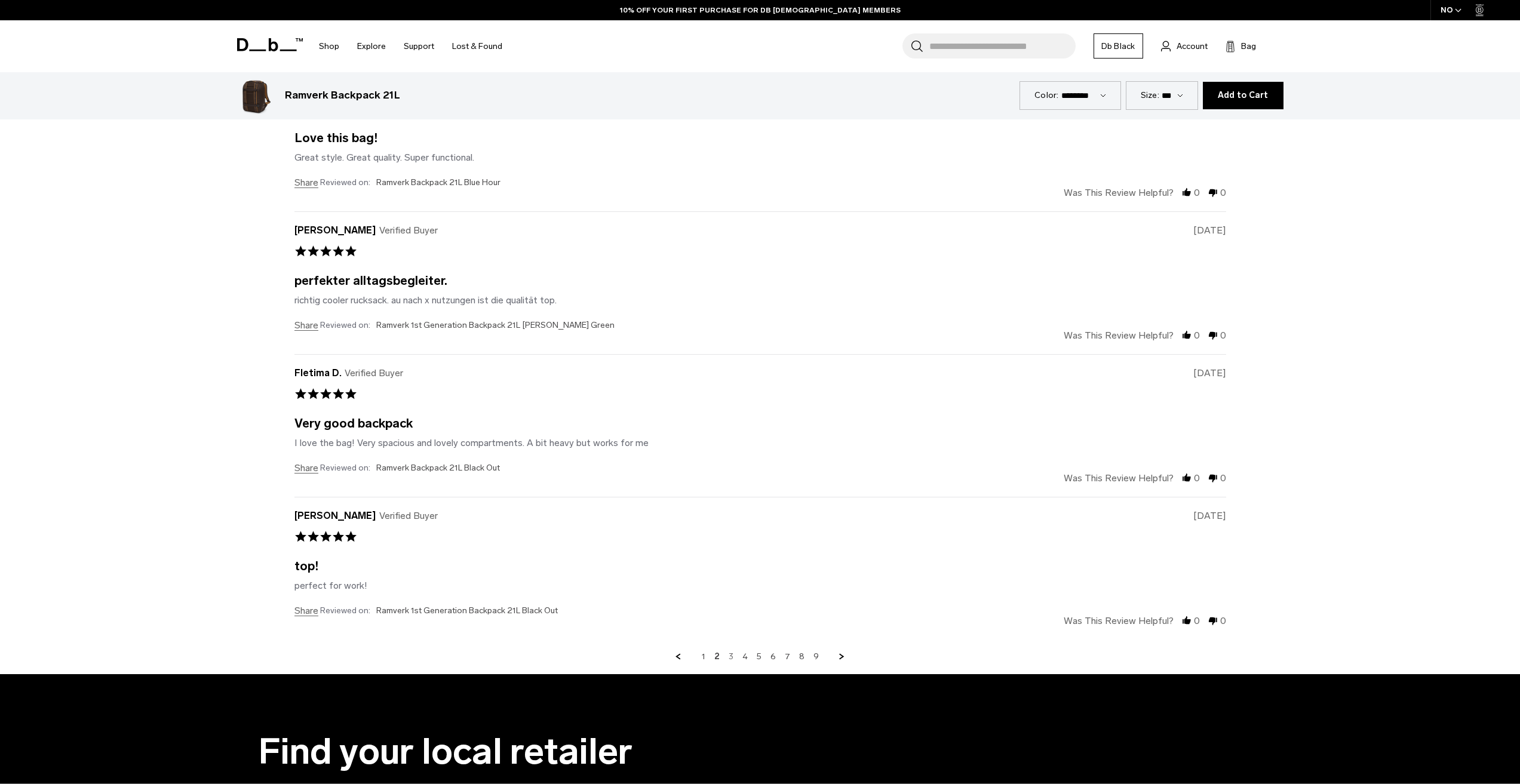
click at [734, 657] on link "3" at bounding box center [731, 656] width 5 height 11
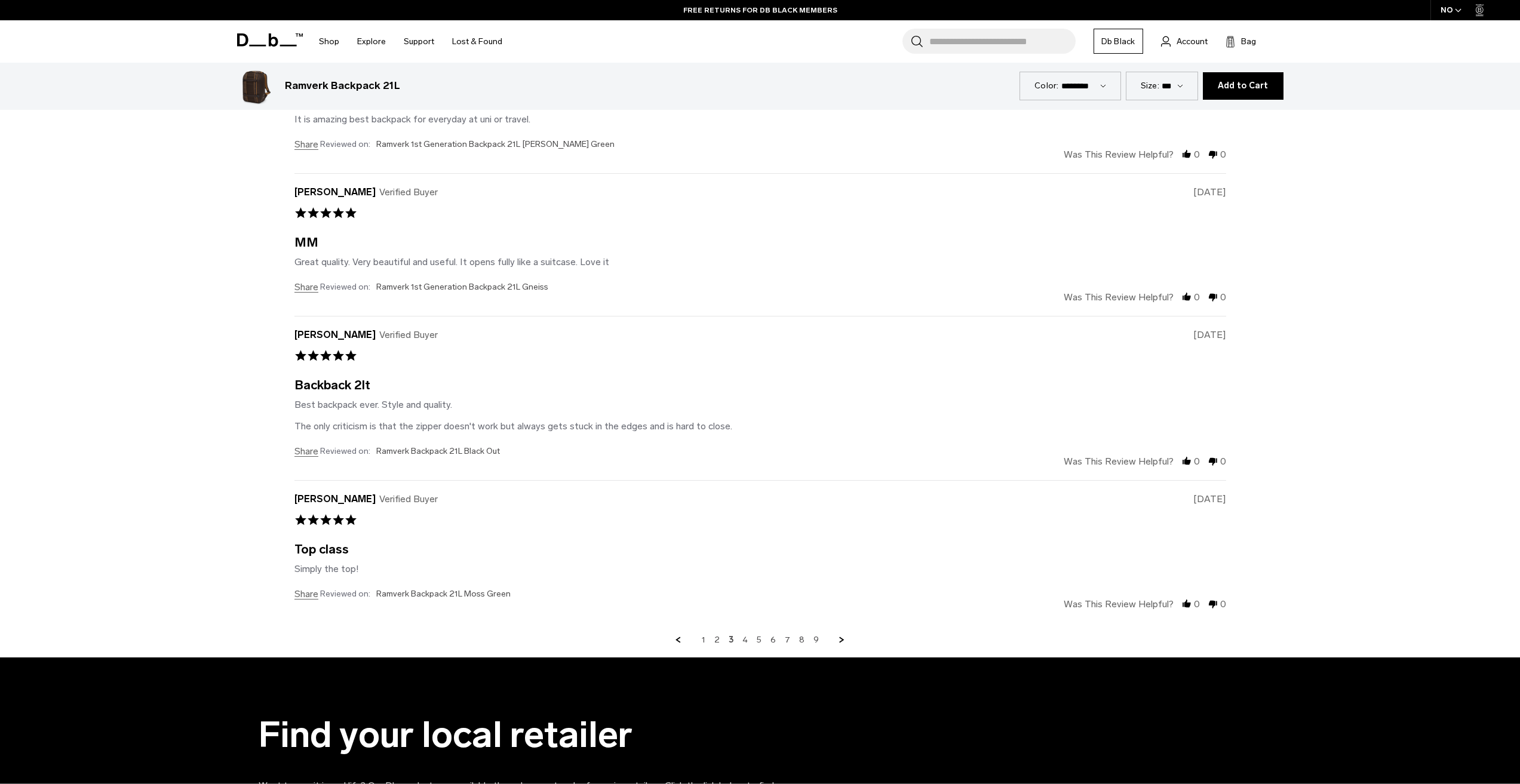
scroll to position [3894, 0]
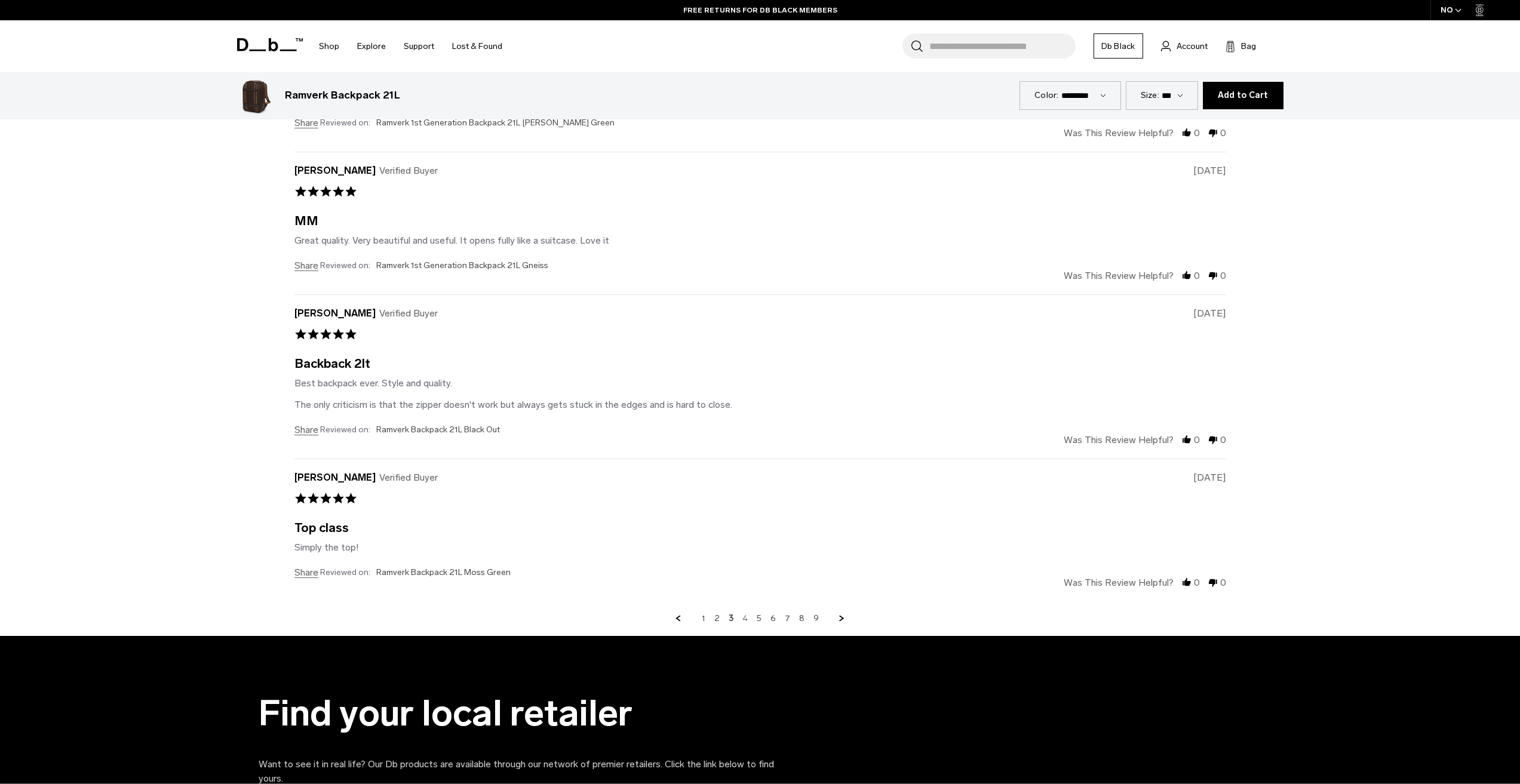
click at [743, 616] on link "4" at bounding box center [745, 618] width 6 height 11
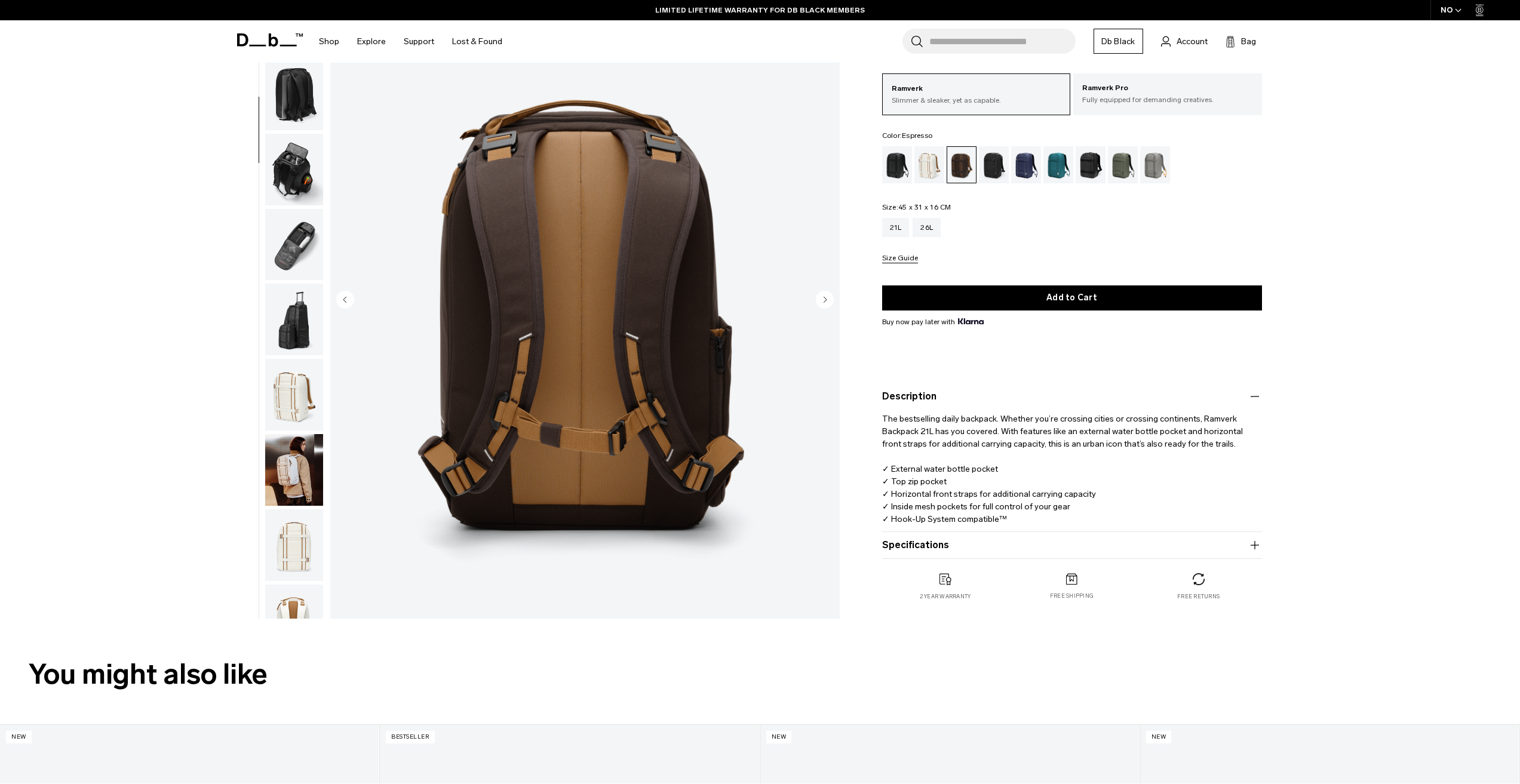
scroll to position [0, 0]
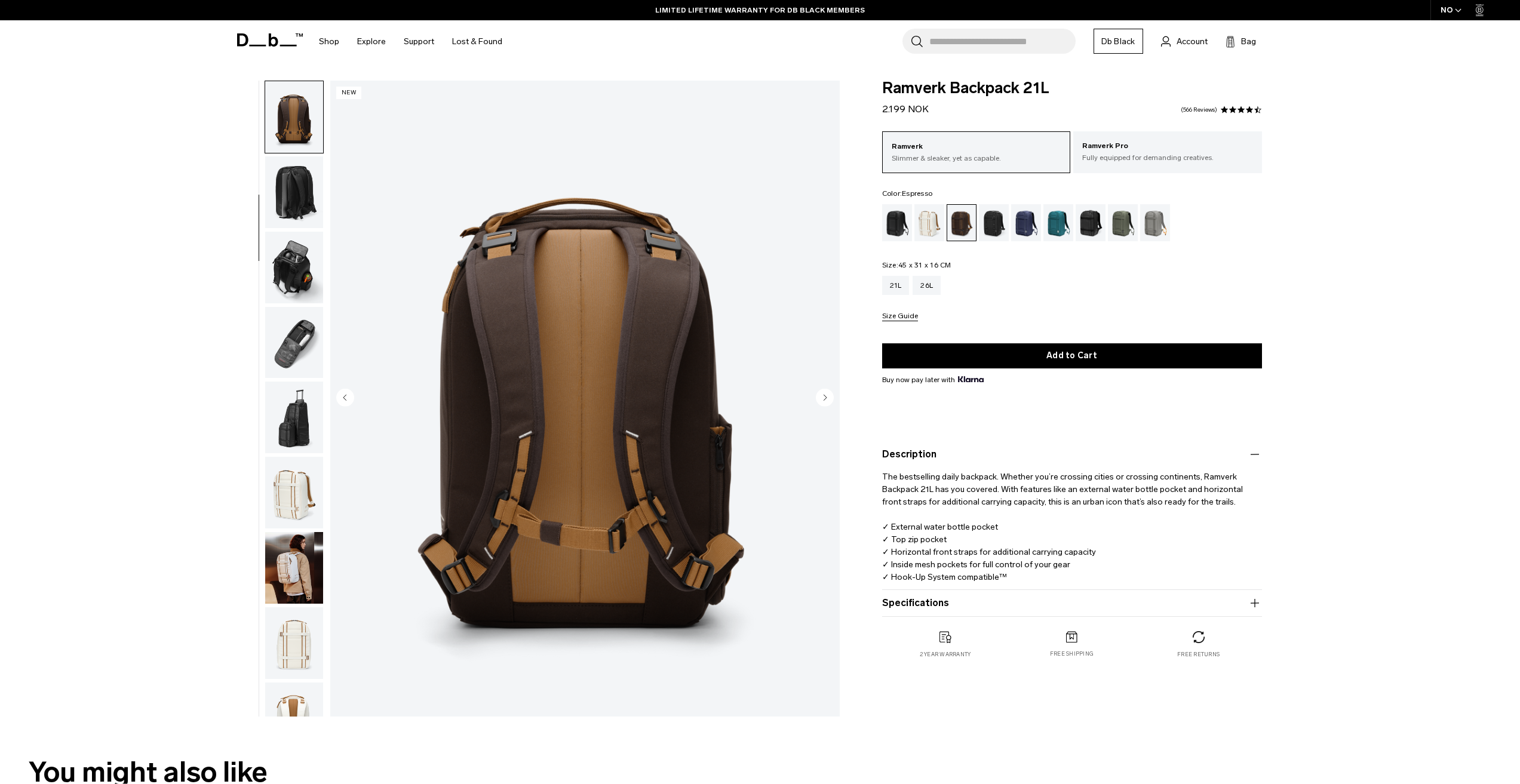
click at [823, 405] on circle "Next slide" at bounding box center [824, 397] width 18 height 18
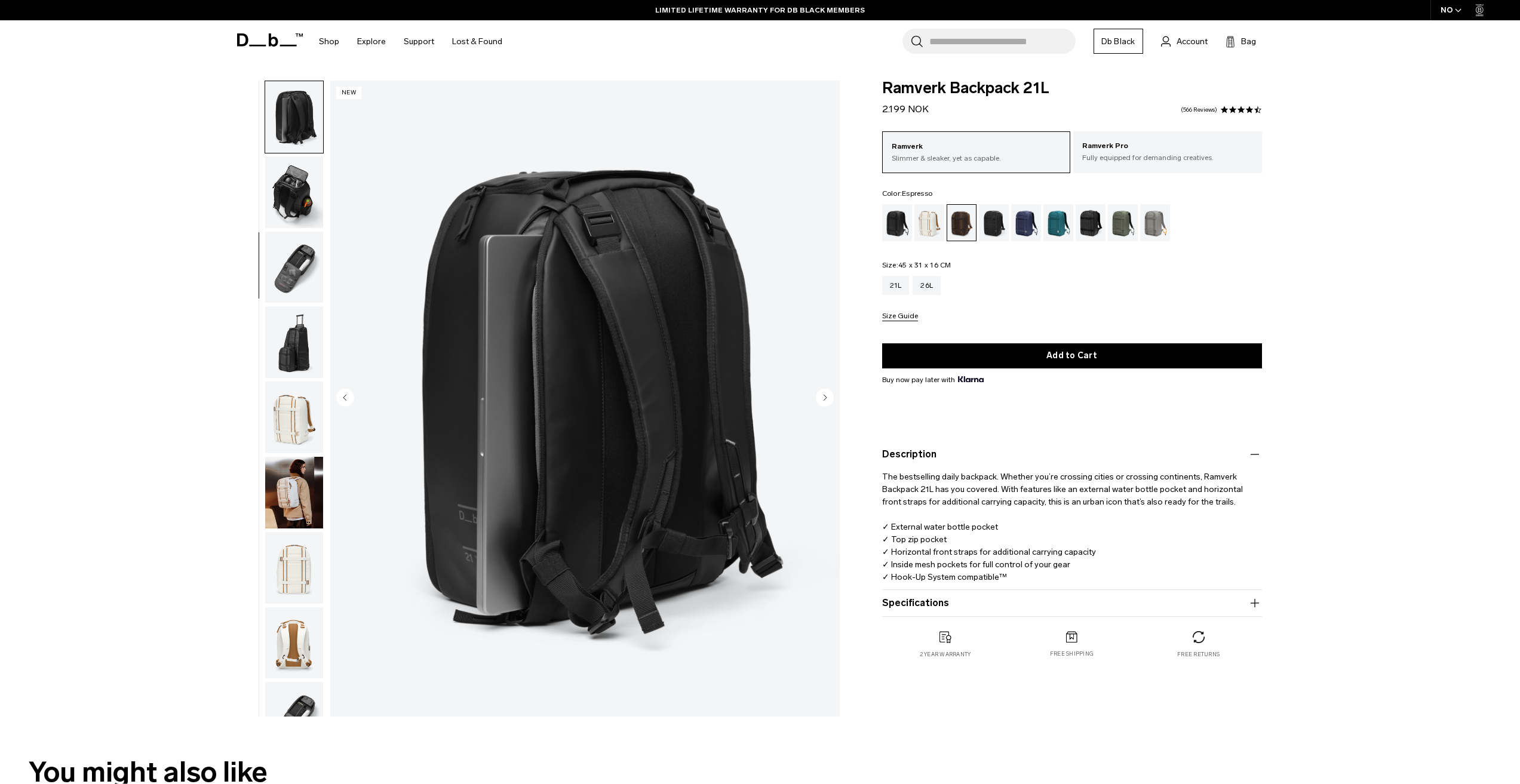
click at [828, 398] on circle "Next slide" at bounding box center [824, 397] width 18 height 18
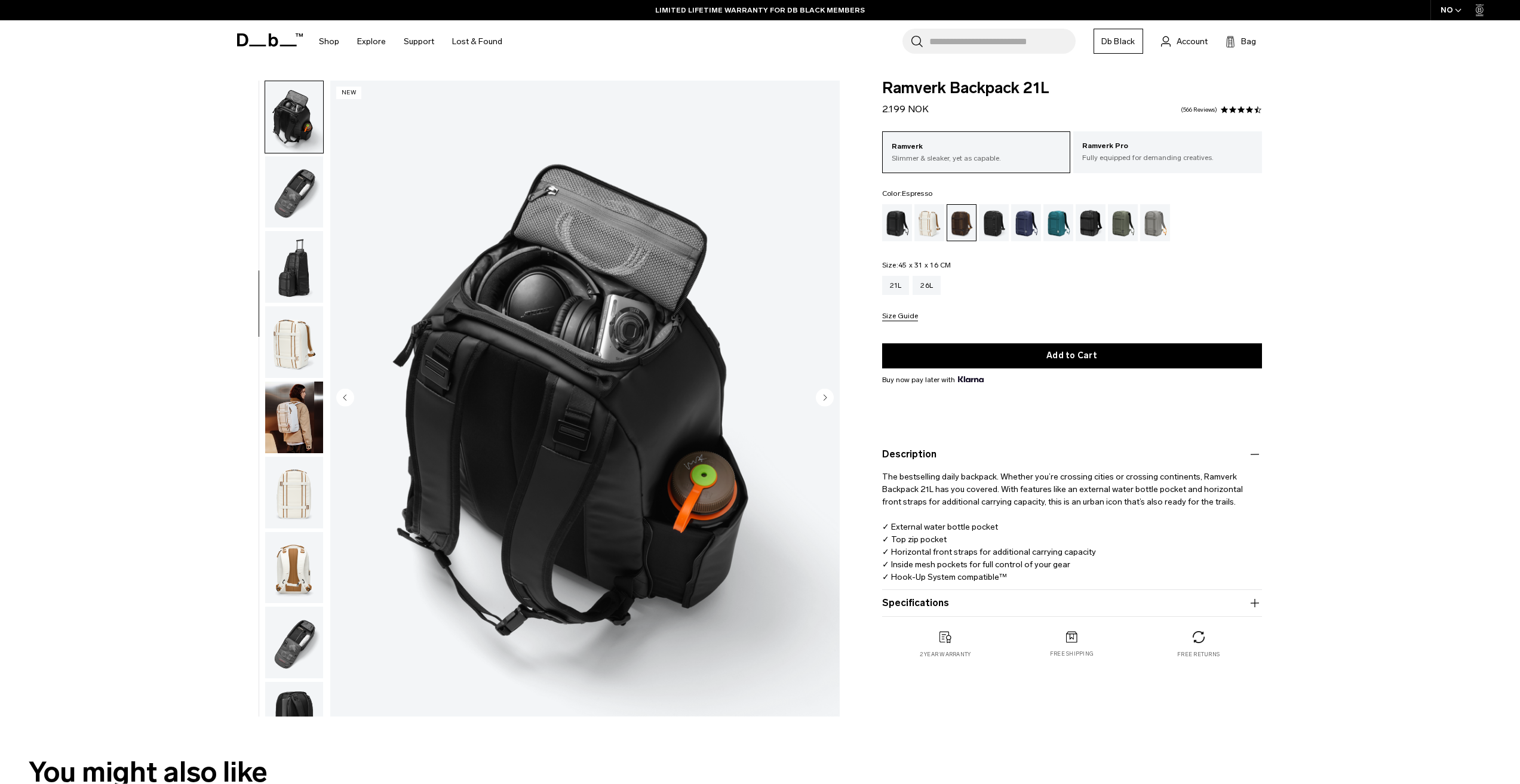
click at [828, 398] on circle "Next slide" at bounding box center [824, 397] width 18 height 18
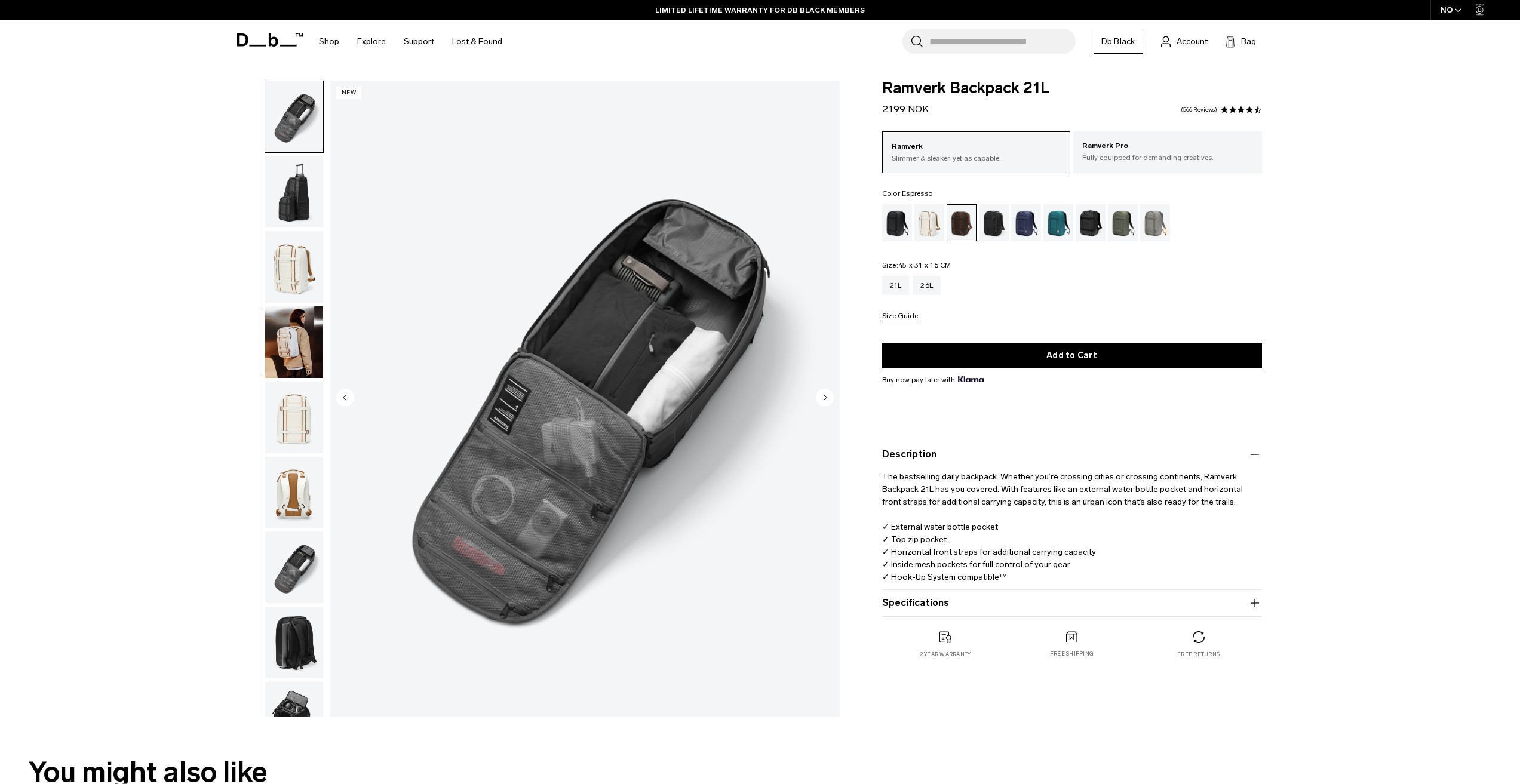
click at [828, 398] on circle "Next slide" at bounding box center [824, 397] width 18 height 18
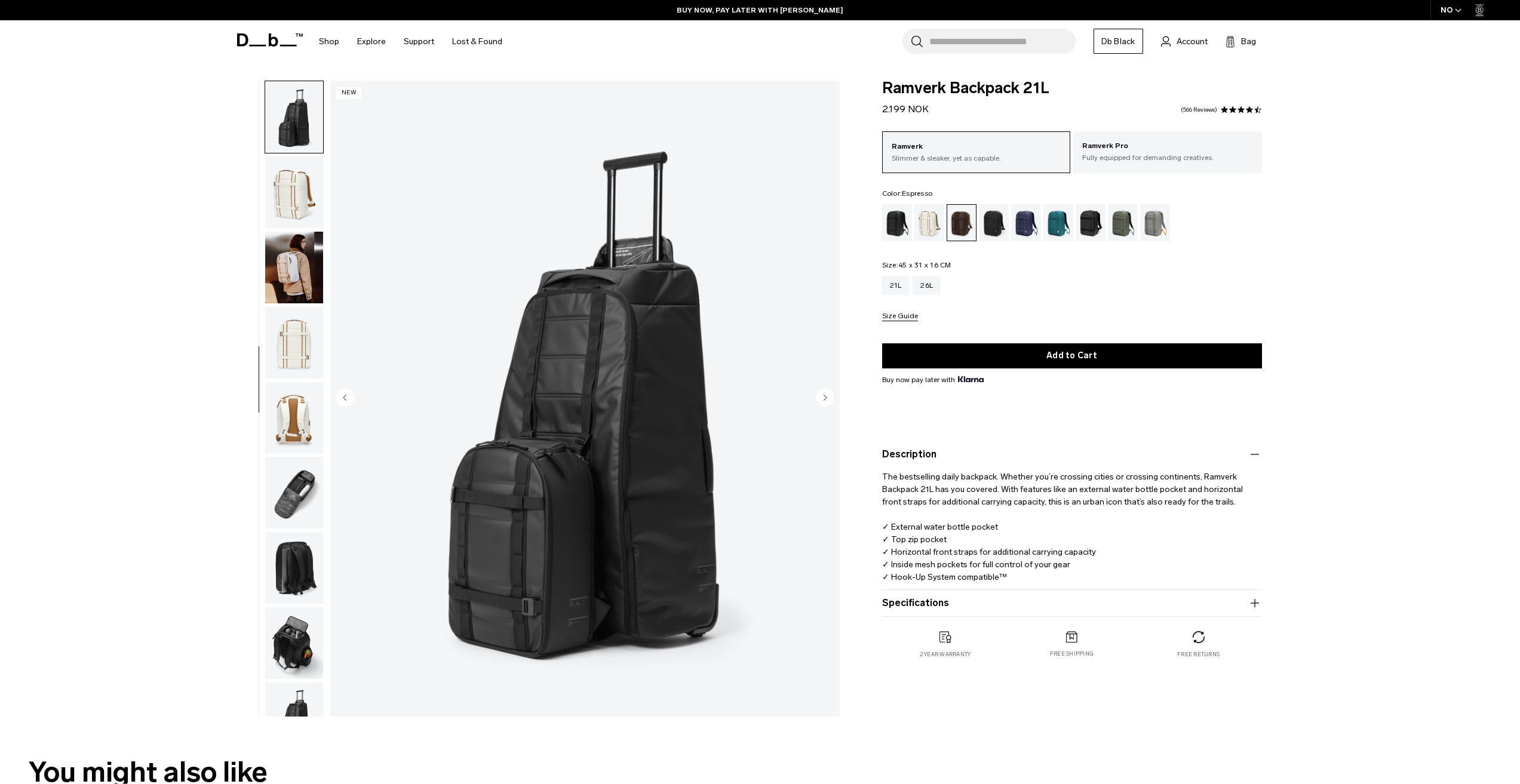
click at [828, 398] on circle "Next slide" at bounding box center [824, 397] width 18 height 18
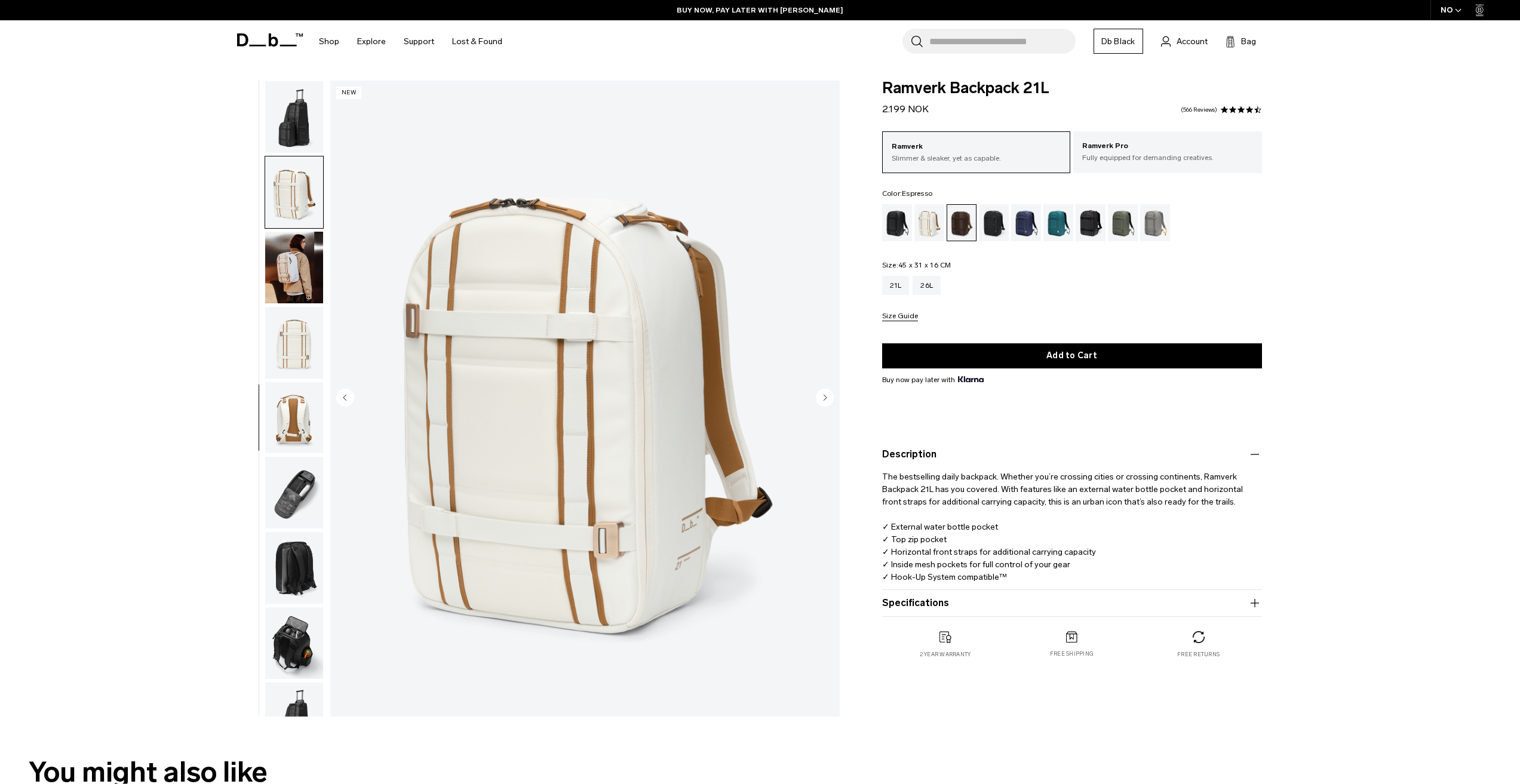
scroll to position [564, 0]
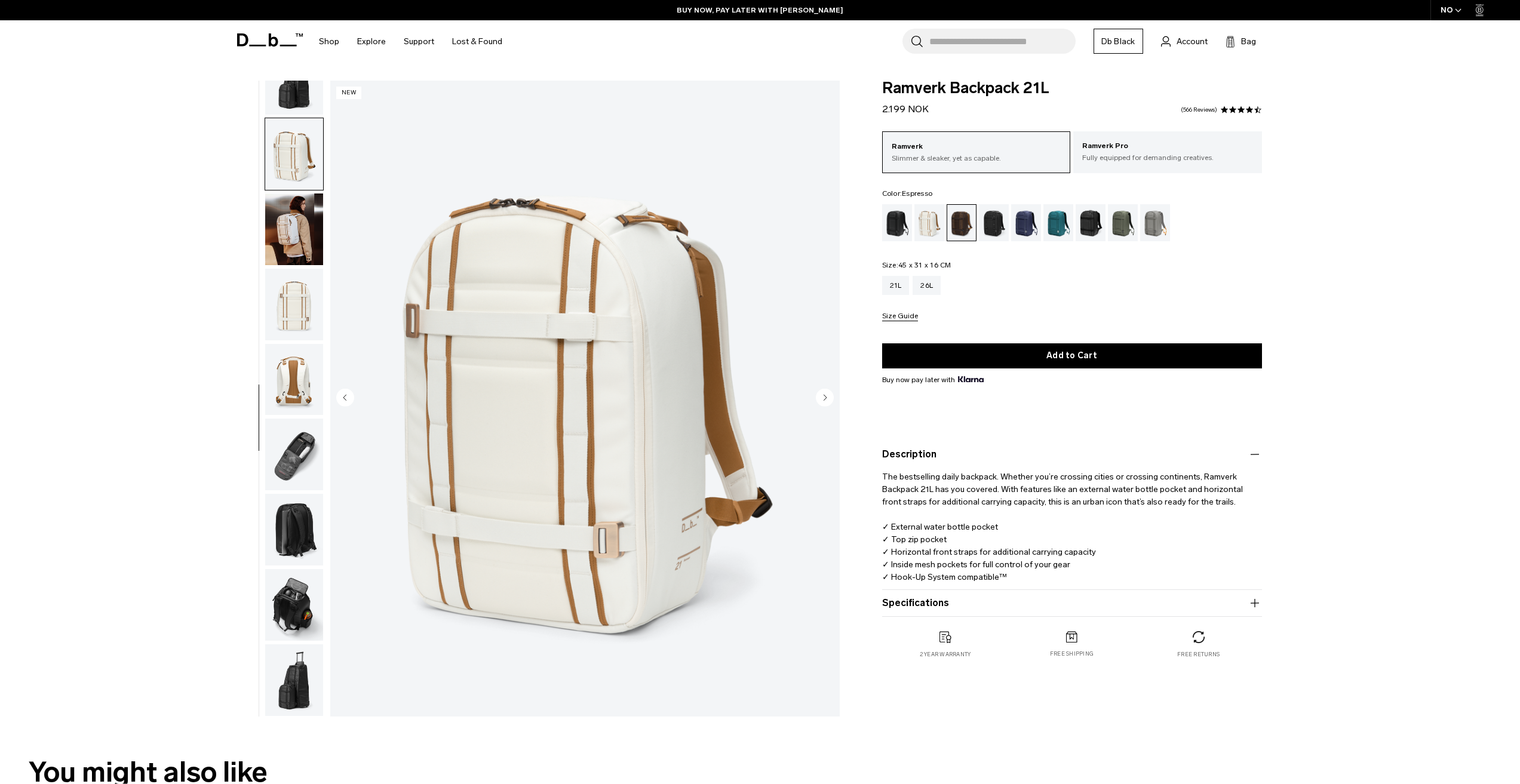
click at [828, 398] on circle "Next slide" at bounding box center [824, 397] width 18 height 18
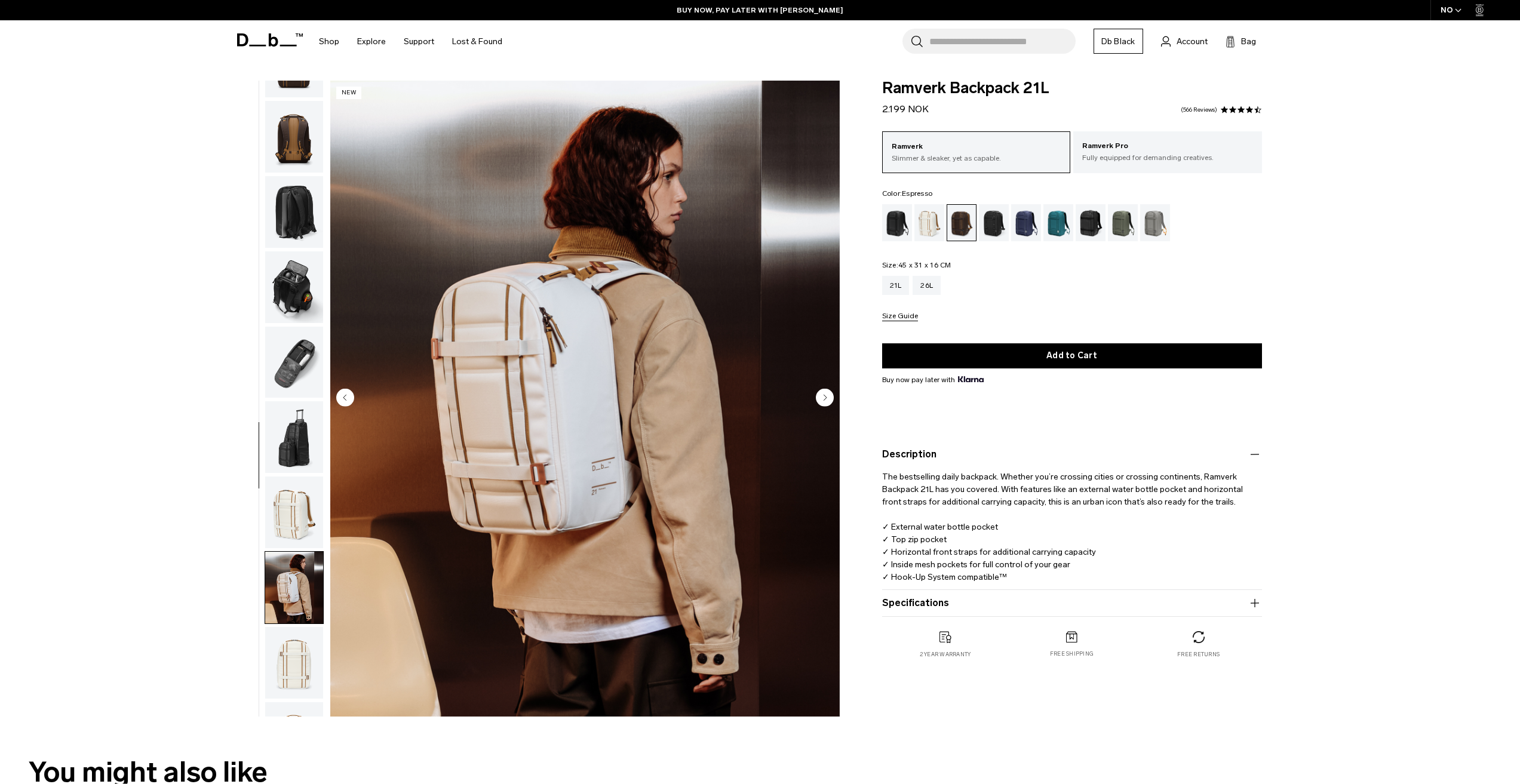
scroll to position [0, 0]
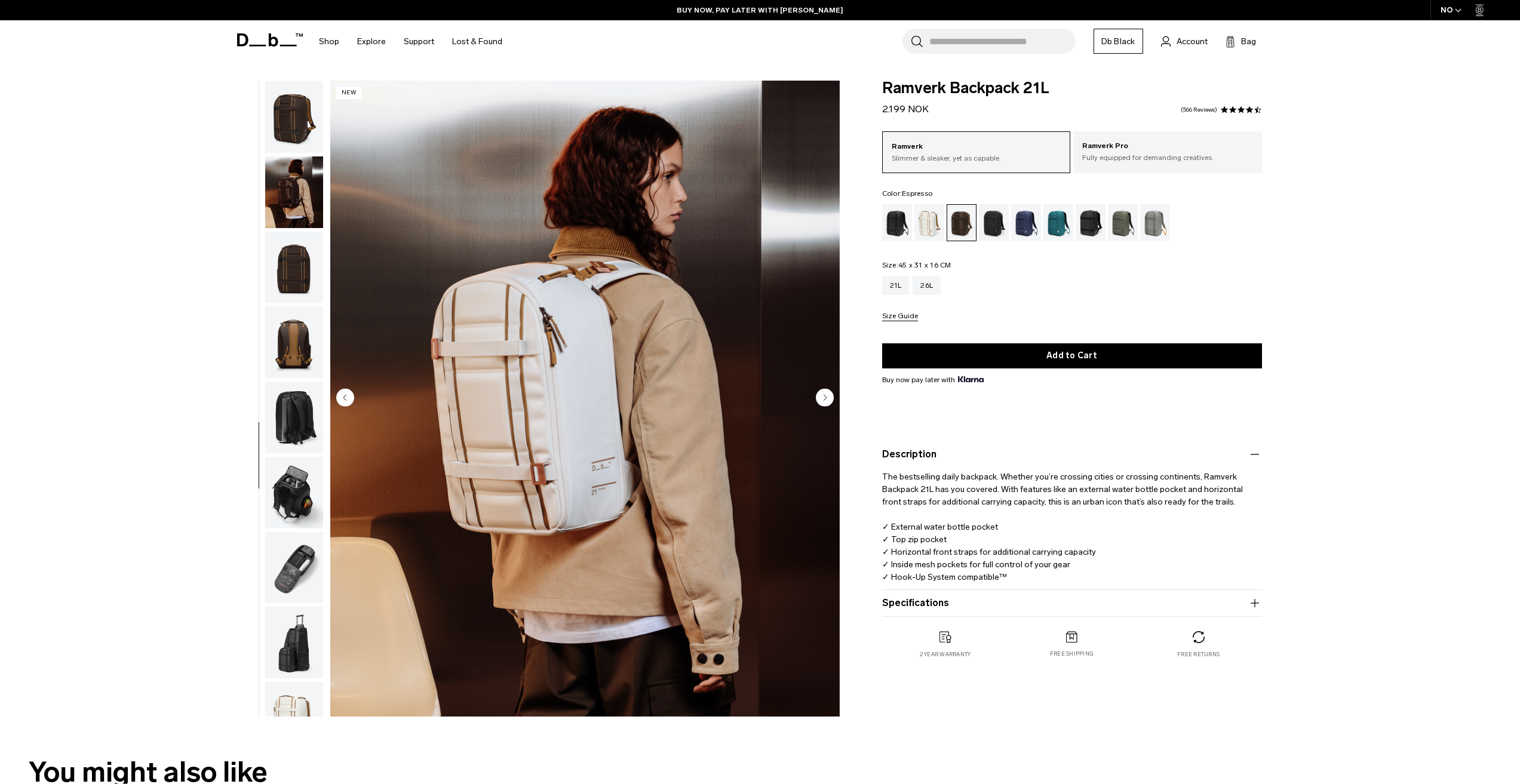
click at [303, 287] on img "button" at bounding box center [294, 267] width 58 height 71
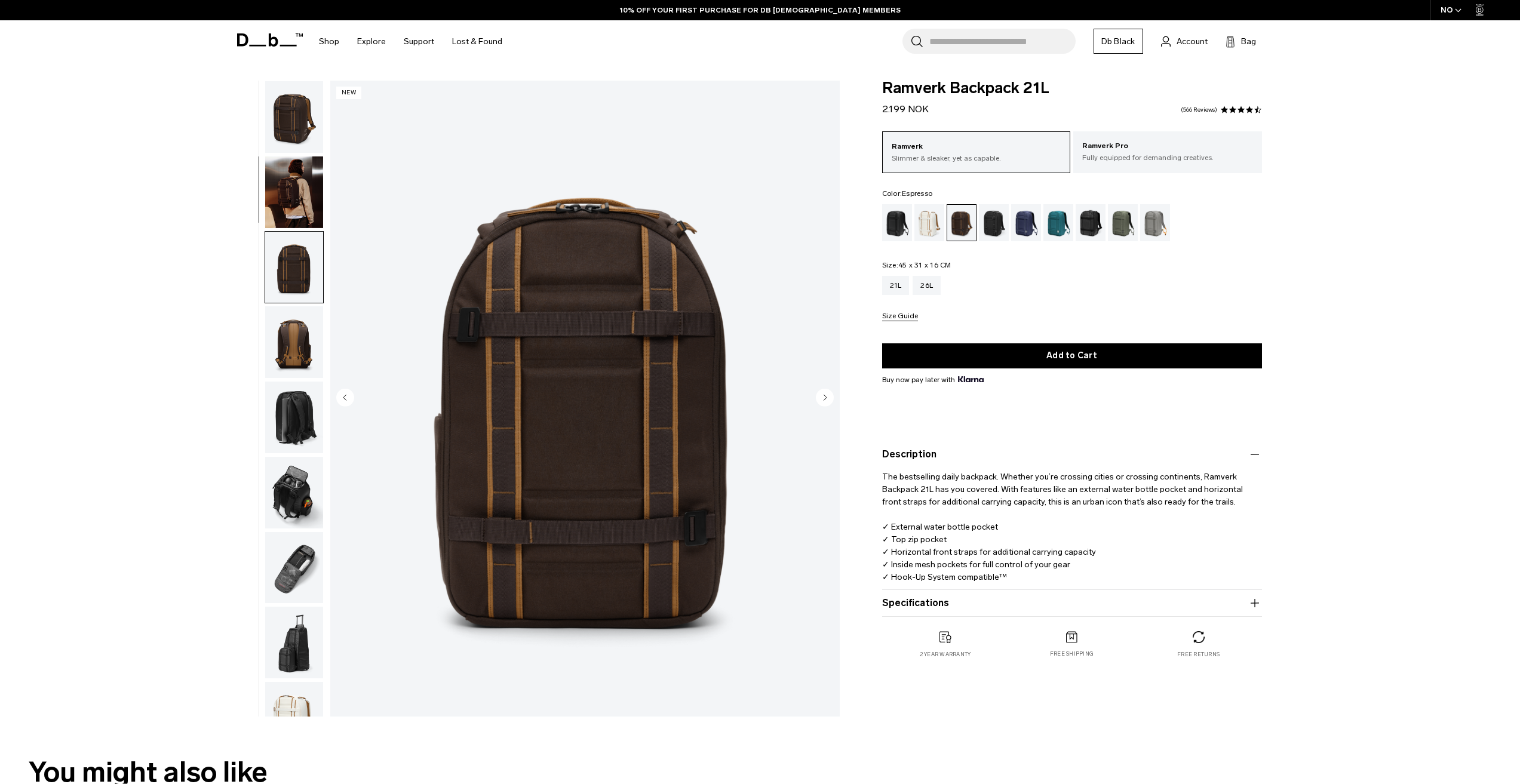
click at [300, 203] on img "button" at bounding box center [294, 192] width 58 height 71
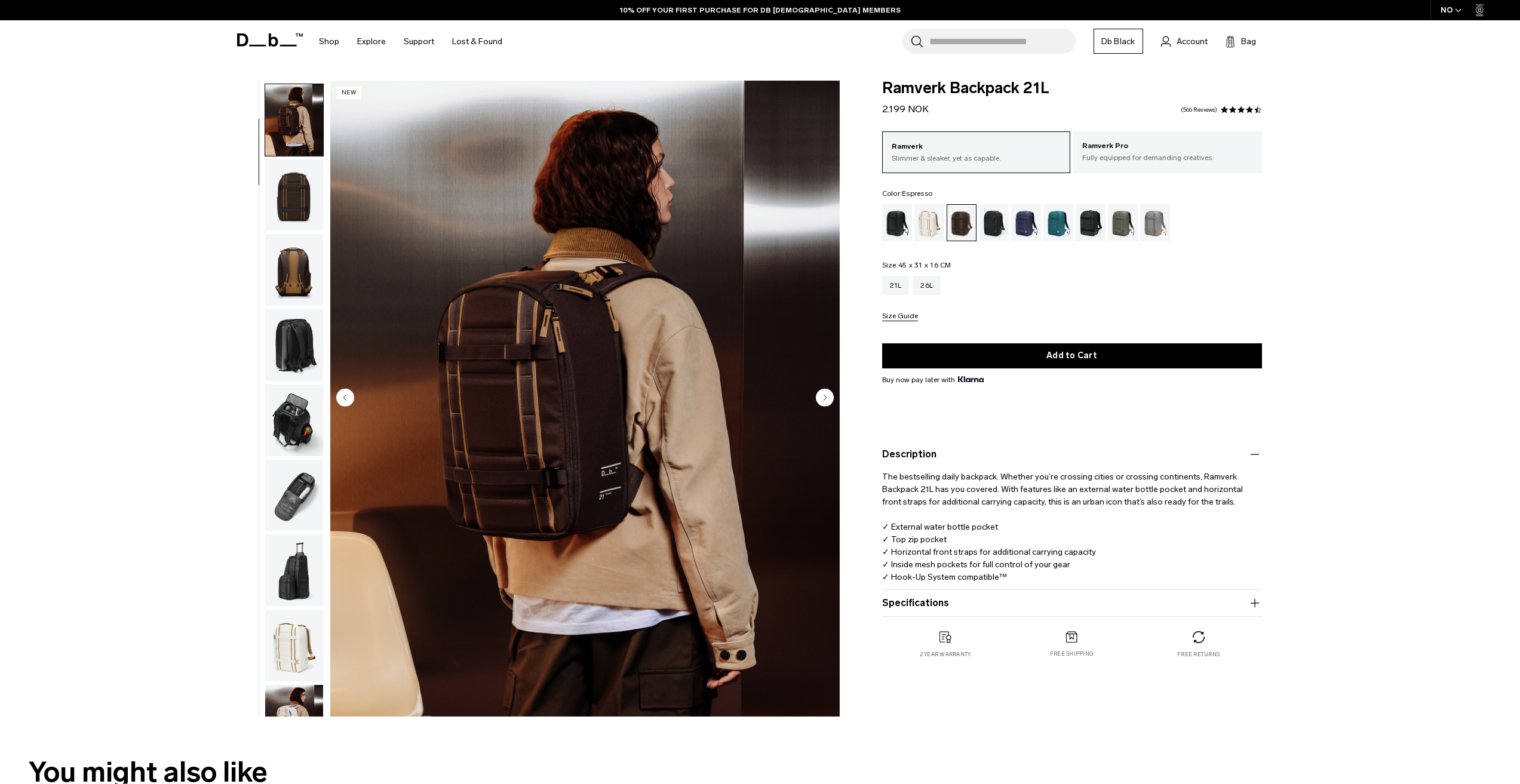
scroll to position [75, 0]
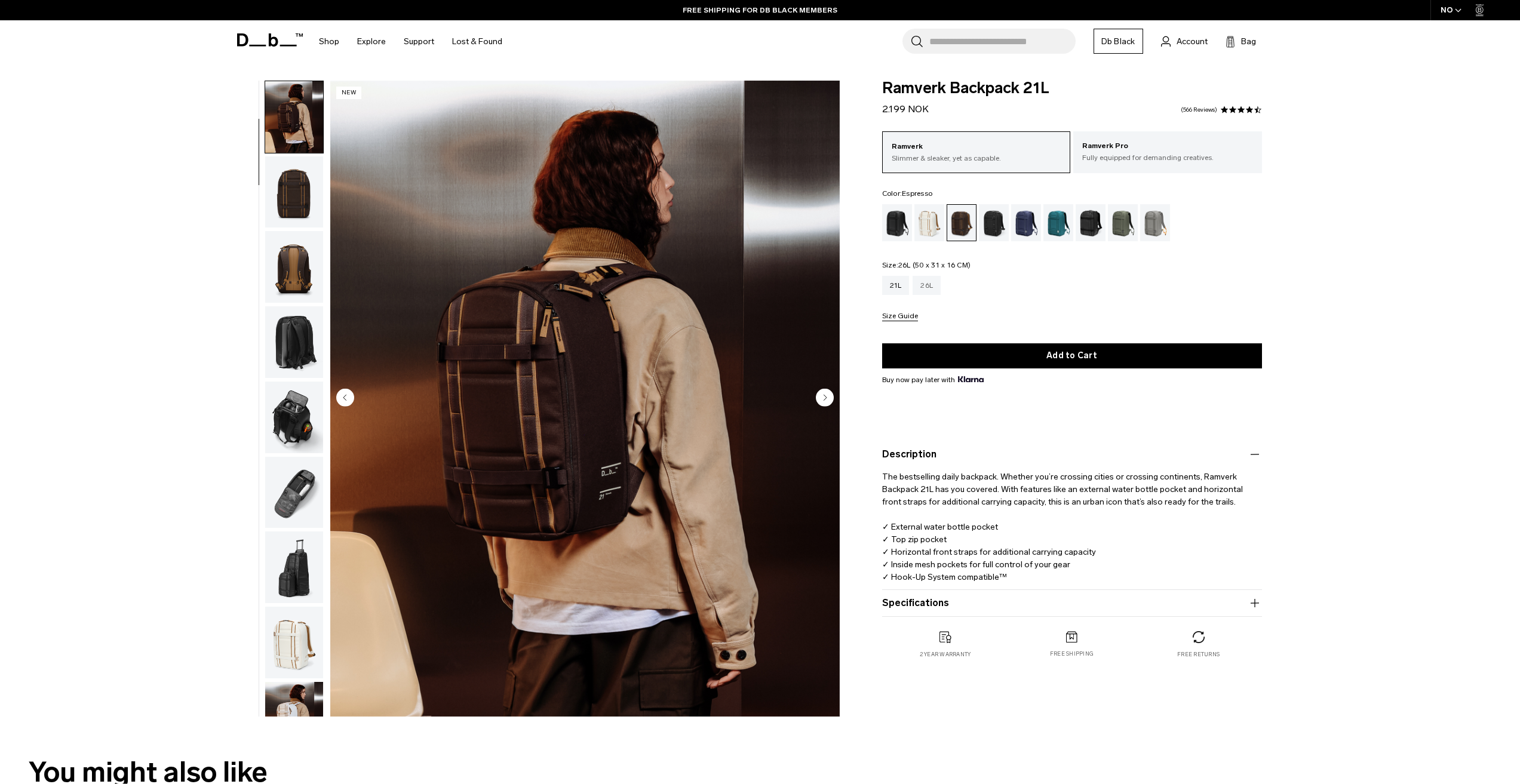
click at [932, 285] on div "26L" at bounding box center [927, 285] width 28 height 19
